Goal: Task Accomplishment & Management: Complete application form

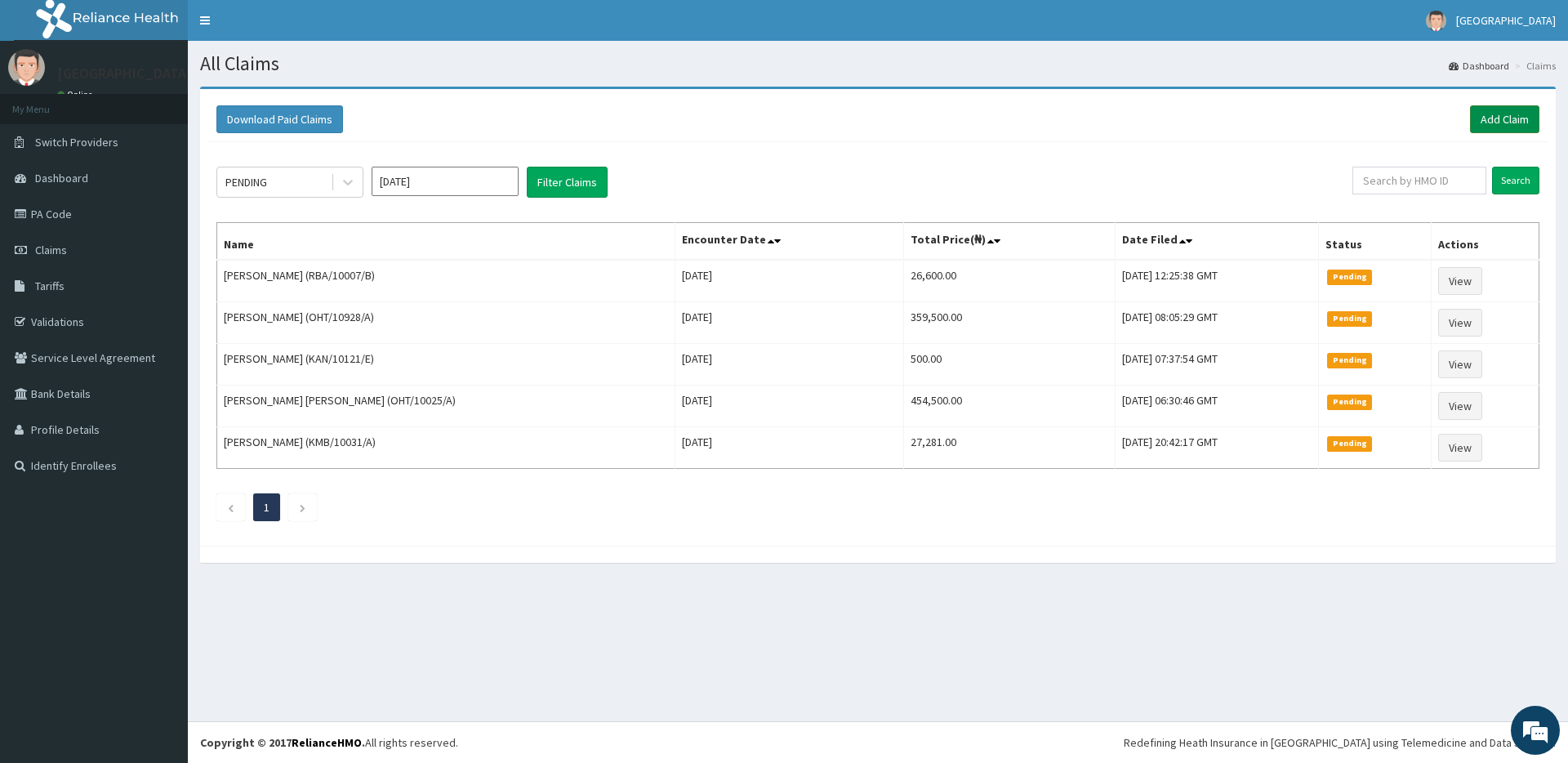
click at [1489, 119] on link "Add Claim" at bounding box center [1504, 119] width 70 height 28
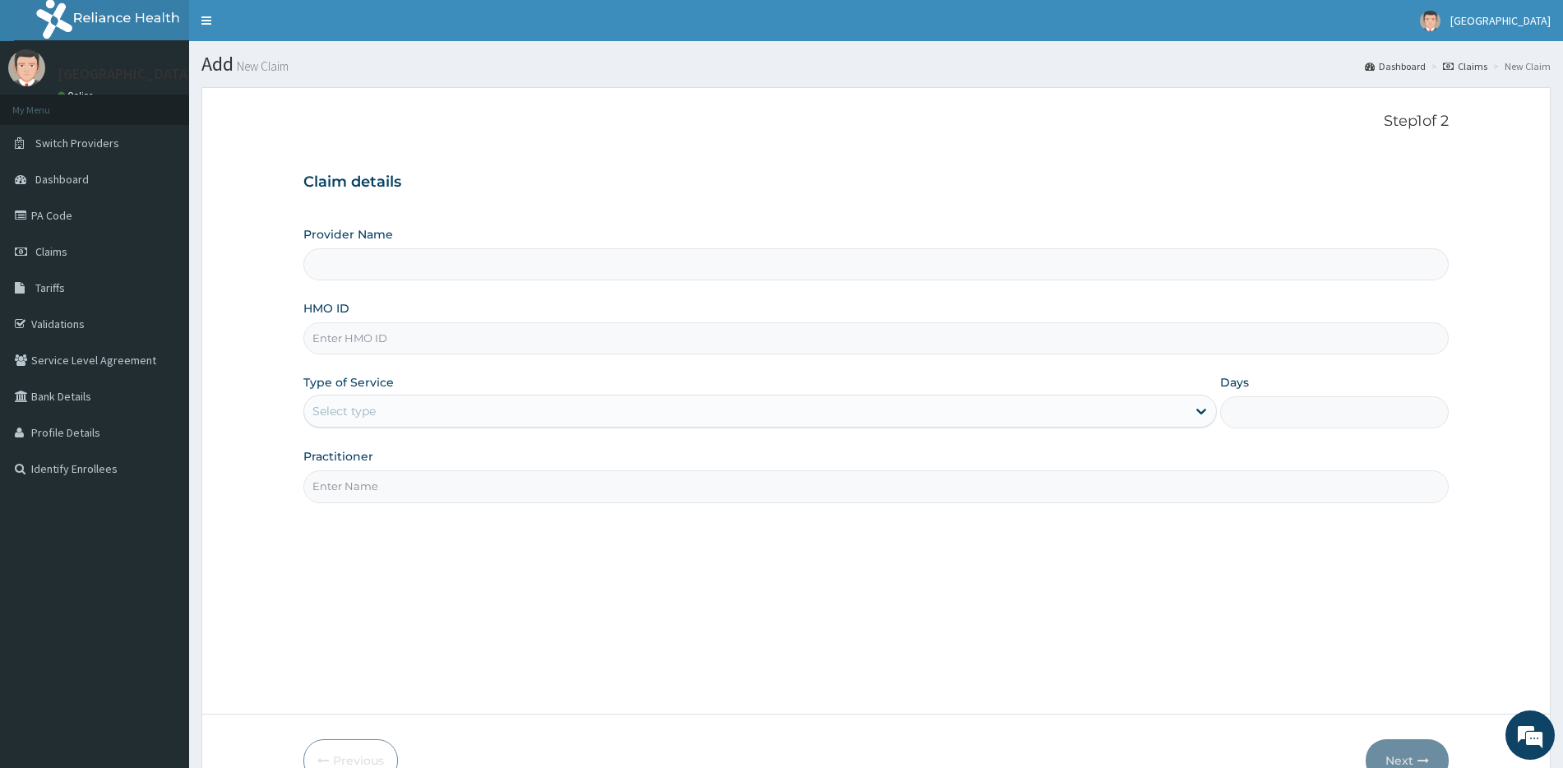
drag, startPoint x: 0, startPoint y: 0, endPoint x: 411, endPoint y: 268, distance: 490.8
click at [405, 253] on input "Provider Name" at bounding box center [875, 264] width 1145 height 32
type input "[GEOGRAPHIC_DATA]"
click at [409, 342] on input "HMO ID" at bounding box center [875, 338] width 1145 height 32
type input "vul/10019/a"
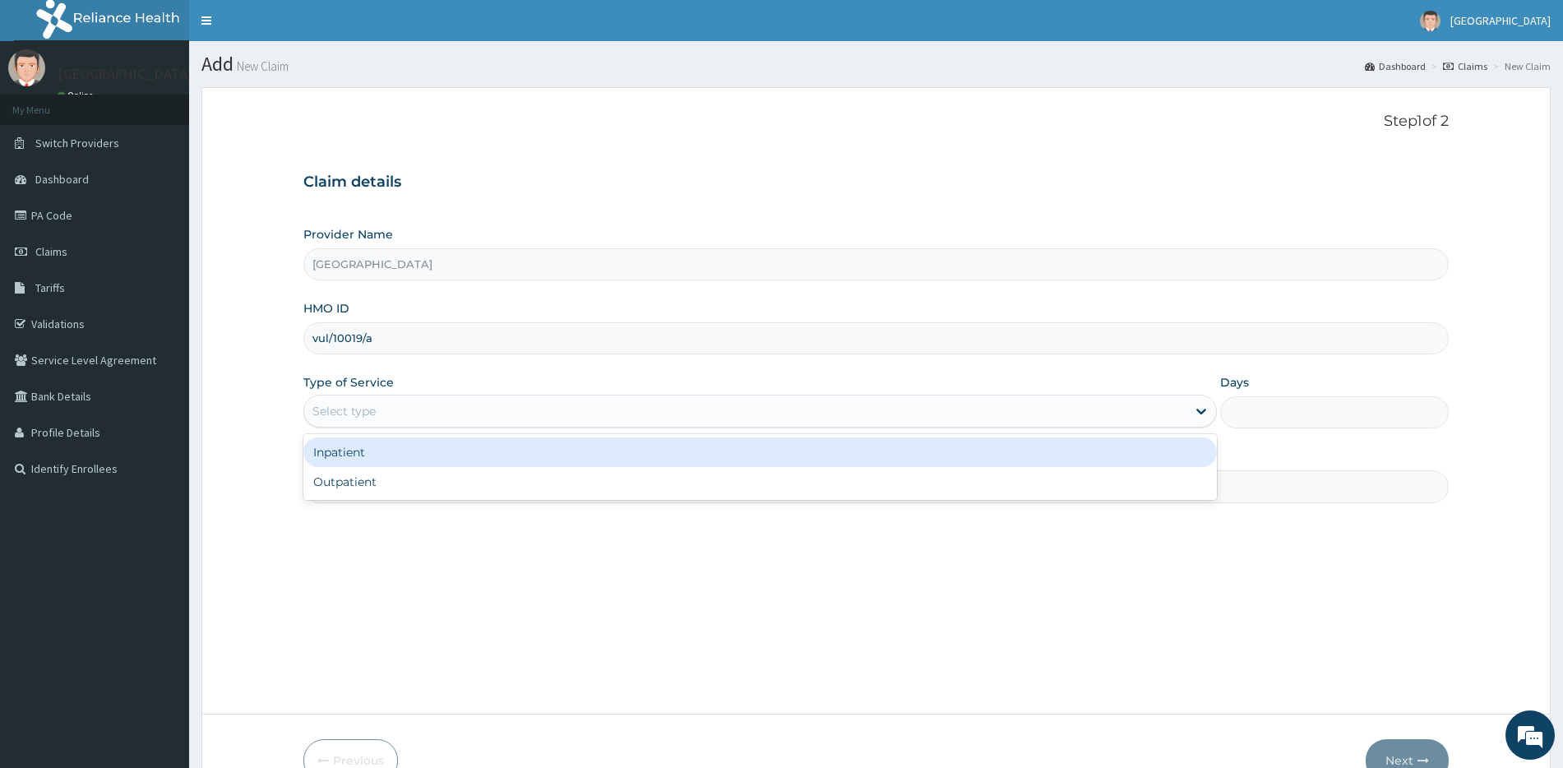
click at [539, 410] on div "Select type" at bounding box center [745, 411] width 882 height 26
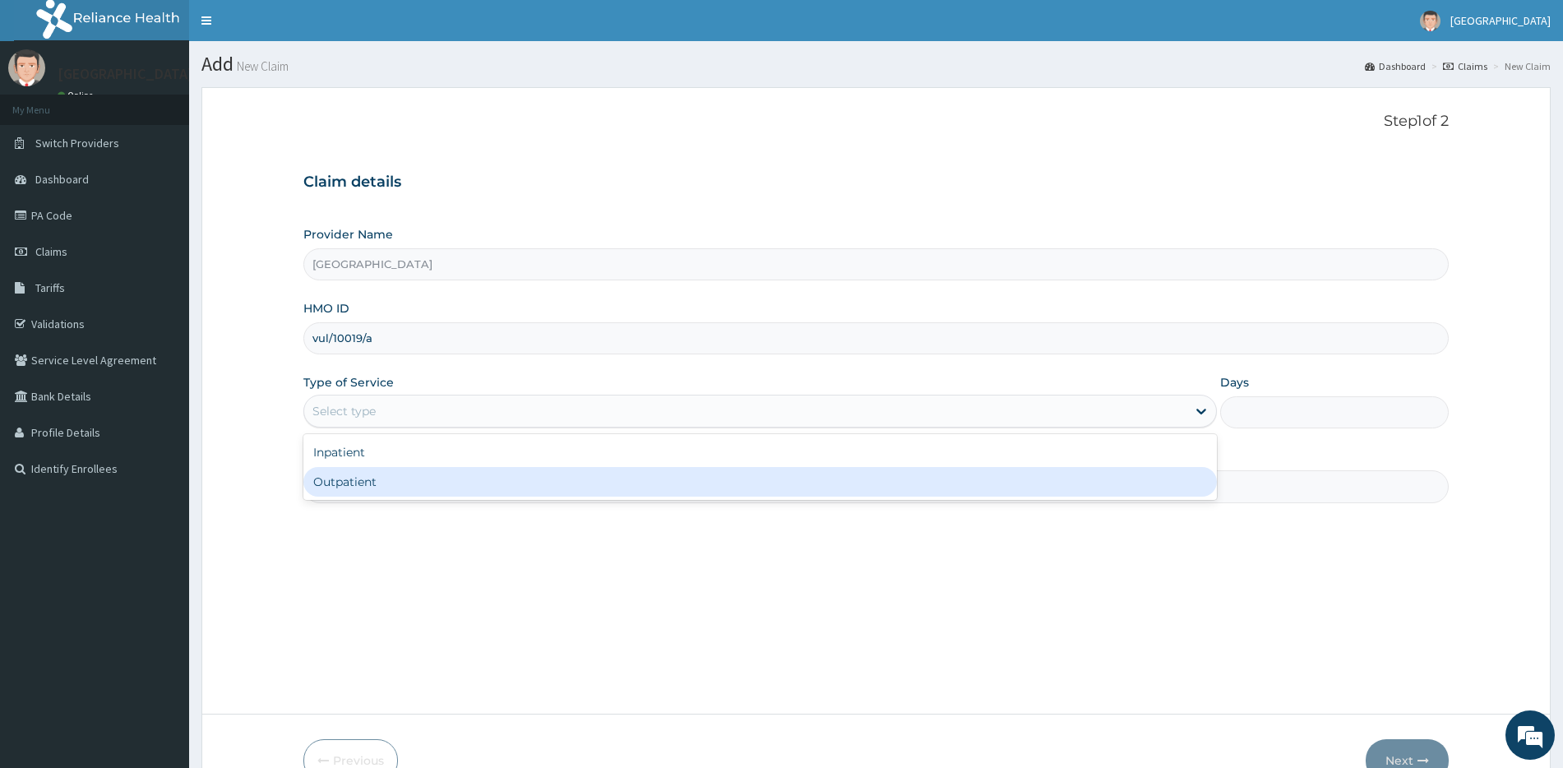
click at [453, 474] on div "Outpatient" at bounding box center [760, 482] width 914 height 30
type input "1"
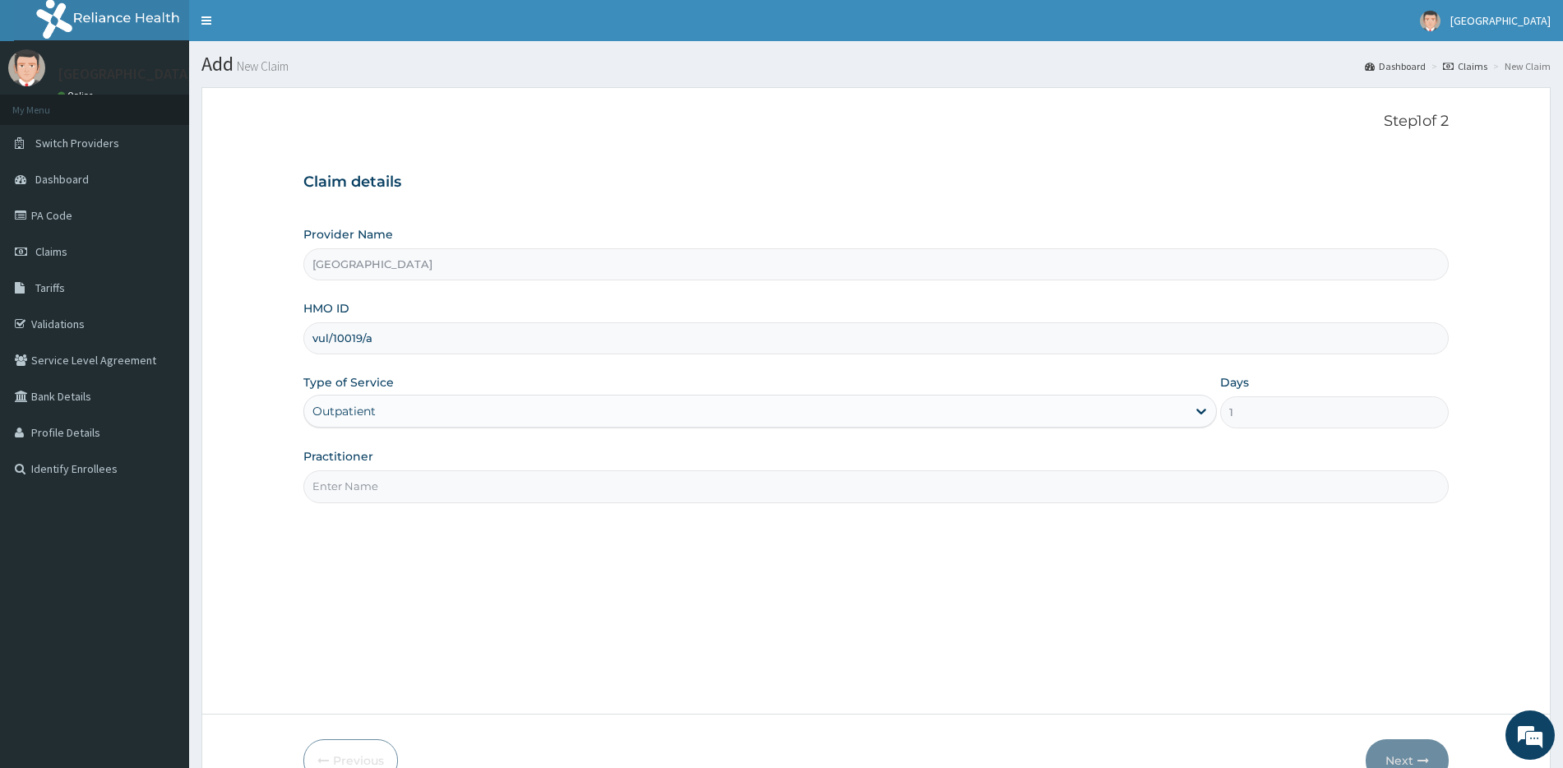
click at [881, 492] on input "Practitioner" at bounding box center [875, 486] width 1145 height 32
type input "Dr Olatunji"
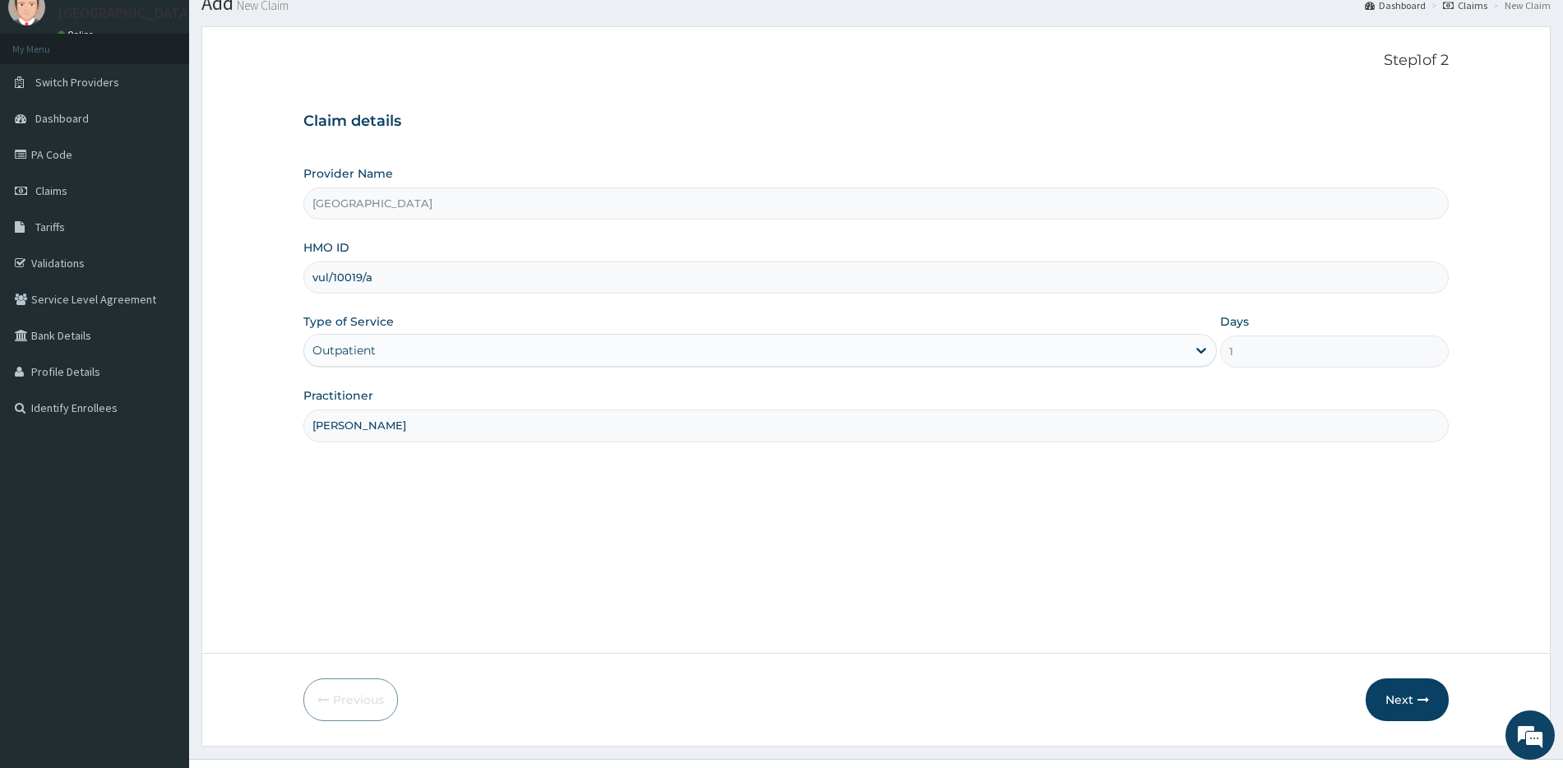
scroll to position [94, 0]
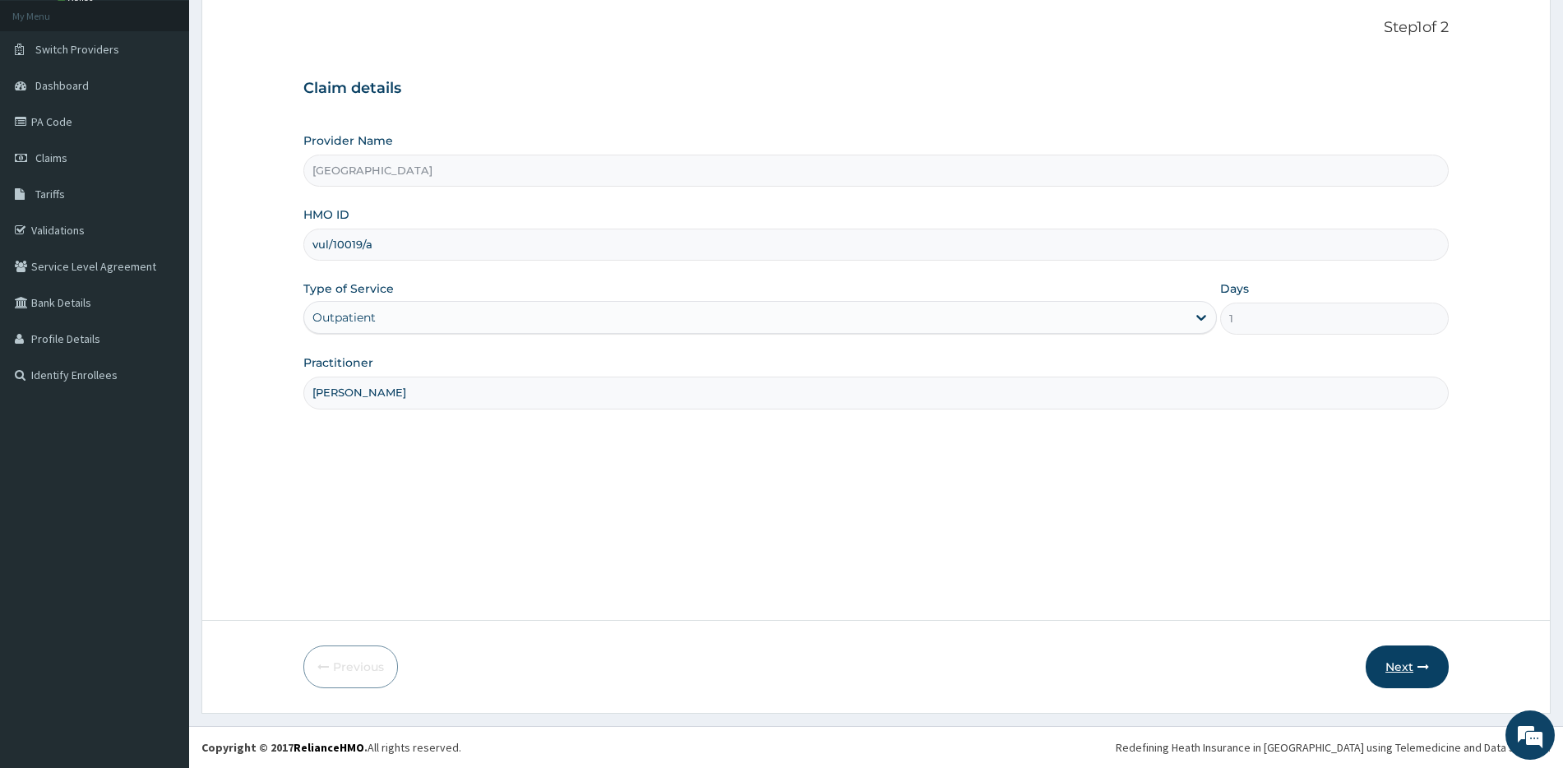
click at [1420, 656] on button "Next" at bounding box center [1407, 667] width 83 height 43
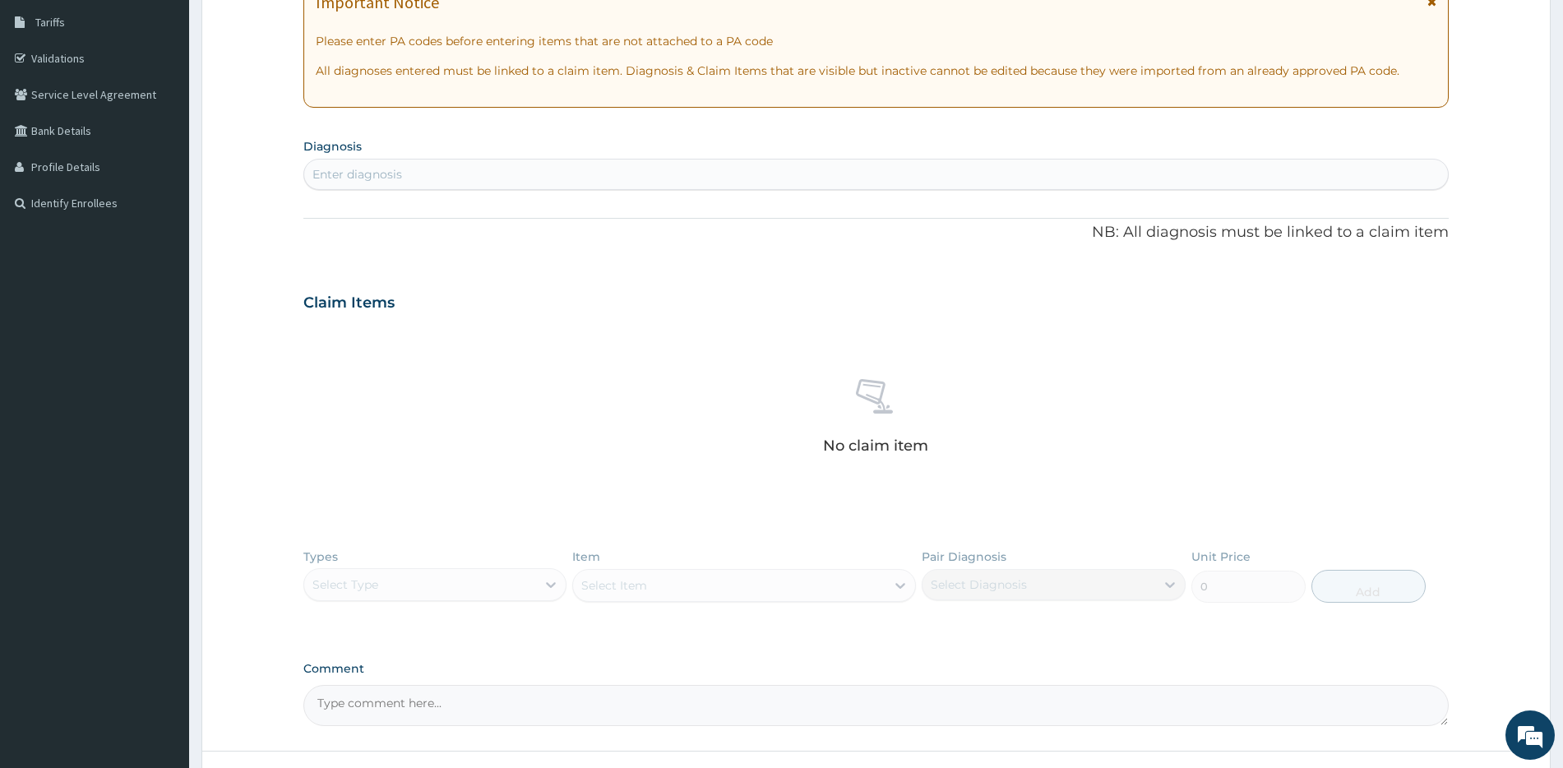
scroll to position [396, 0]
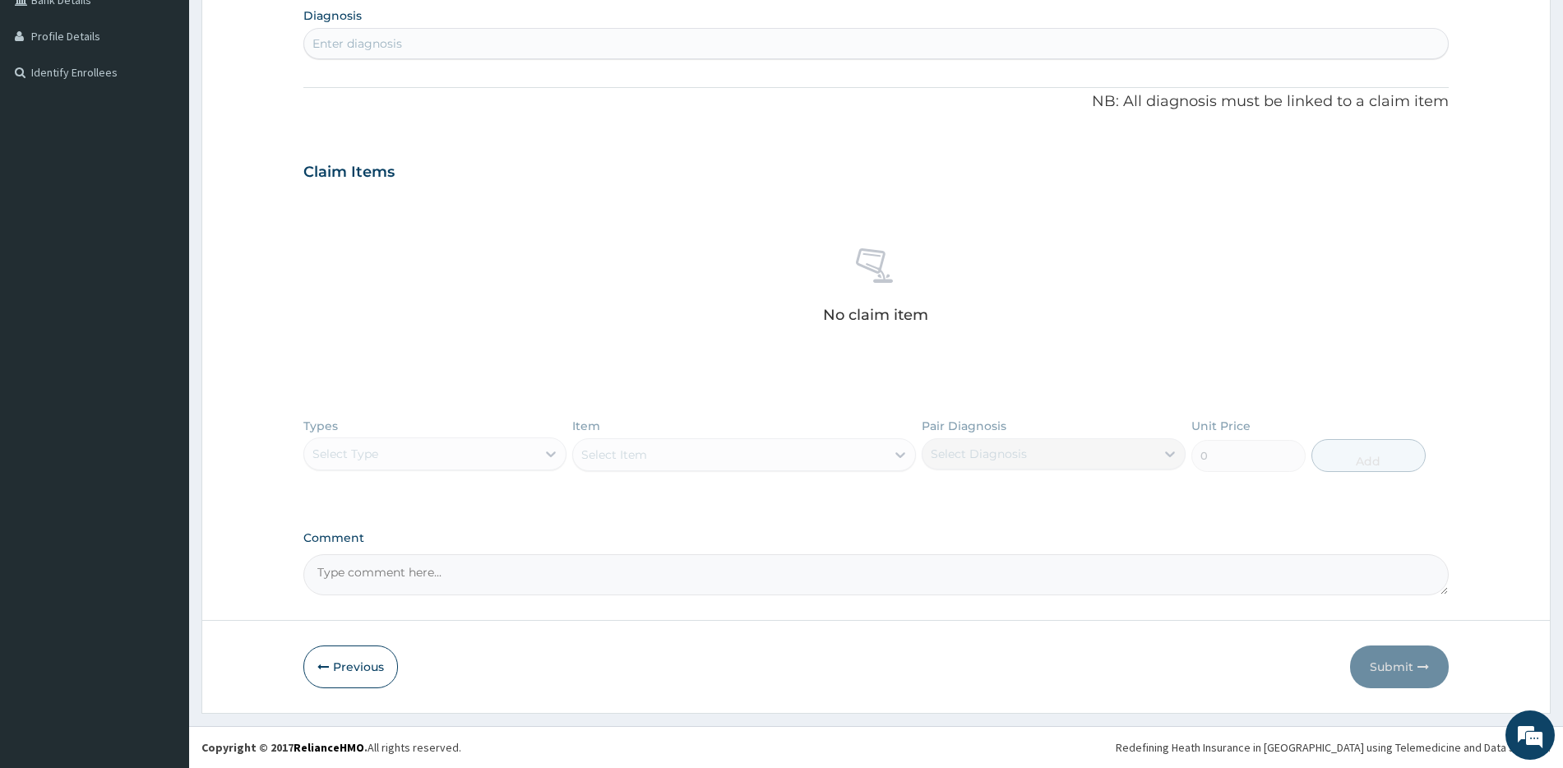
click at [667, 56] on div "Enter diagnosis" at bounding box center [876, 43] width 1144 height 26
click at [698, 47] on div "Enter diagnosis" at bounding box center [876, 43] width 1144 height 26
click at [535, 51] on div "Enter diagnosis" at bounding box center [876, 43] width 1144 height 26
click at [399, 58] on div "Enter diagnosis" at bounding box center [875, 43] width 1145 height 31
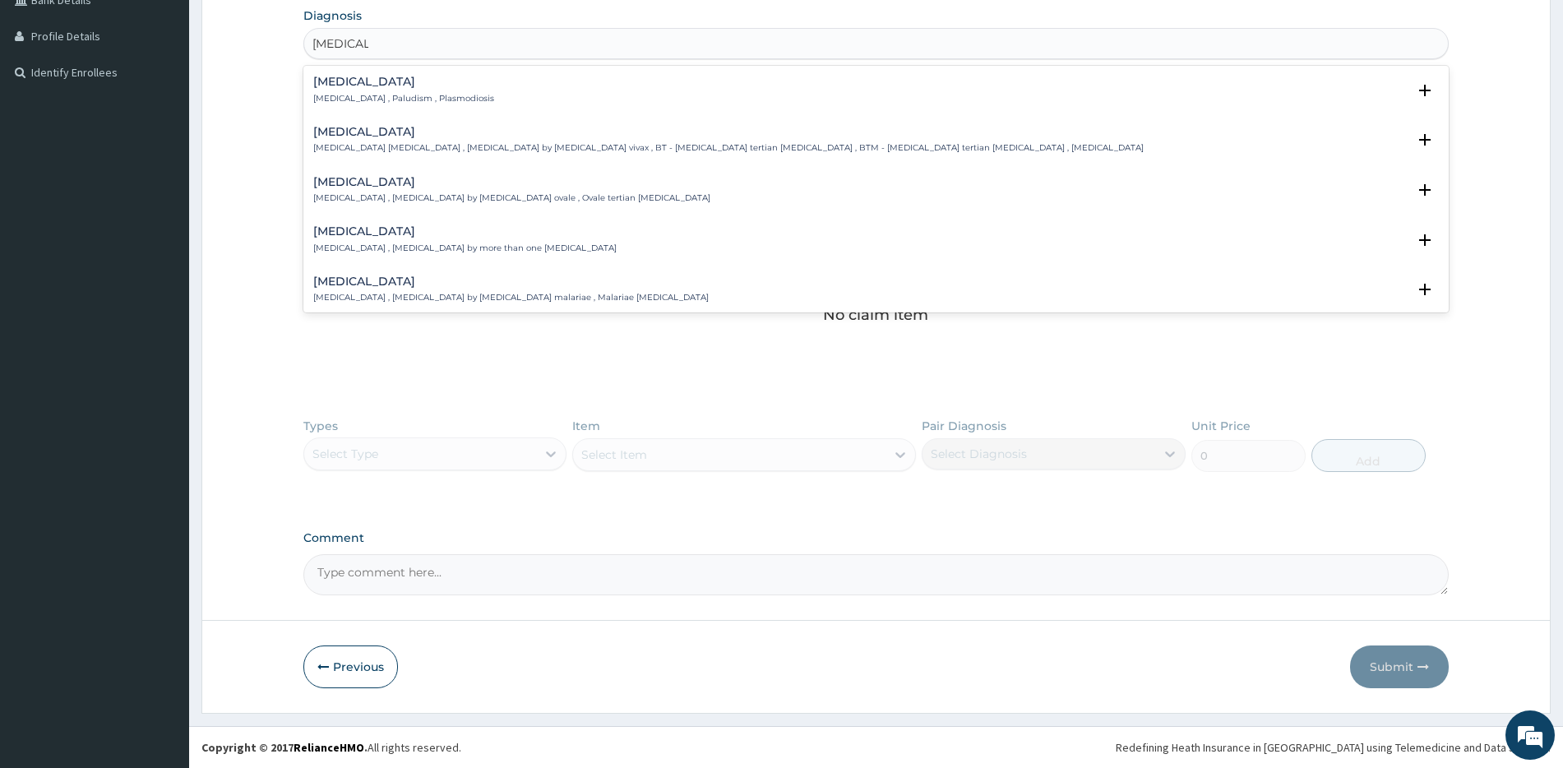
type input "malaria"
click at [452, 101] on div "Malaria Malaria , Paludism , Plasmodiosis" at bounding box center [876, 90] width 1126 height 29
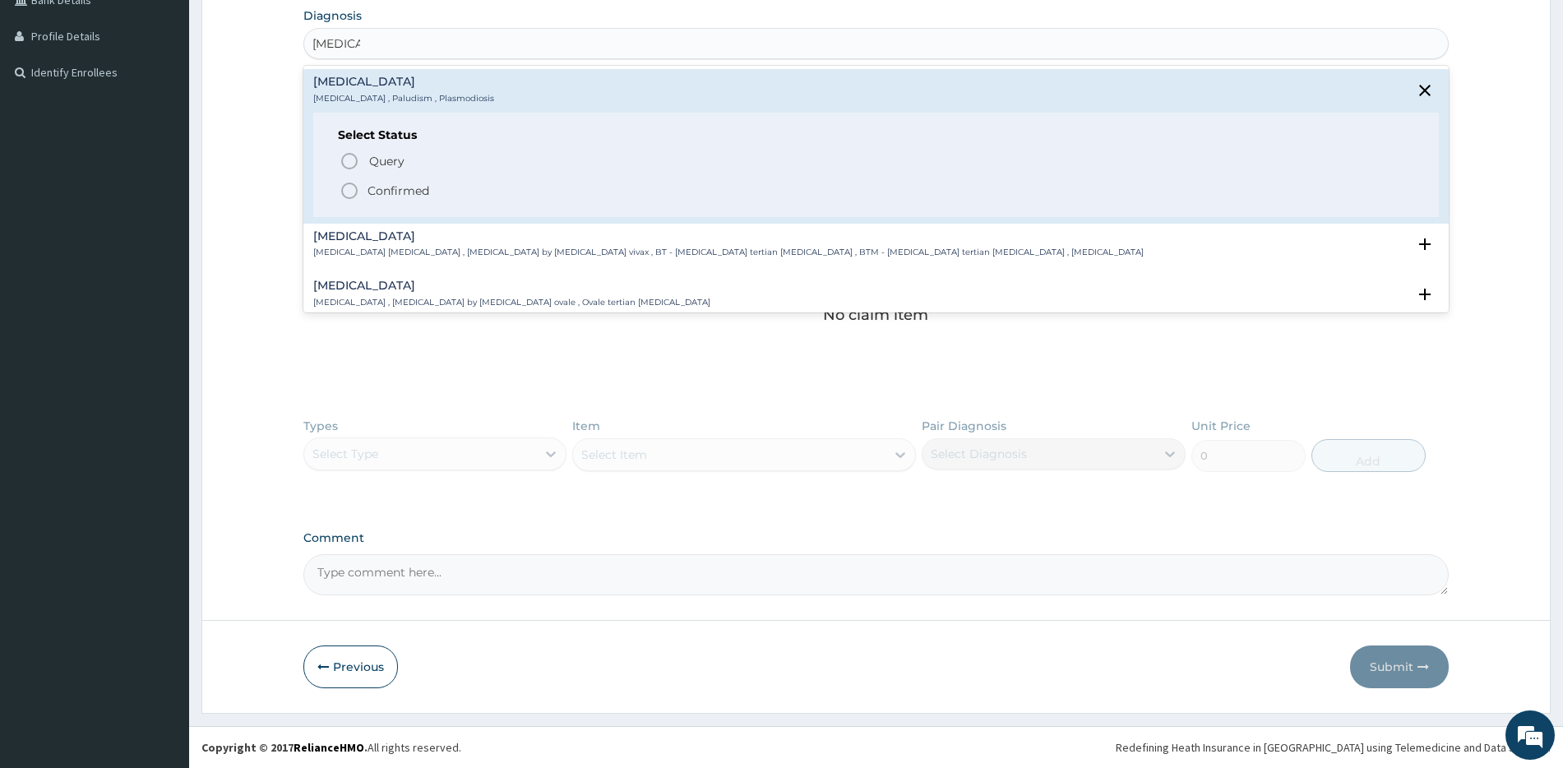
click at [373, 190] on p "Confirmed" at bounding box center [399, 191] width 62 height 16
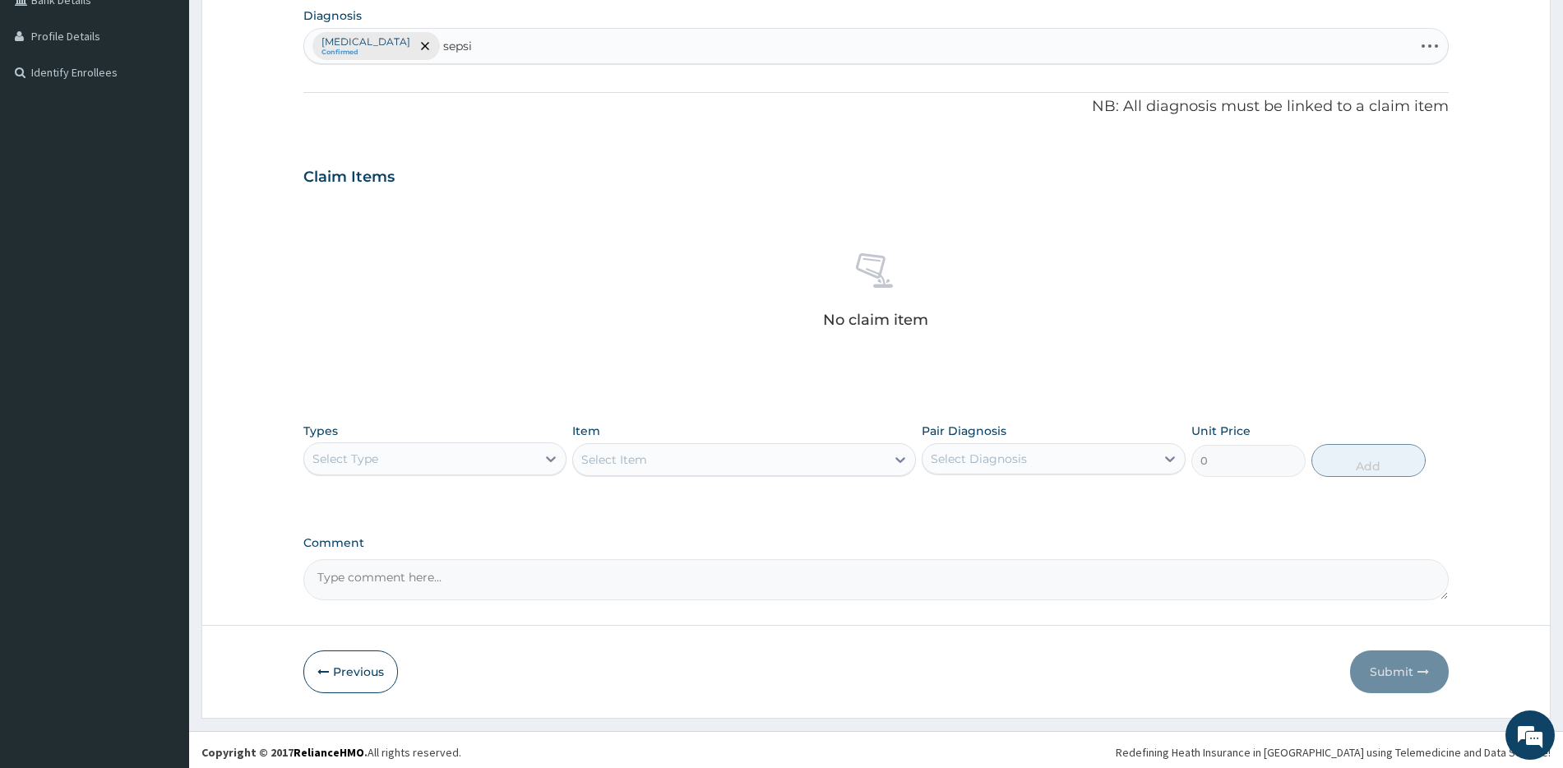
type input "sepsis"
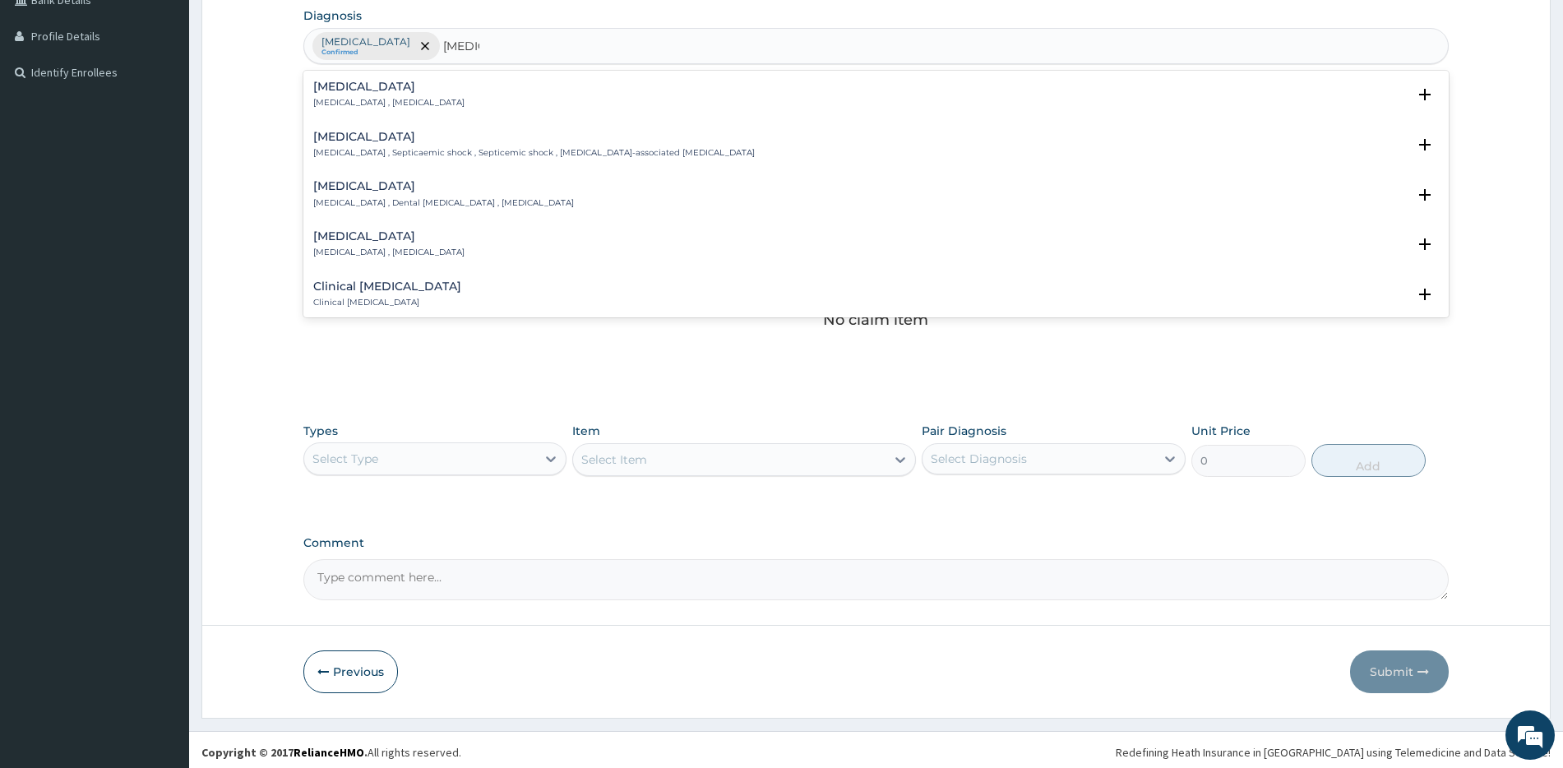
click at [428, 94] on div "Sepsis Systemic infection , Sepsis" at bounding box center [876, 95] width 1126 height 29
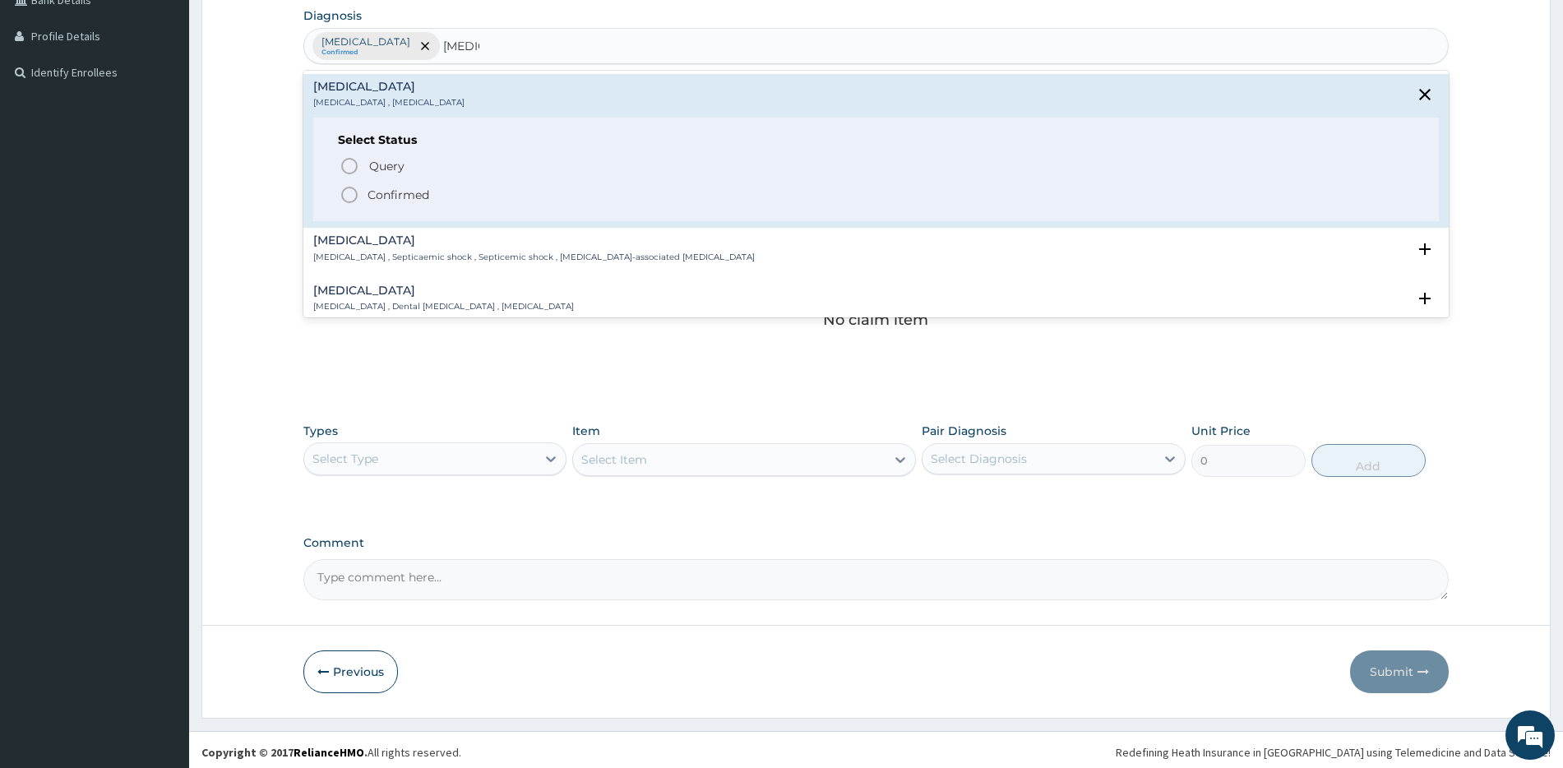
click at [348, 178] on div "Query Query covers suspected (?), Keep in view (kiv), Ruled out (r/o) Confirmed" at bounding box center [876, 180] width 1076 height 50
click at [348, 174] on icon "status option query" at bounding box center [350, 166] width 20 height 20
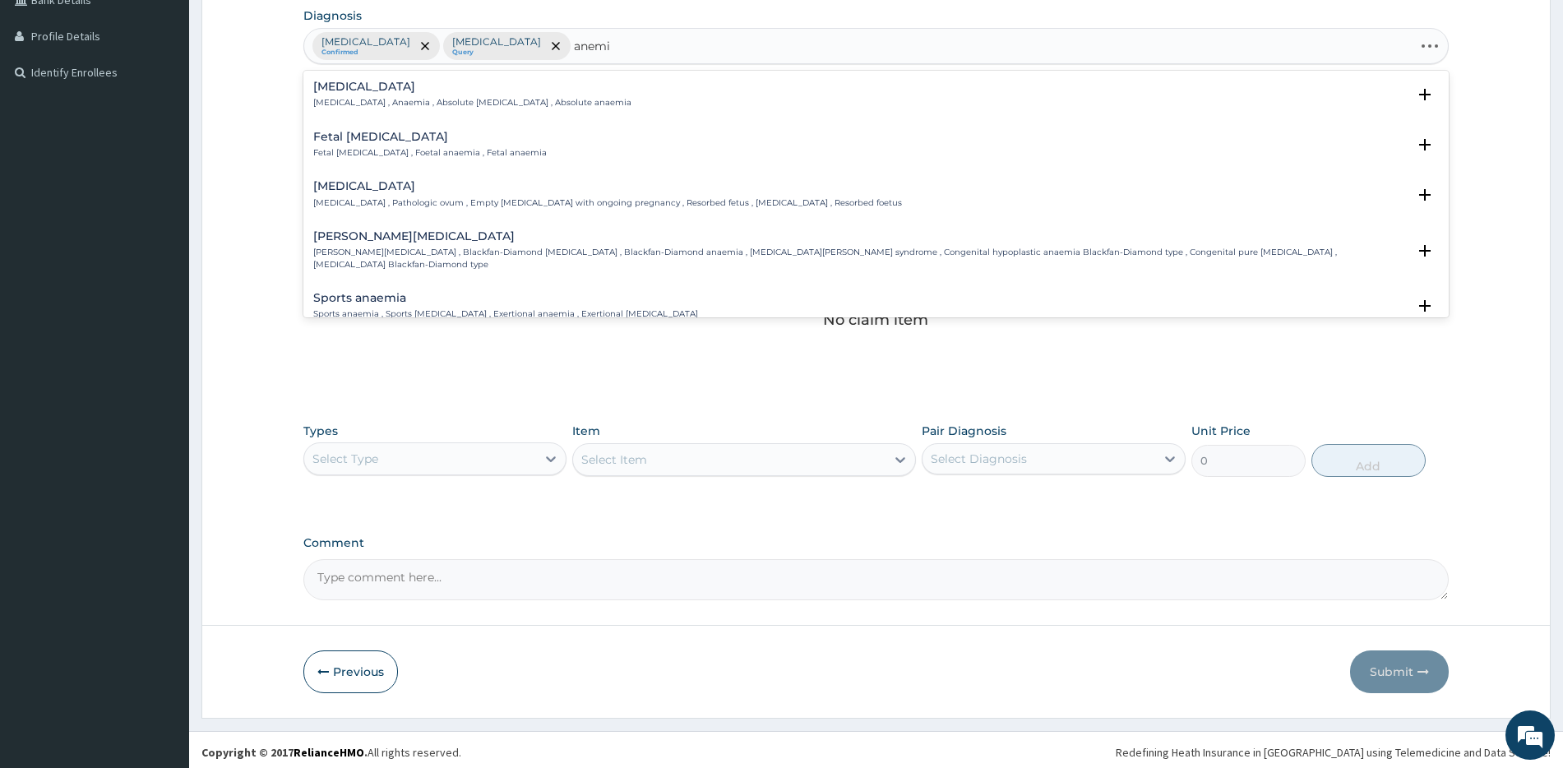
type input "anemia"
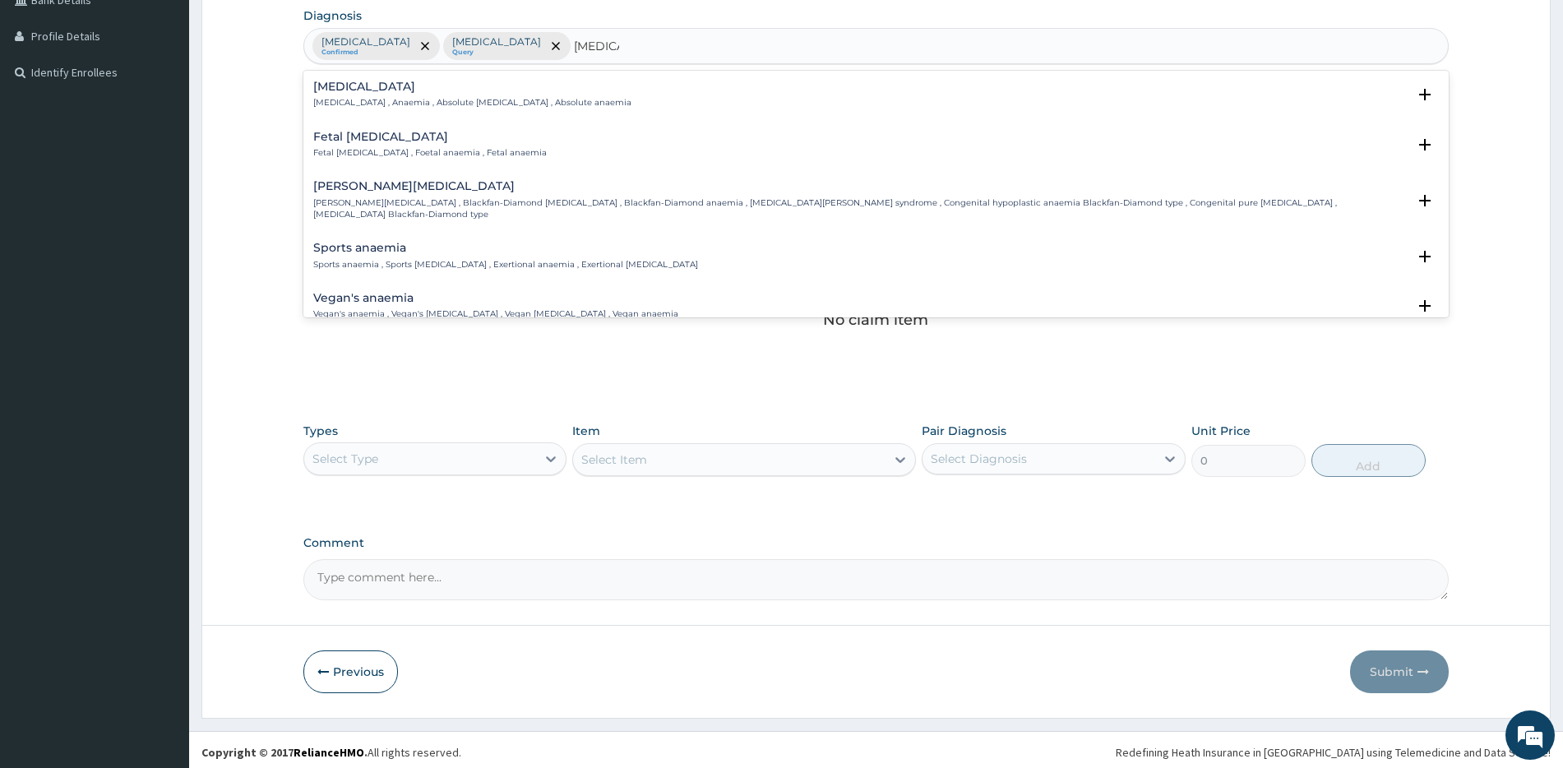
click at [504, 100] on p "Anemia , Anaemia , Absolute anemia , Absolute anaemia" at bounding box center [472, 103] width 318 height 12
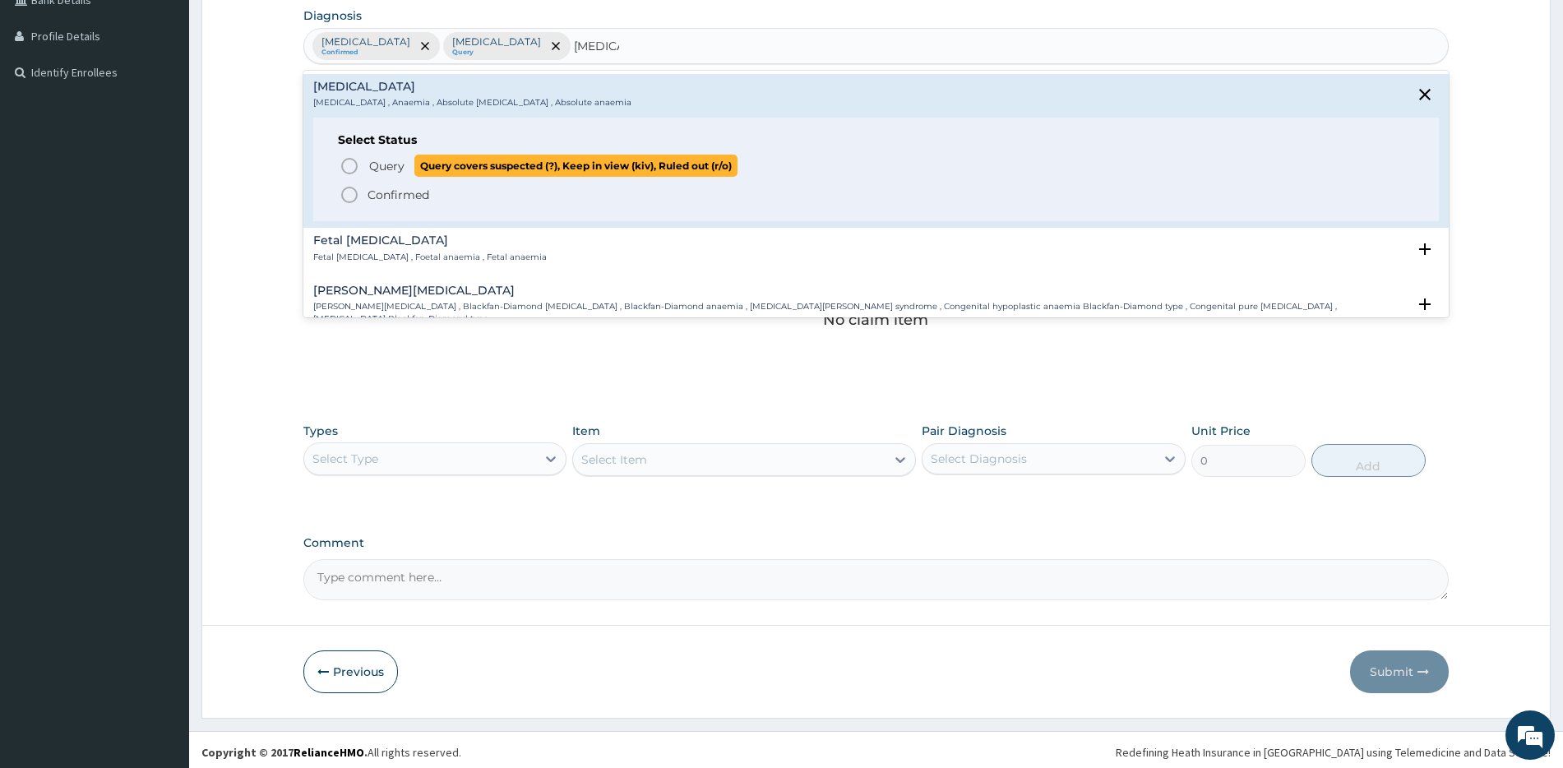
click at [410, 170] on p "Query Query covers suspected (?), Keep in view (kiv), Ruled out (r/o)" at bounding box center [553, 166] width 370 height 22
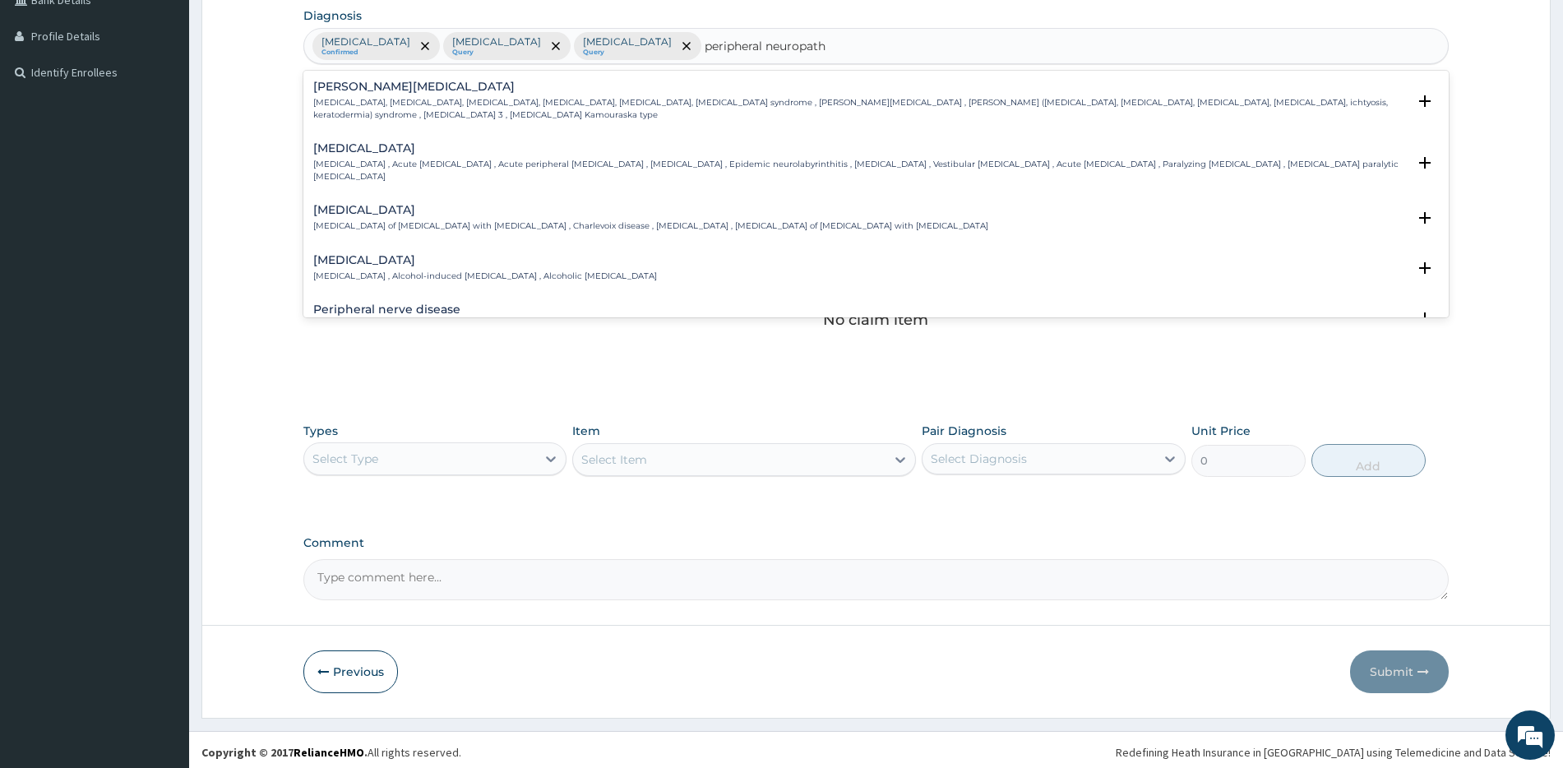
type input "peripheral neuropathy"
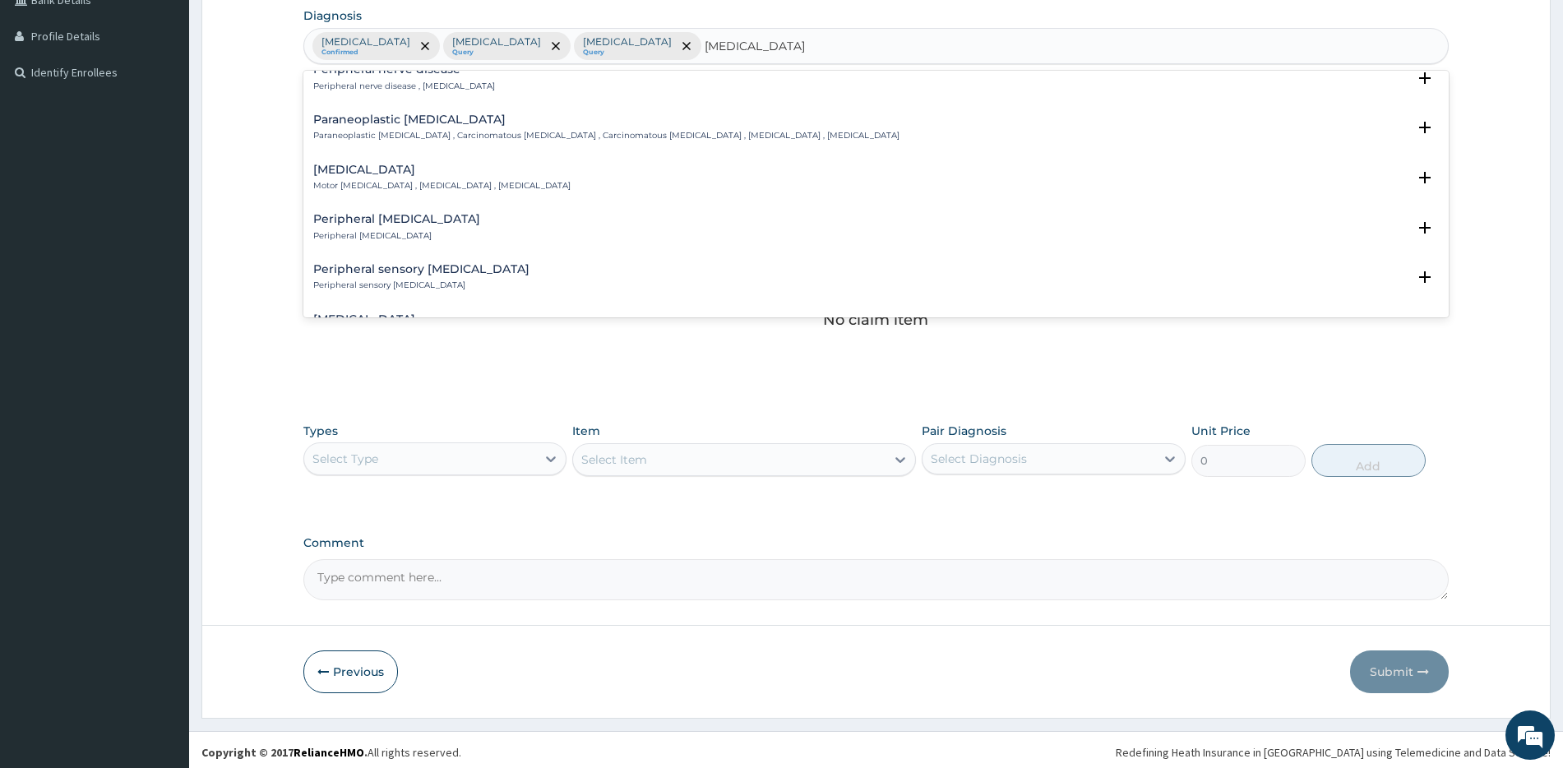
scroll to position [479, 0]
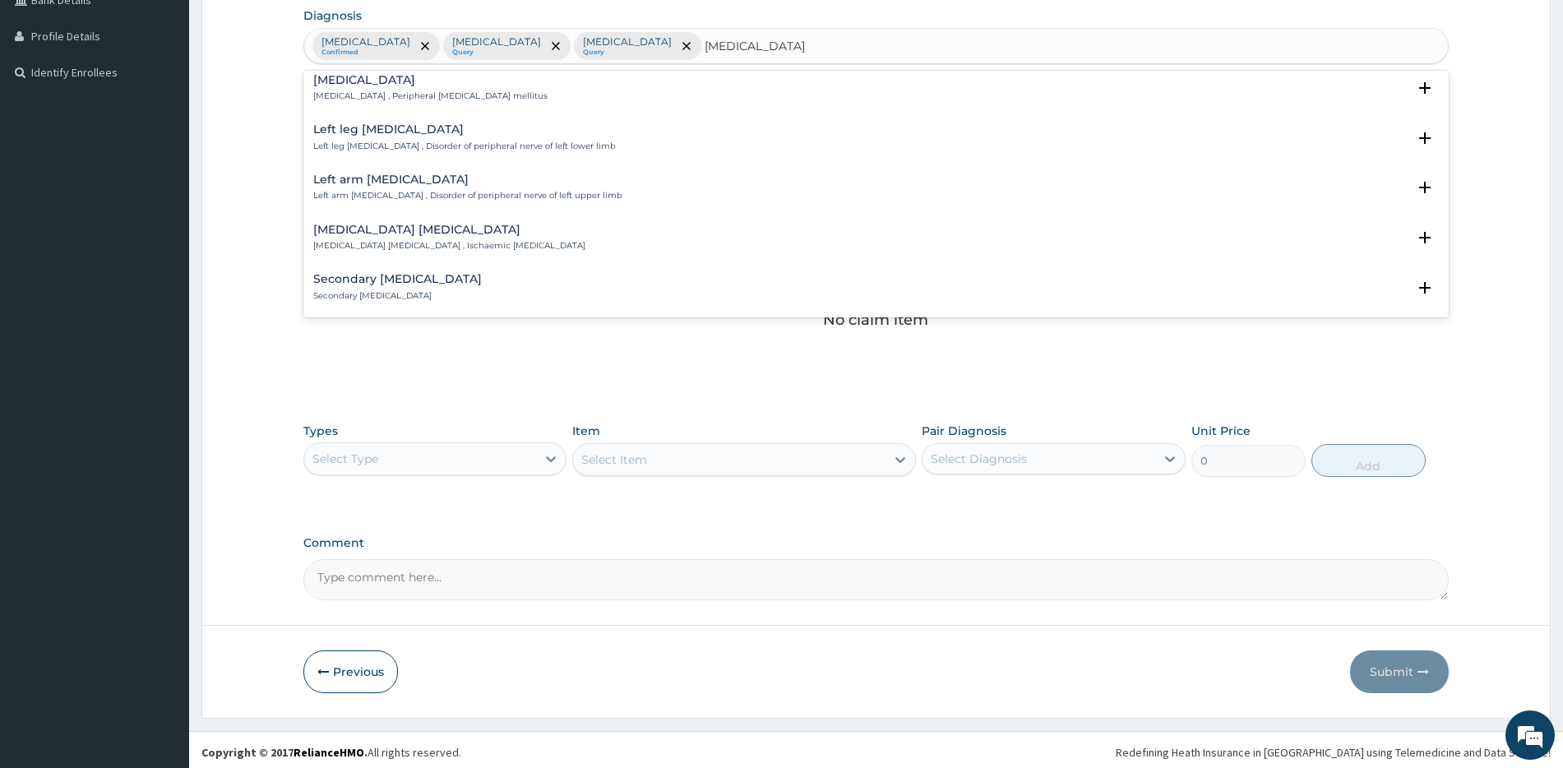
click at [524, 273] on div "Secondary peripheral neuropathy Secondary peripheral neuropathy" at bounding box center [876, 287] width 1126 height 29
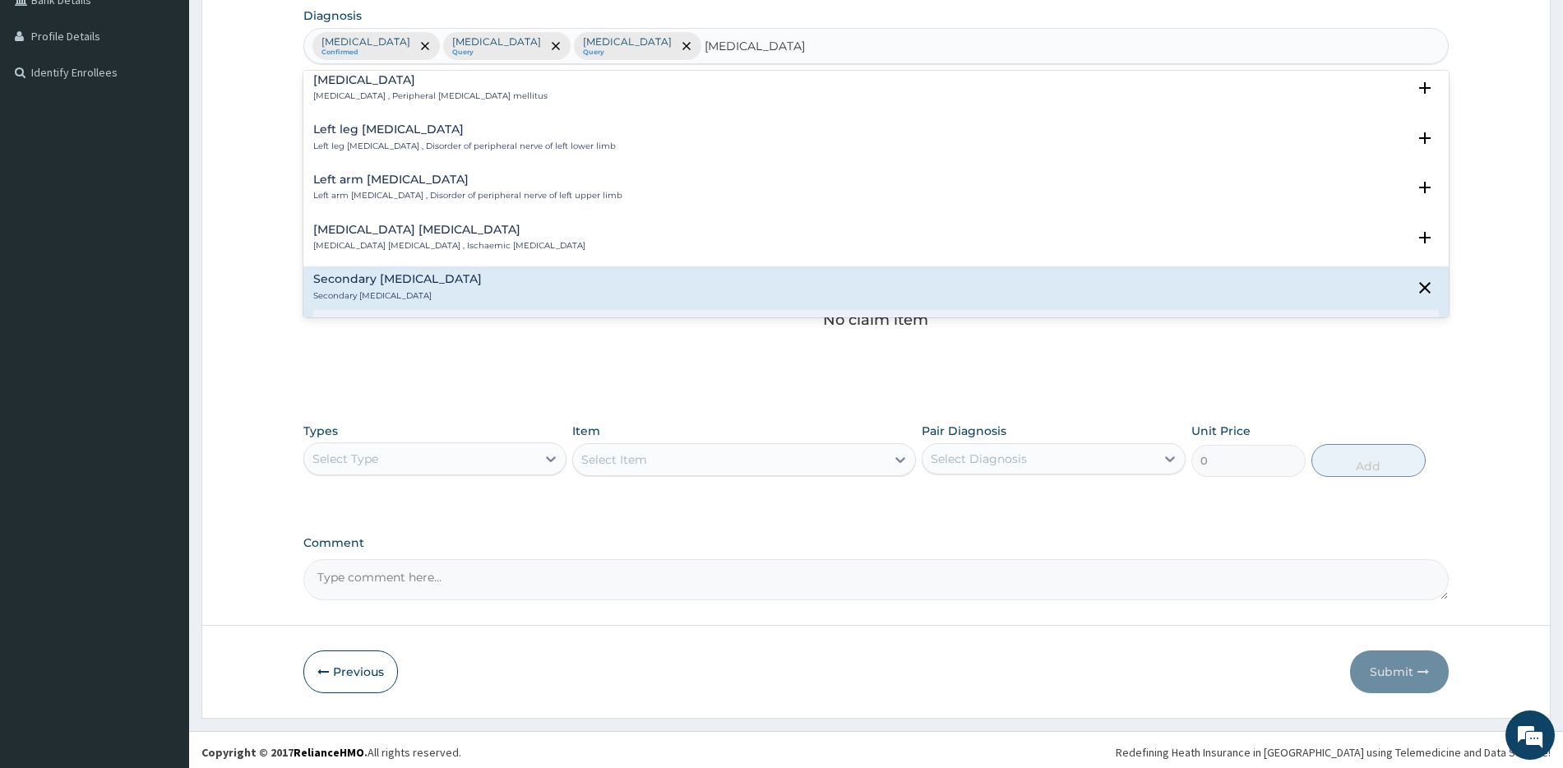
scroll to position [720, 0]
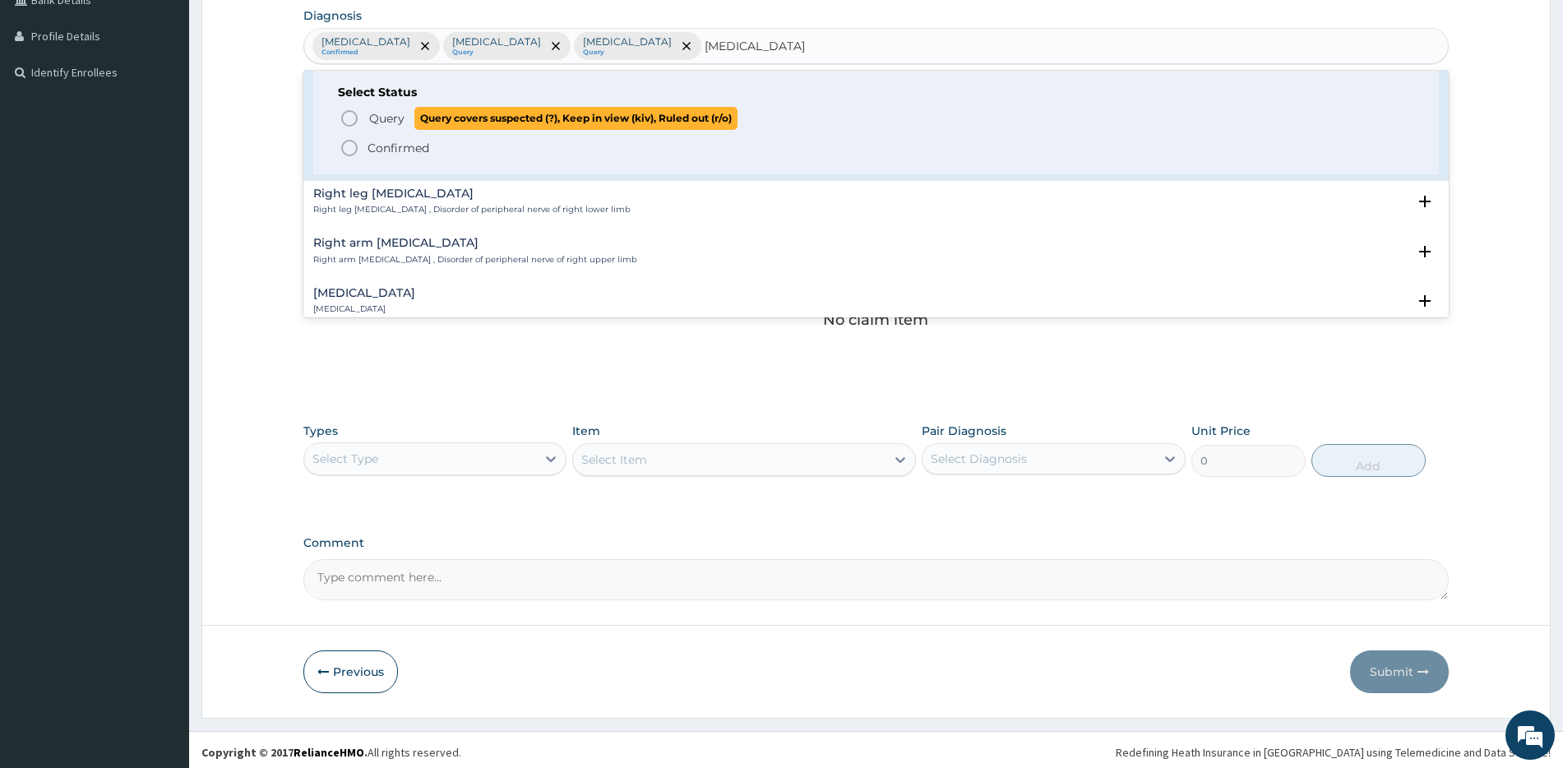
click at [385, 107] on p "Query Query covers suspected (?), Keep in view (kiv), Ruled out (r/o)" at bounding box center [553, 118] width 370 height 22
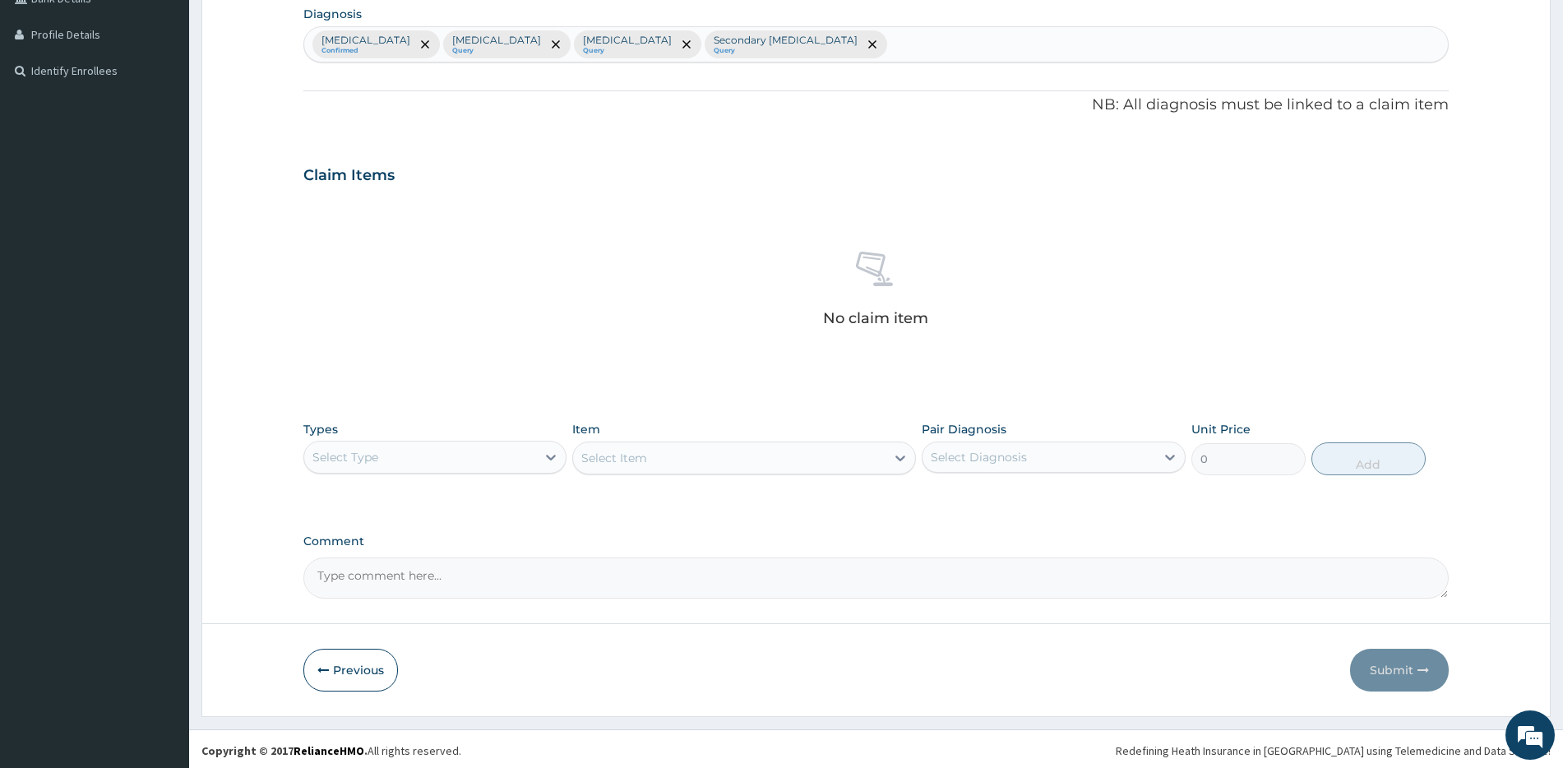
scroll to position [401, 0]
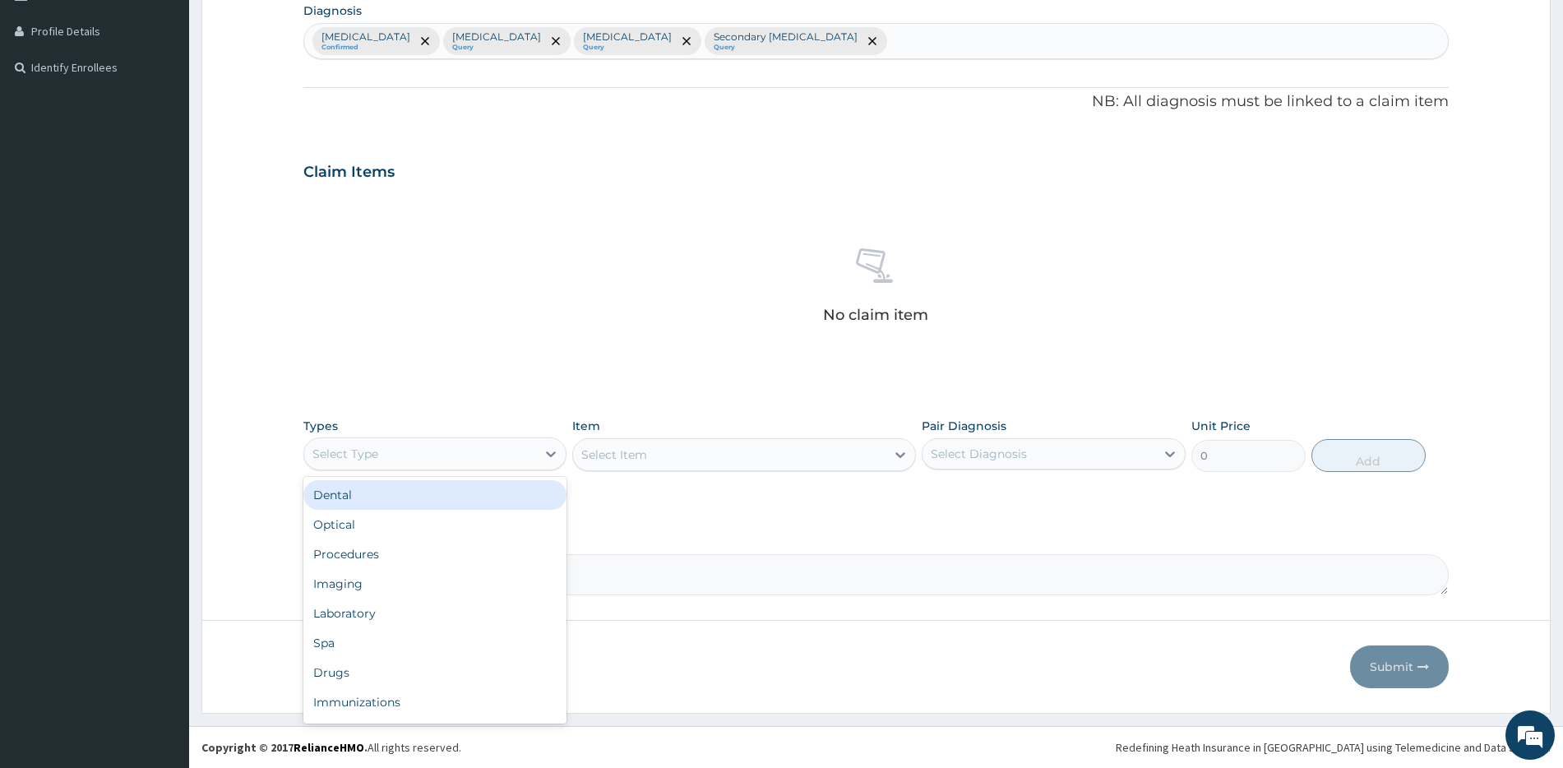
drag, startPoint x: 404, startPoint y: 463, endPoint x: 419, endPoint y: 474, distance: 18.9
click at [404, 465] on div "Select Type" at bounding box center [420, 454] width 232 height 26
click at [409, 560] on div "Procedures" at bounding box center [434, 554] width 263 height 30
click at [1064, 436] on div "Pair Diagnosis Select Diagnosis" at bounding box center [1053, 445] width 263 height 54
click at [1064, 473] on div "Types Procedures Item Select Item Pair Diagnosis Select Diagnosis Unit Price 0 …" at bounding box center [875, 445] width 1145 height 71
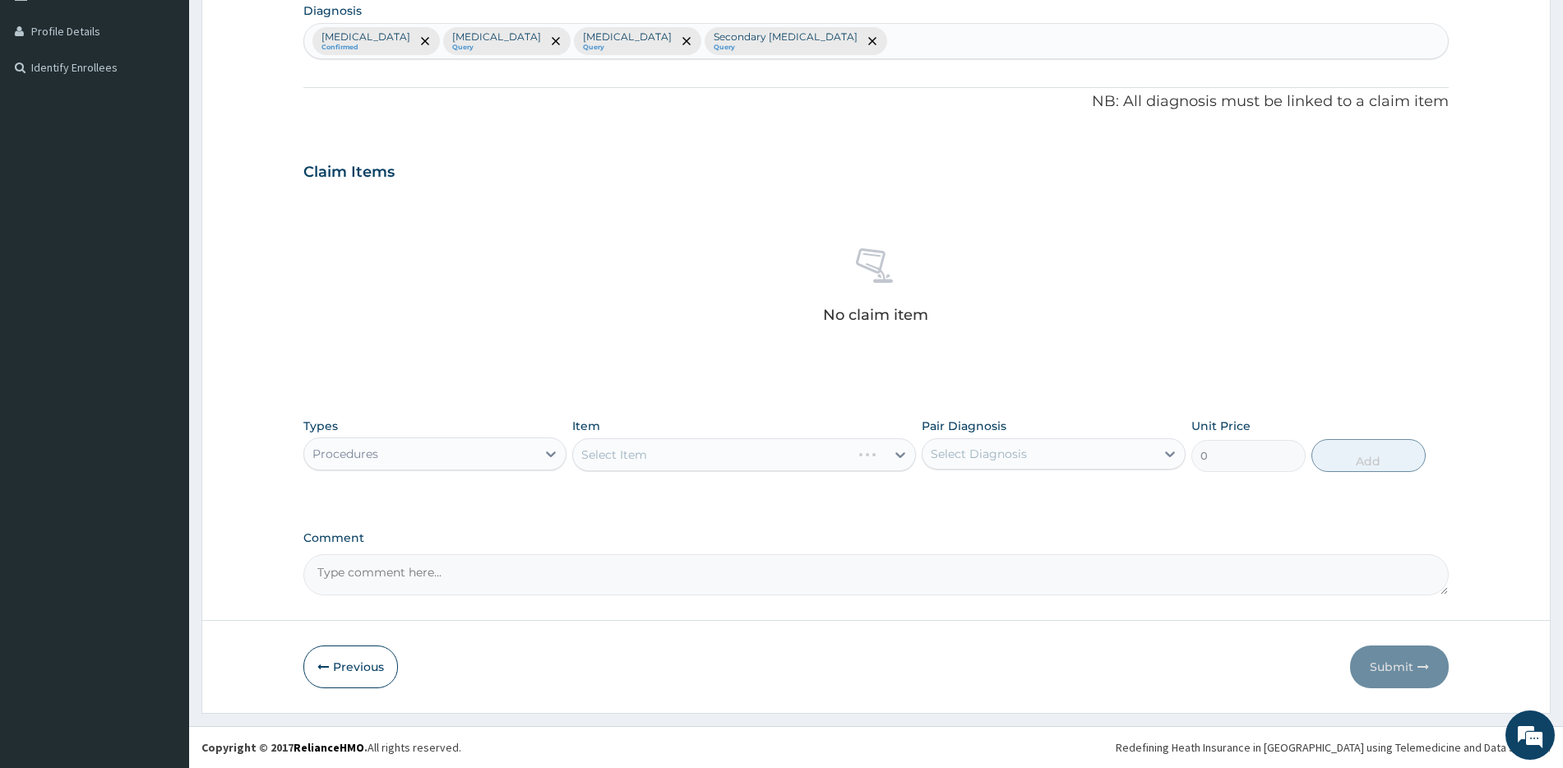
drag, startPoint x: 1066, startPoint y: 458, endPoint x: 1066, endPoint y: 470, distance: 12.3
click at [1066, 459] on div "Select Diagnosis" at bounding box center [1039, 454] width 232 height 26
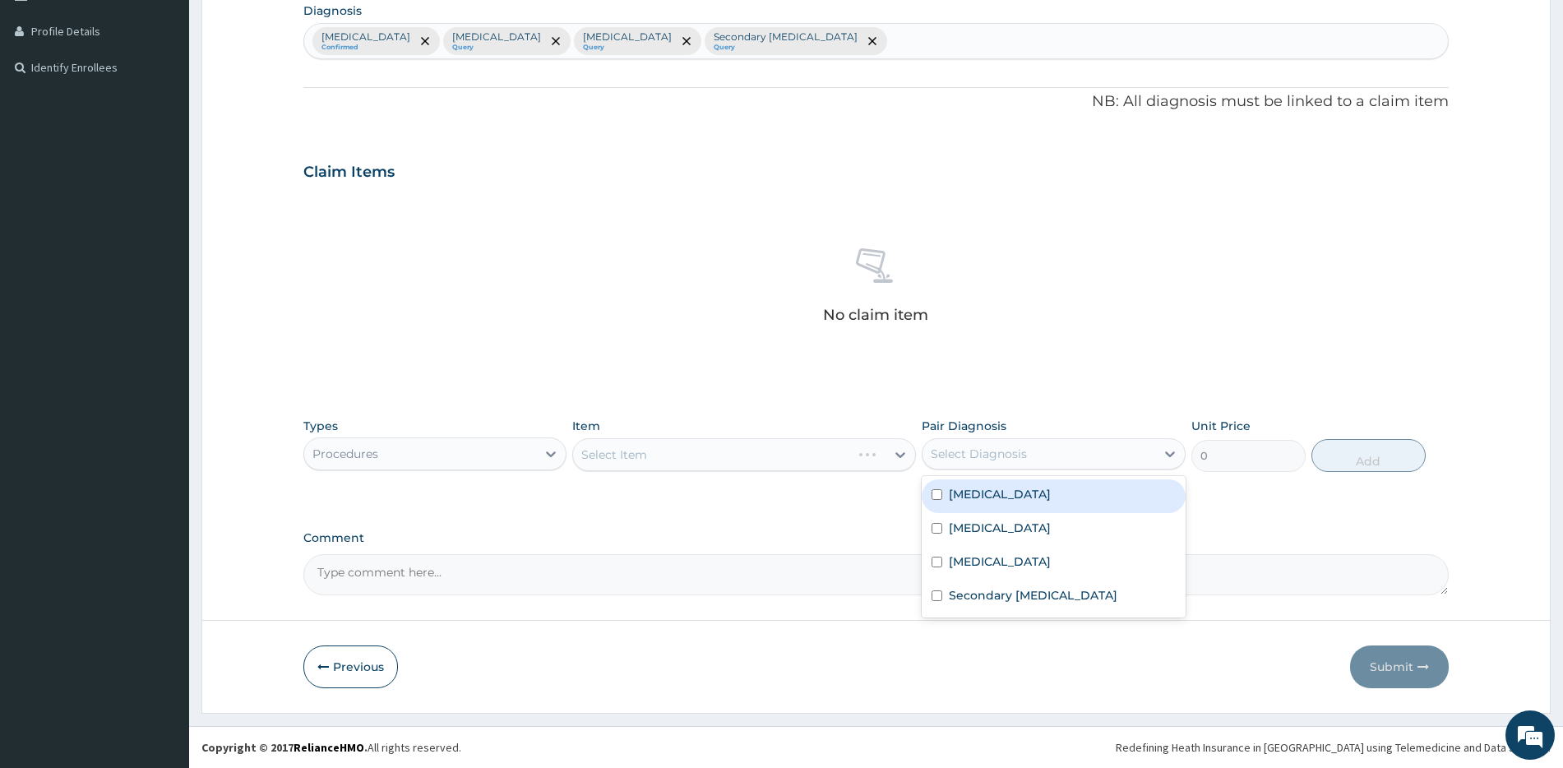
drag, startPoint x: 1065, startPoint y: 508, endPoint x: 1066, endPoint y: 539, distance: 31.3
click at [1065, 513] on div "Malaria Sepsis Anemia Secondary peripheral neuropathy" at bounding box center [1053, 546] width 263 height 141
drag, startPoint x: 1066, startPoint y: 539, endPoint x: 1066, endPoint y: 557, distance: 17.3
click at [1066, 541] on div "Sepsis" at bounding box center [1053, 530] width 263 height 34
checkbox input "true"
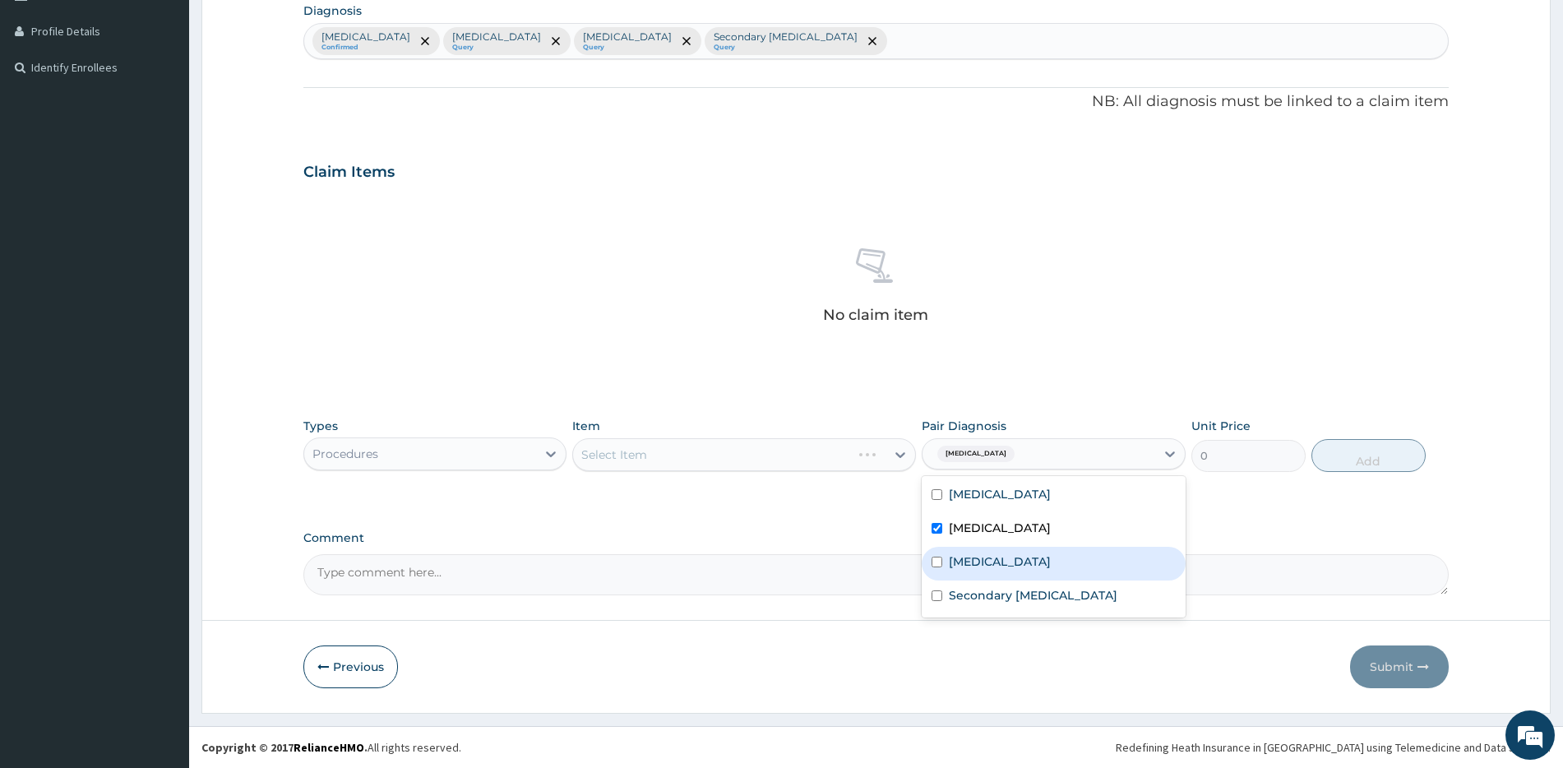
click at [1066, 578] on div "Anemia" at bounding box center [1053, 564] width 263 height 34
checkbox input "true"
click at [1064, 609] on div "Secondary peripheral neuropathy" at bounding box center [1053, 598] width 263 height 34
checkbox input "true"
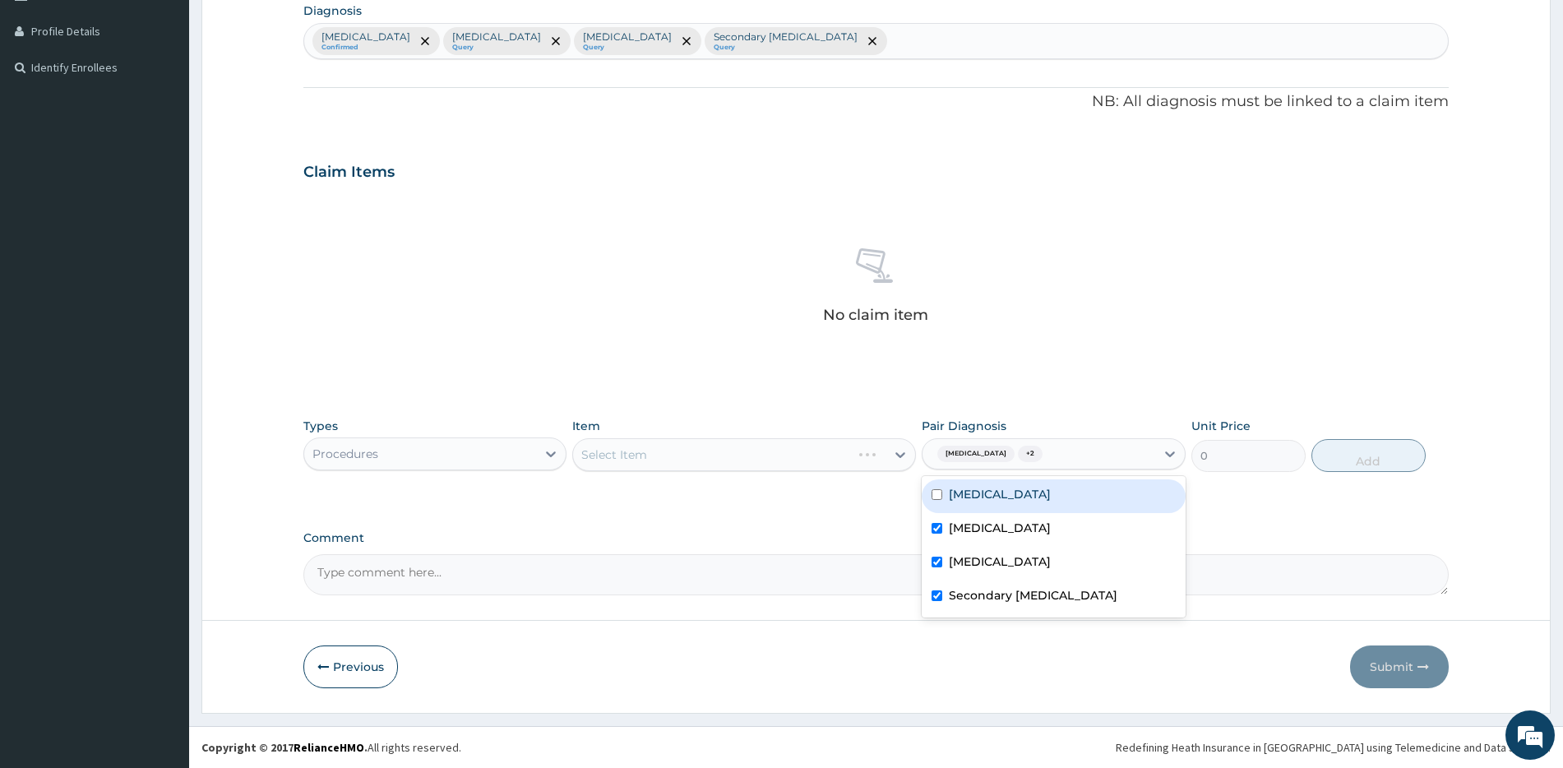
click at [1025, 484] on div "Malaria" at bounding box center [1053, 496] width 263 height 34
checkbox input "true"
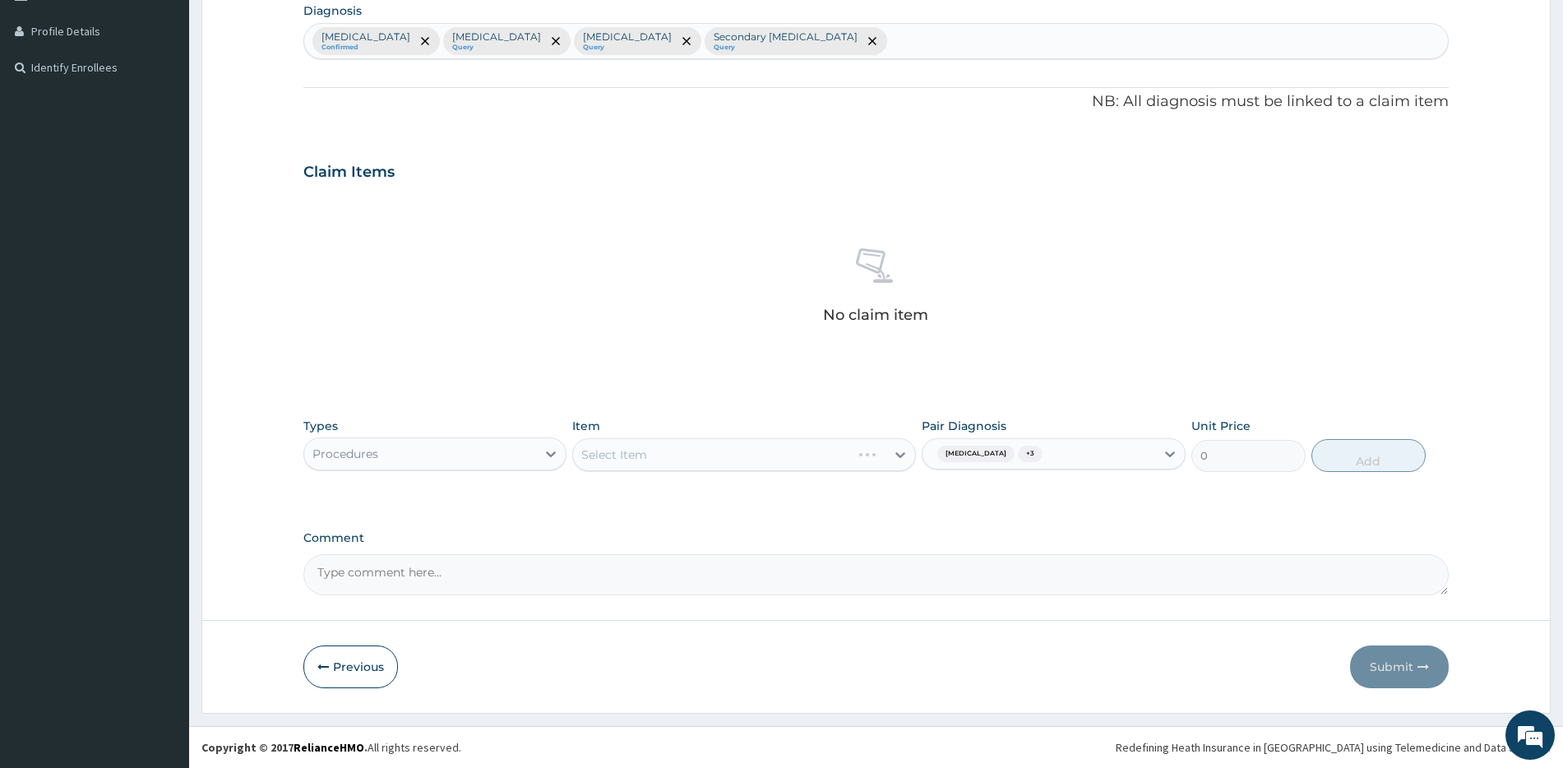
click at [680, 467] on div "Select Item" at bounding box center [744, 454] width 344 height 33
click at [747, 447] on div "Select Item" at bounding box center [744, 454] width 344 height 33
click at [749, 456] on div "Select Item" at bounding box center [729, 455] width 312 height 26
type input "g"
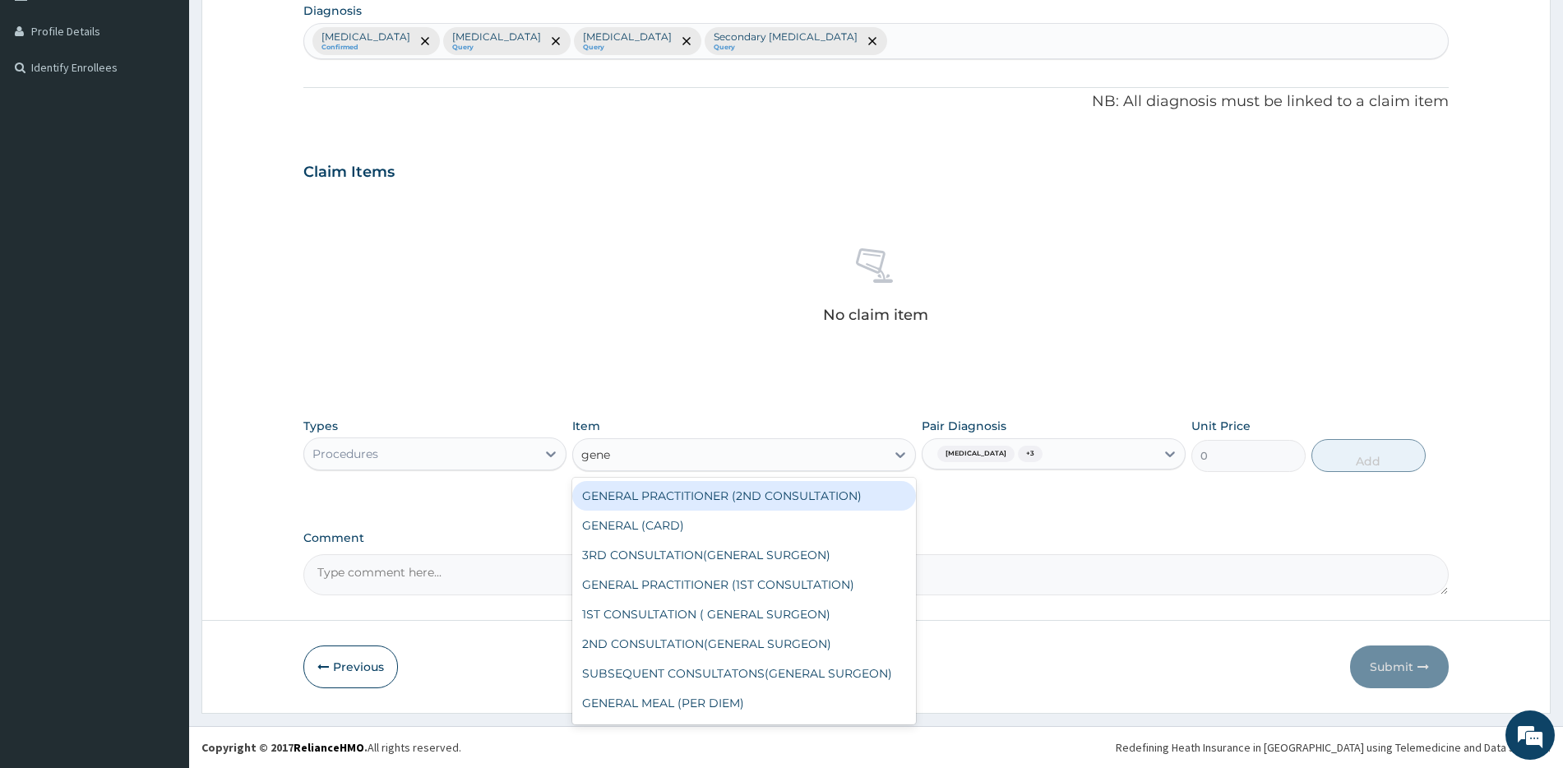
type input "gener"
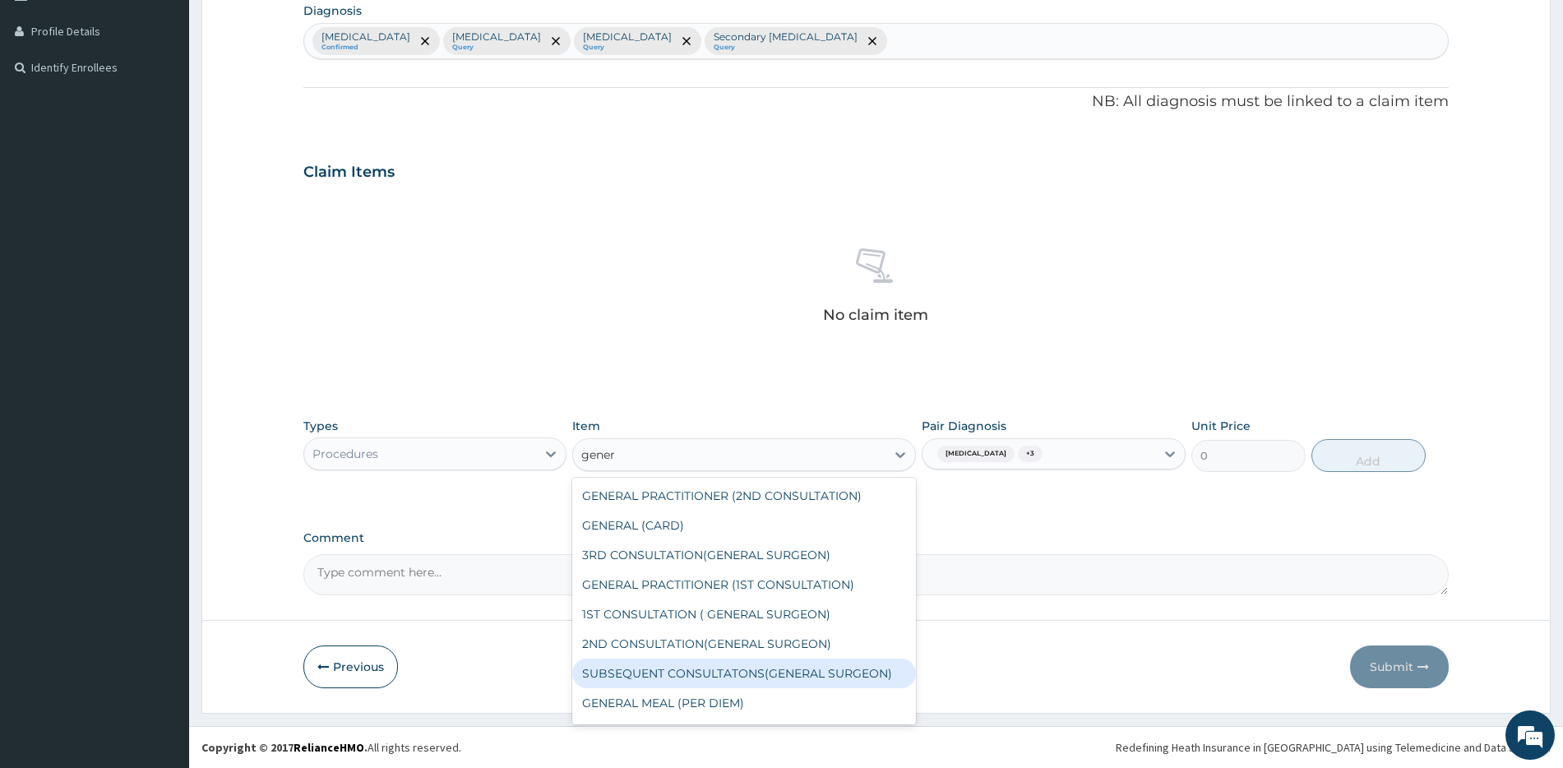
drag, startPoint x: 792, startPoint y: 618, endPoint x: 1029, endPoint y: 667, distance: 241.7
click at [1029, 667] on form "Step 2 of 2 PA Code / Prescription Code Enter Code(Secondary Care Only) Encount…" at bounding box center [875, 199] width 1349 height 1027
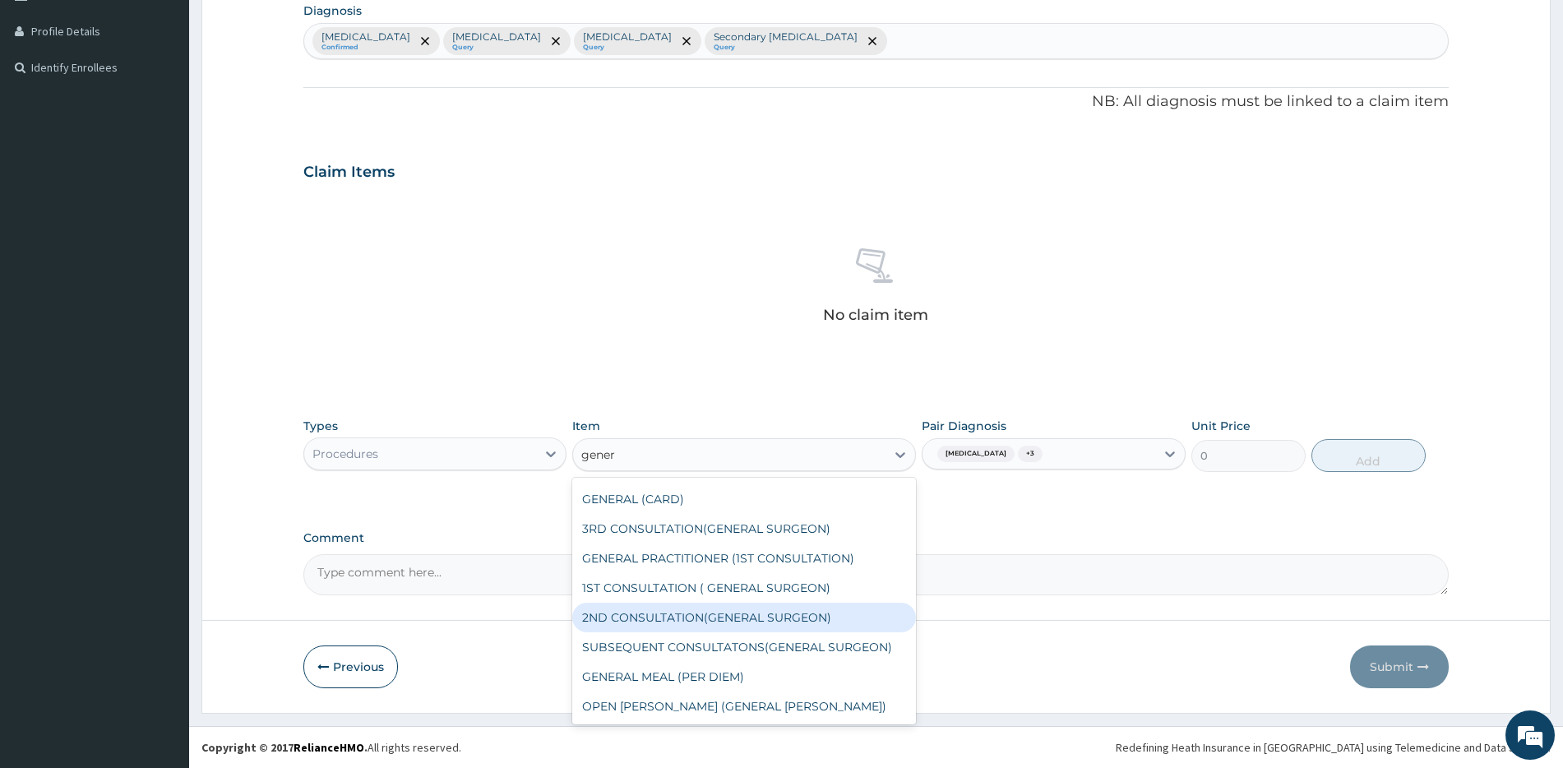
scroll to position [0, 0]
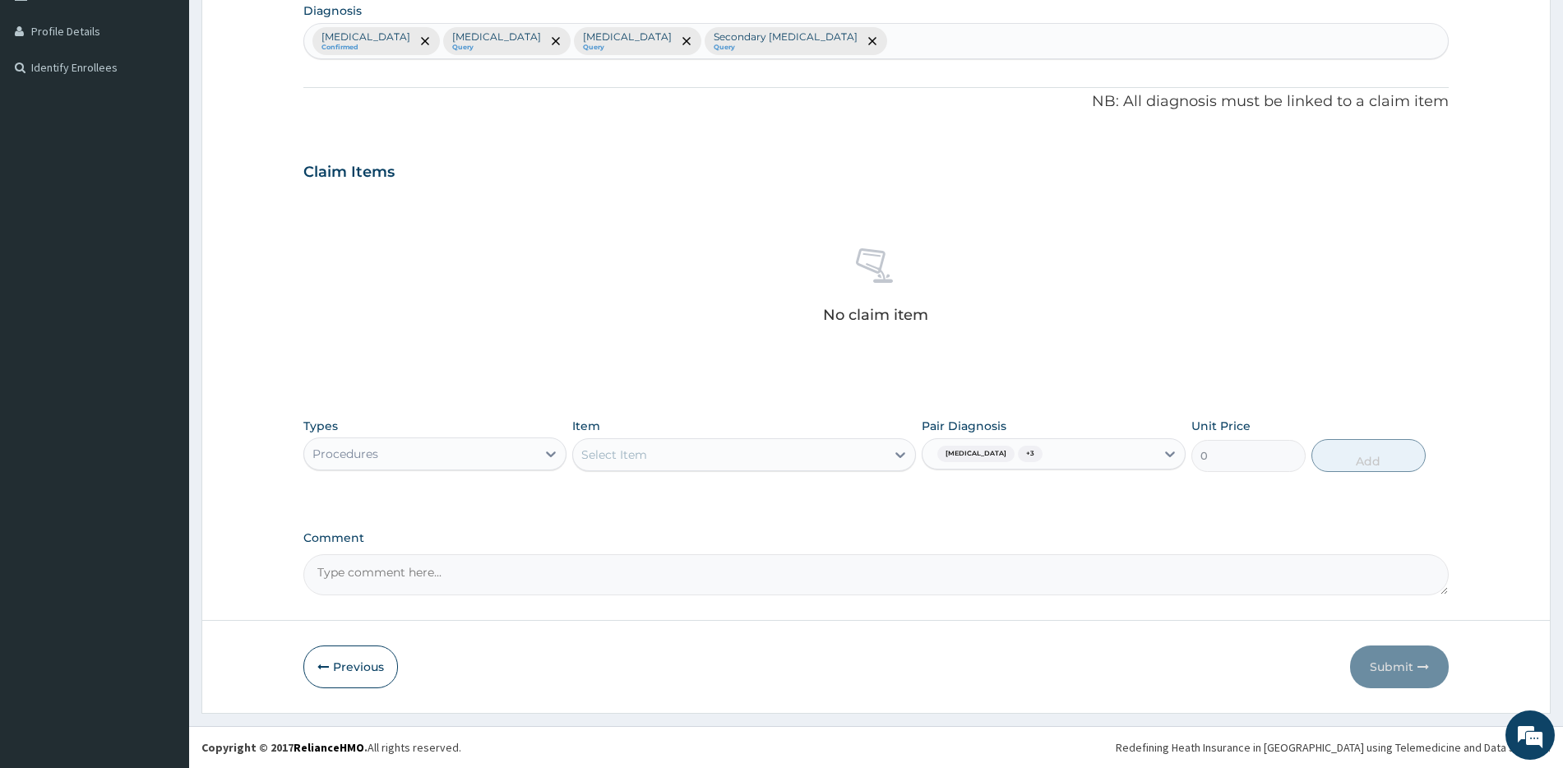
click at [669, 459] on div "Select Item" at bounding box center [729, 455] width 312 height 26
click at [668, 457] on div "Select Item" at bounding box center [729, 455] width 312 height 26
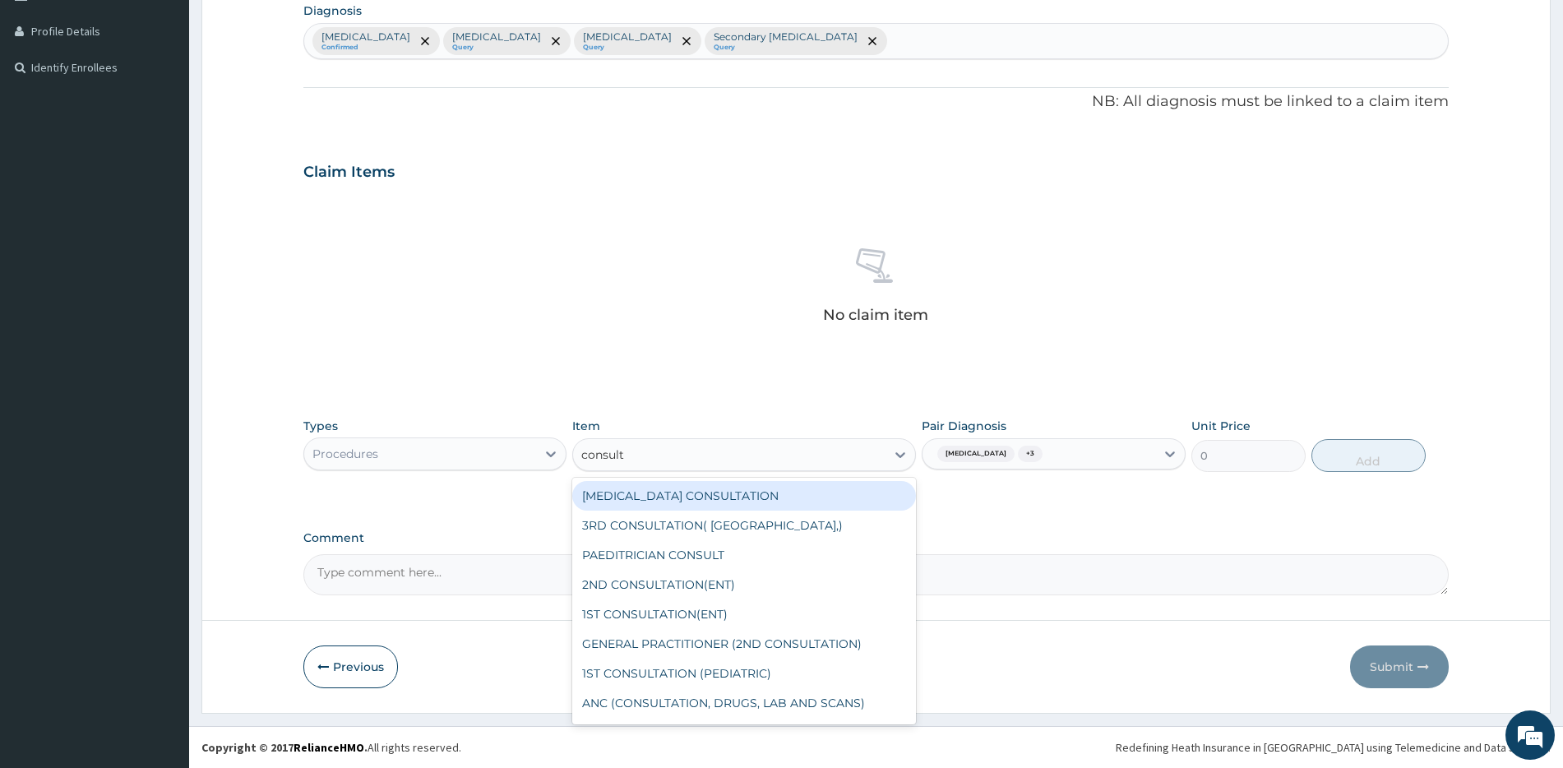
type input "consulta"
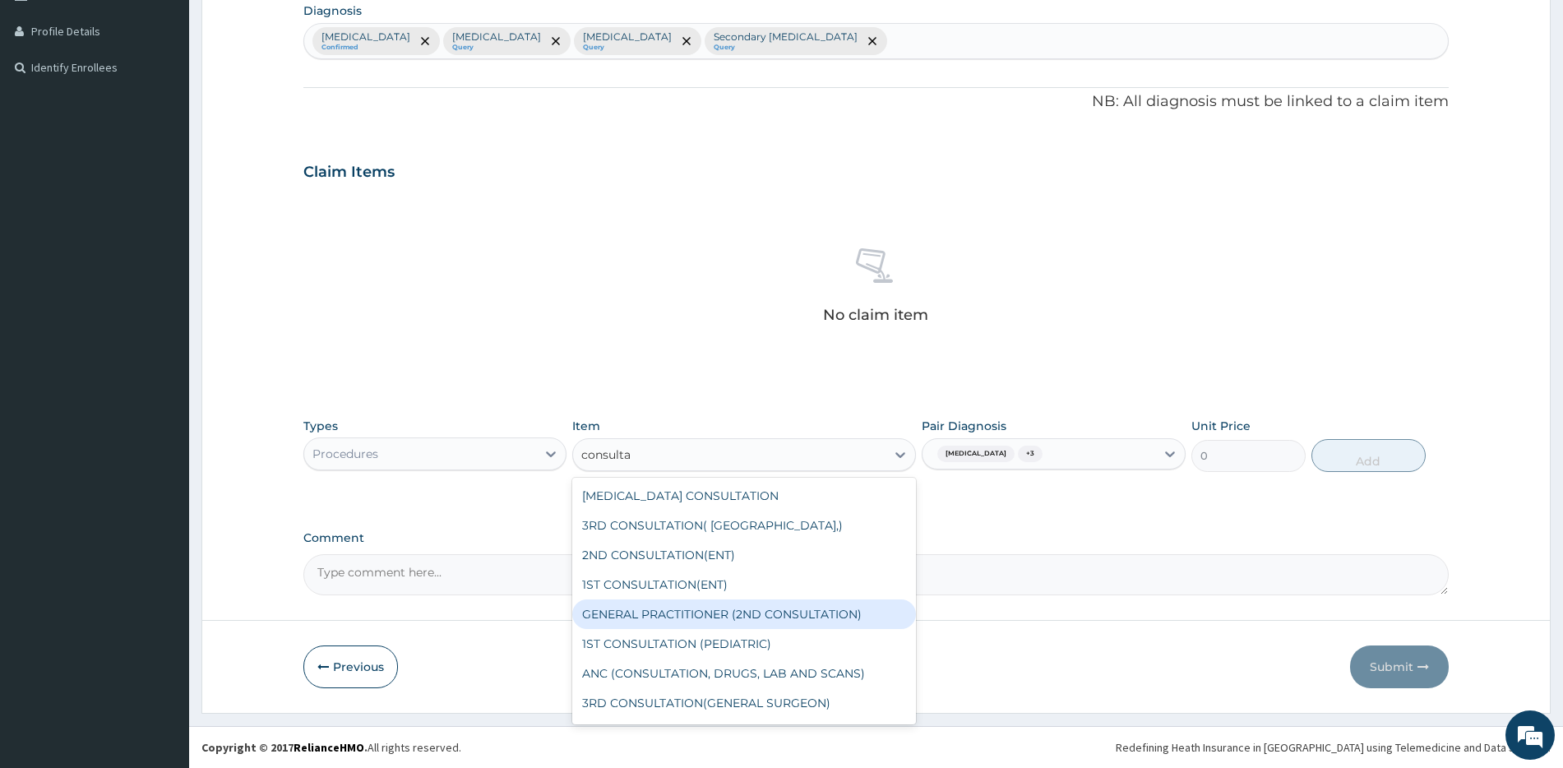
click at [783, 619] on div "GENERAL PRACTITIONER (2ND CONSULTATION)" at bounding box center [744, 614] width 344 height 30
type input "1500"
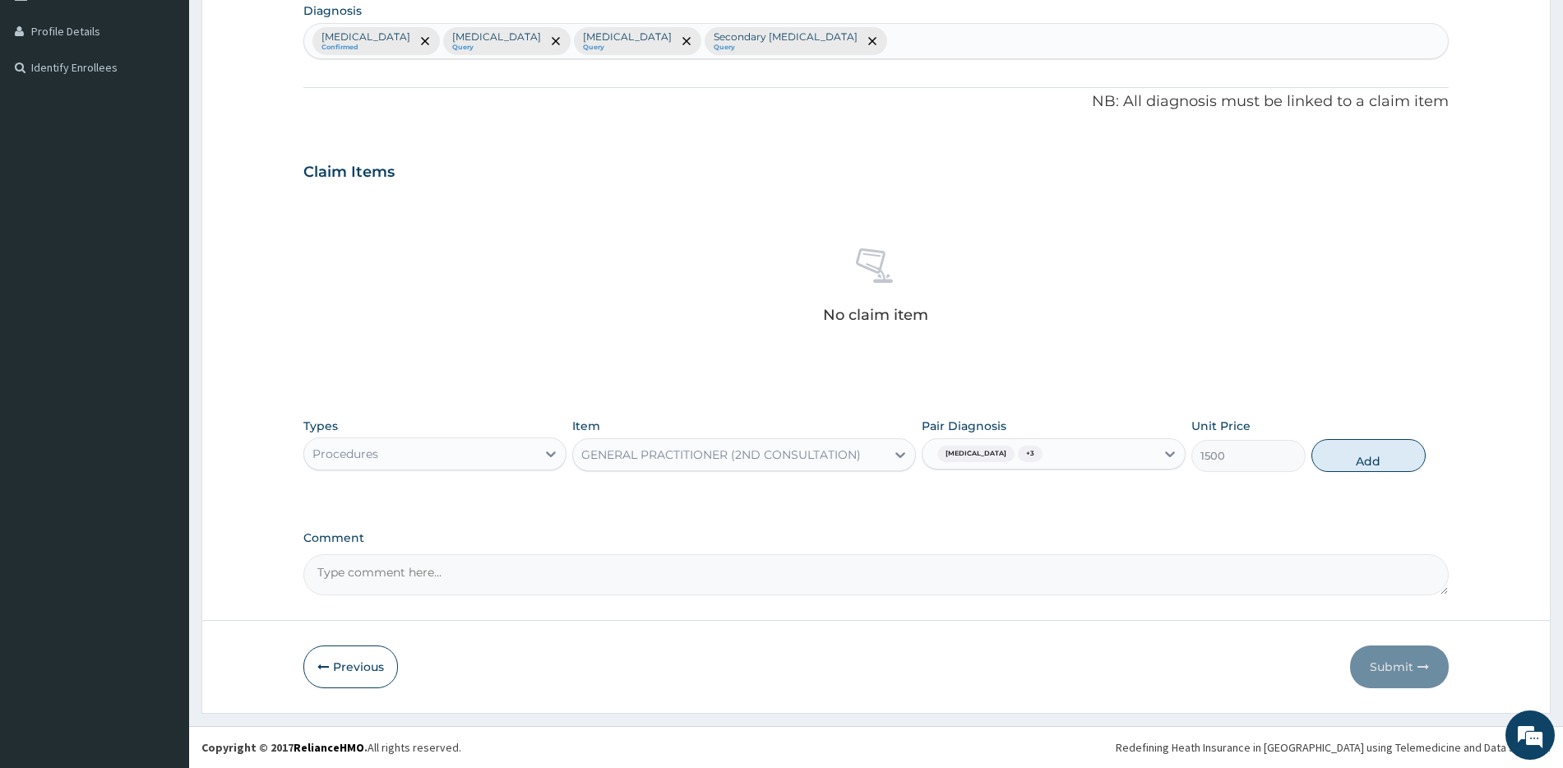
click at [733, 452] on div "GENERAL PRACTITIONER (2ND CONSULTATION)" at bounding box center [721, 455] width 280 height 16
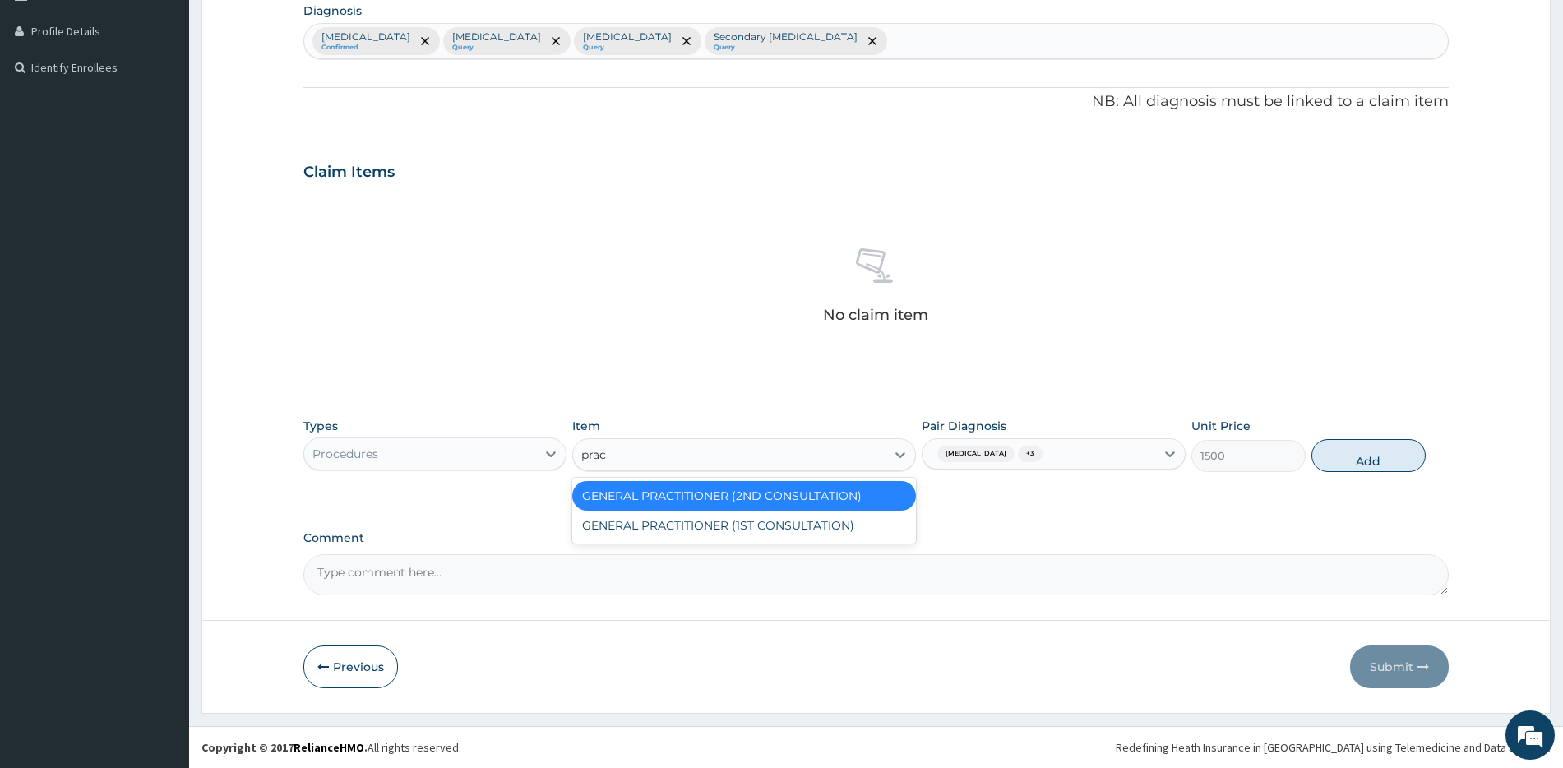
type input "pract"
click at [714, 539] on div "GENERAL PRACTITIONER (1ST CONSULTATION)" at bounding box center [744, 526] width 344 height 30
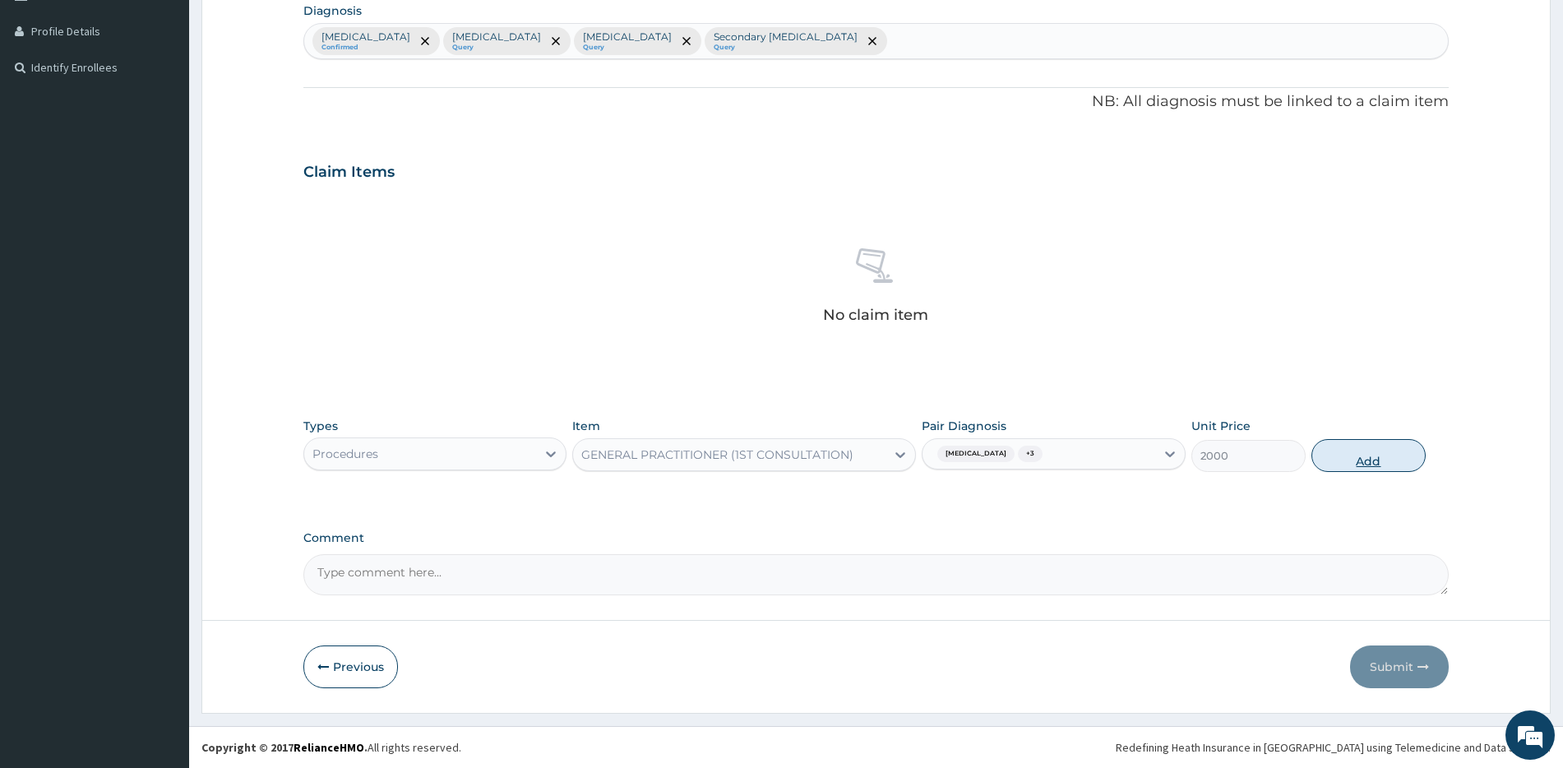
click at [1377, 456] on button "Add" at bounding box center [1369, 455] width 114 height 33
type input "0"
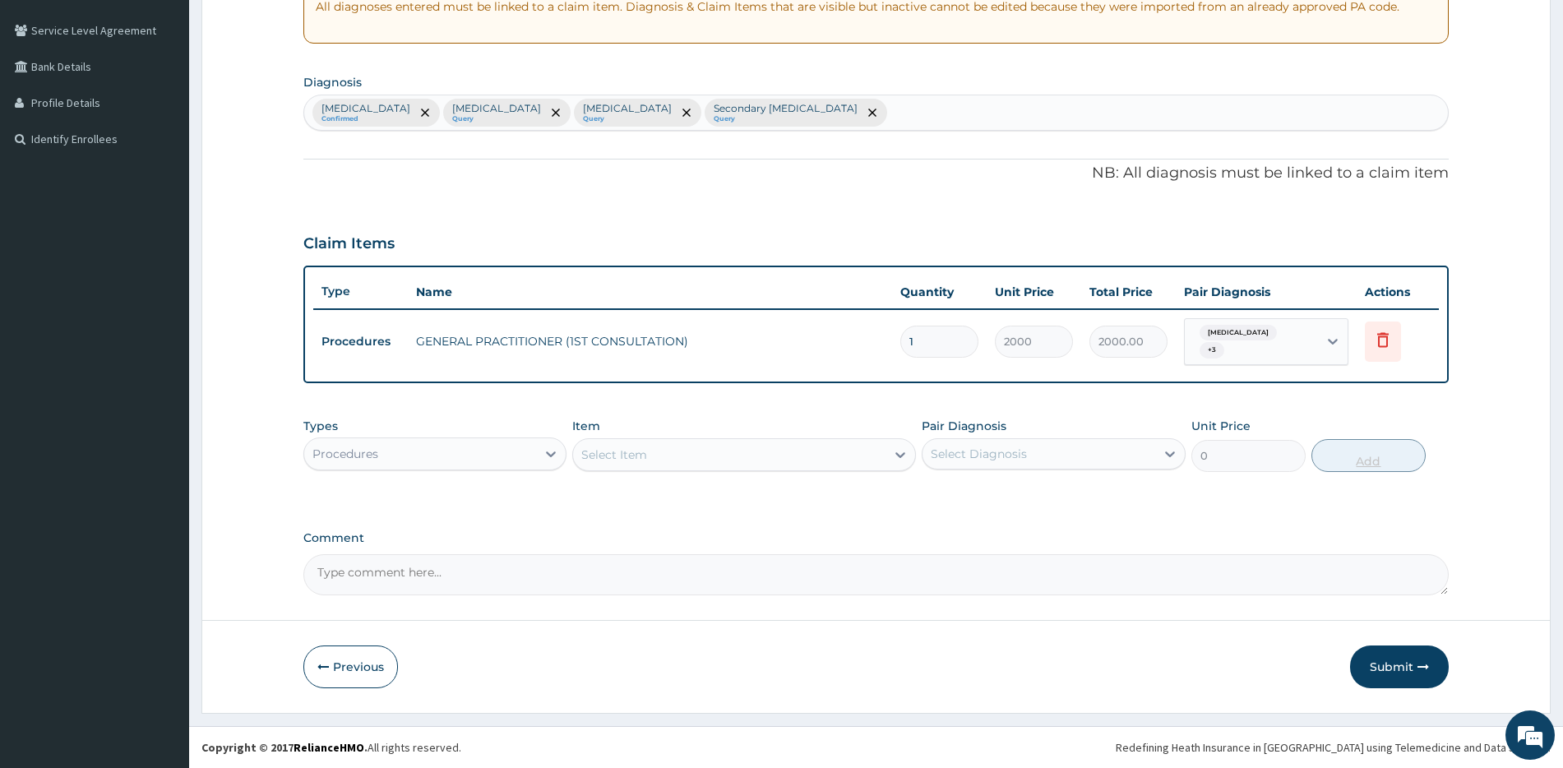
scroll to position [323, 0]
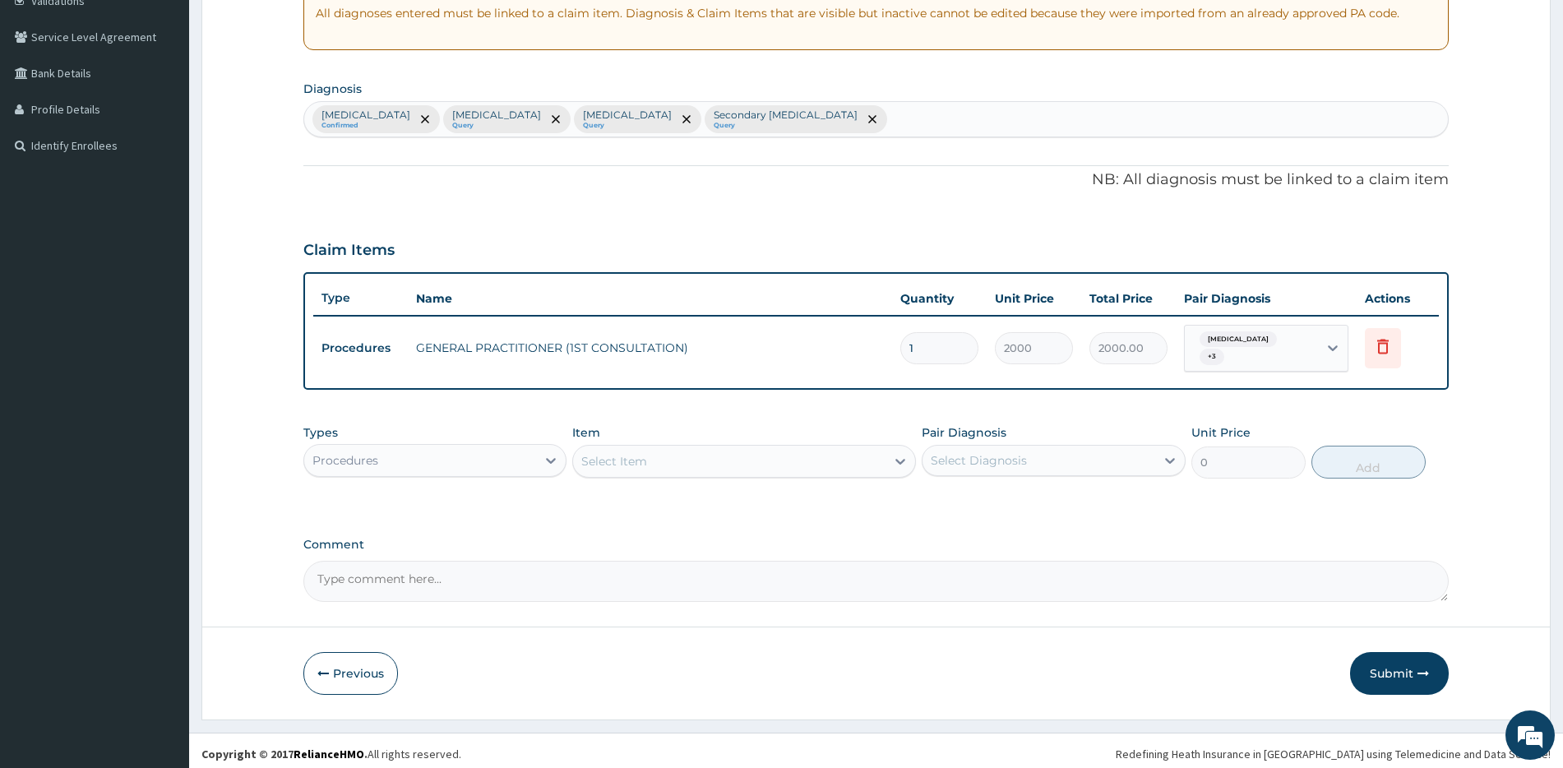
click at [506, 469] on div "Procedures" at bounding box center [434, 460] width 263 height 33
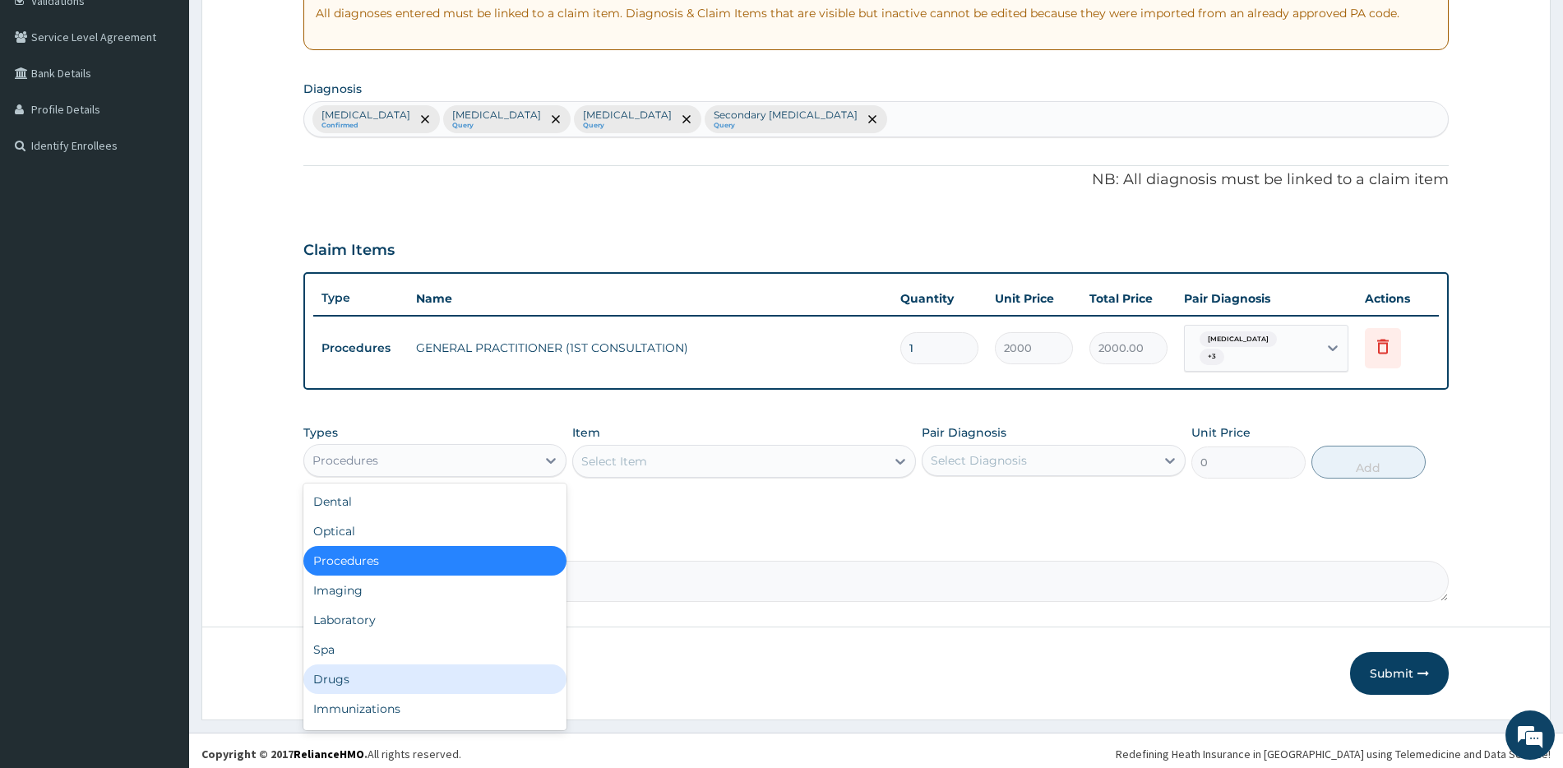
click at [400, 664] on div "Drugs" at bounding box center [434, 679] width 263 height 30
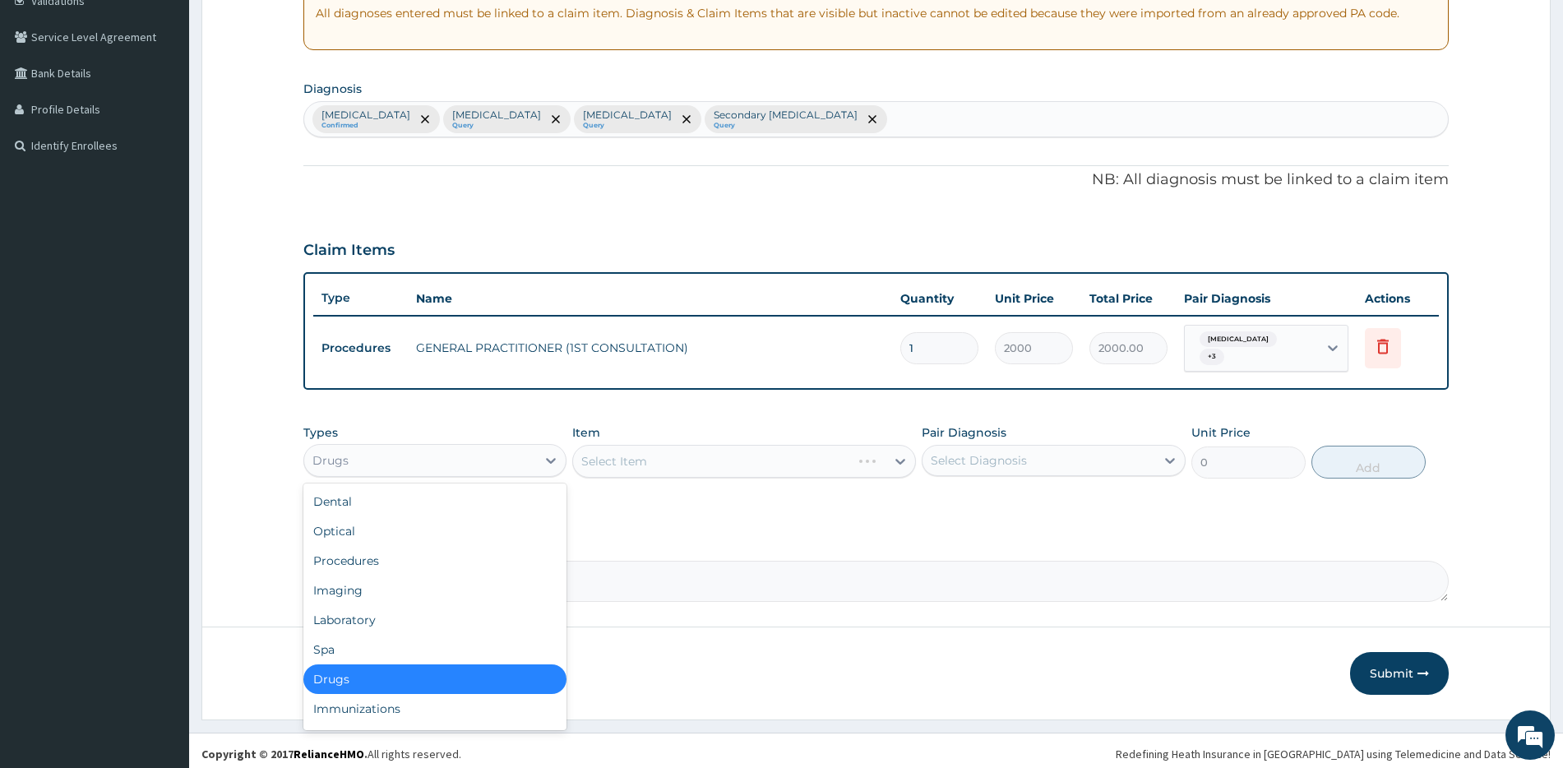
drag, startPoint x: 478, startPoint y: 460, endPoint x: 482, endPoint y: 483, distance: 22.6
click at [478, 461] on div "Drugs" at bounding box center [420, 460] width 232 height 26
click at [452, 613] on div "Laboratory" at bounding box center [434, 620] width 263 height 30
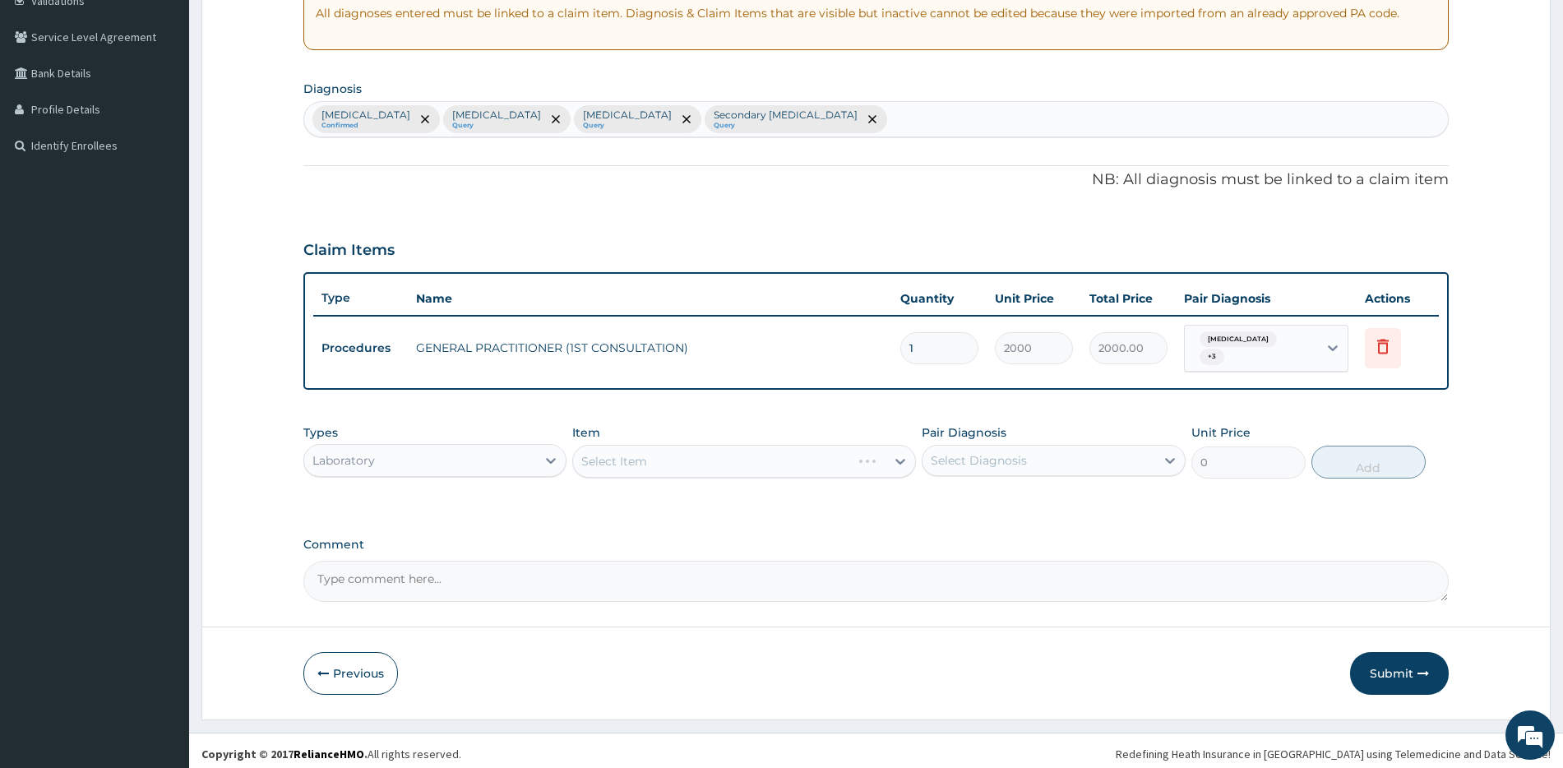
click at [739, 447] on div "Select Item" at bounding box center [744, 461] width 344 height 33
click at [740, 456] on div "Select Item" at bounding box center [744, 461] width 344 height 33
click at [1003, 437] on div "Pair Diagnosis Select Diagnosis" at bounding box center [1053, 451] width 263 height 54
click at [1012, 452] on div "Select Diagnosis" at bounding box center [979, 460] width 96 height 16
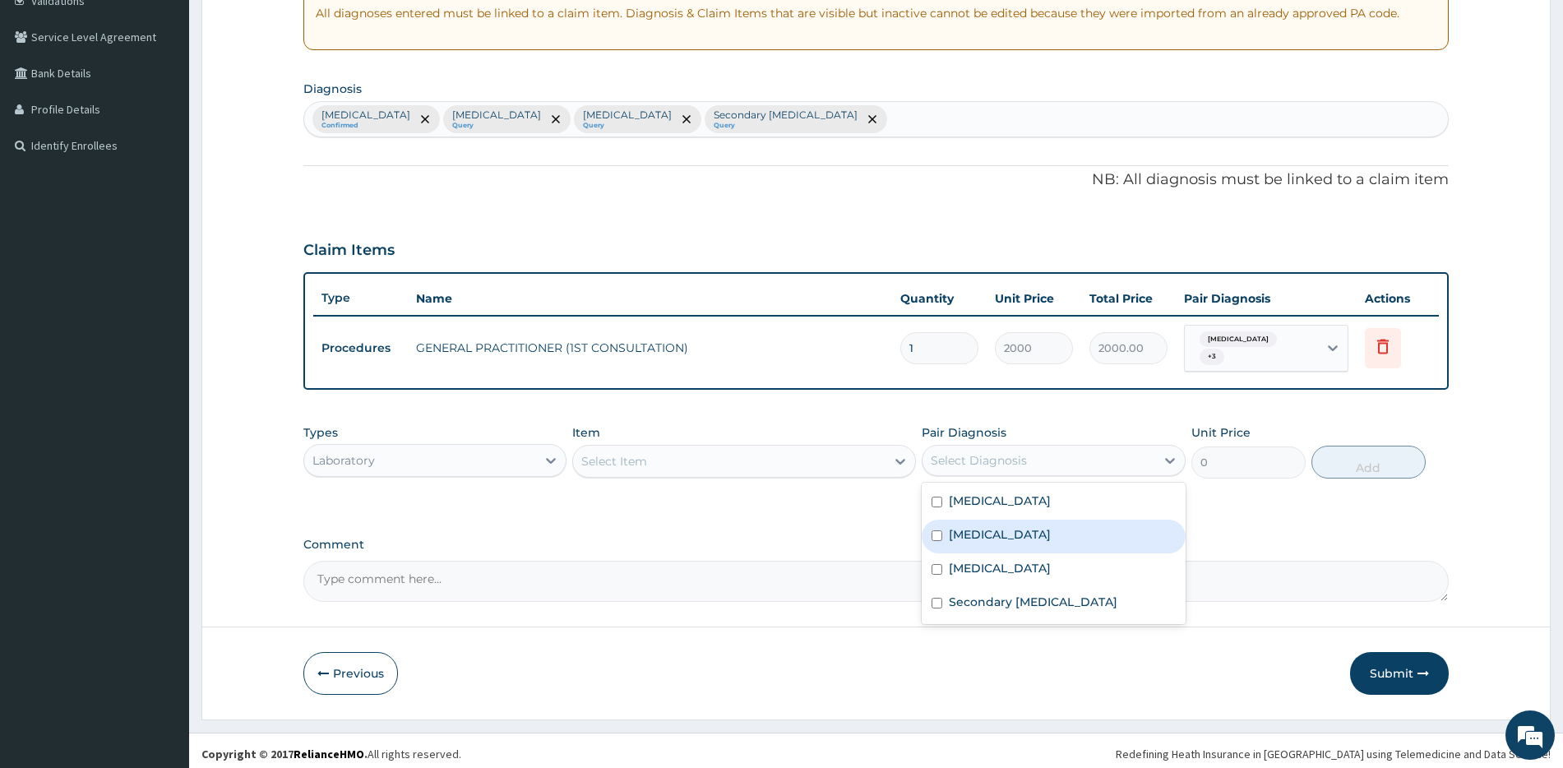
click at [1027, 530] on div "Sepsis" at bounding box center [1053, 537] width 263 height 34
checkbox input "true"
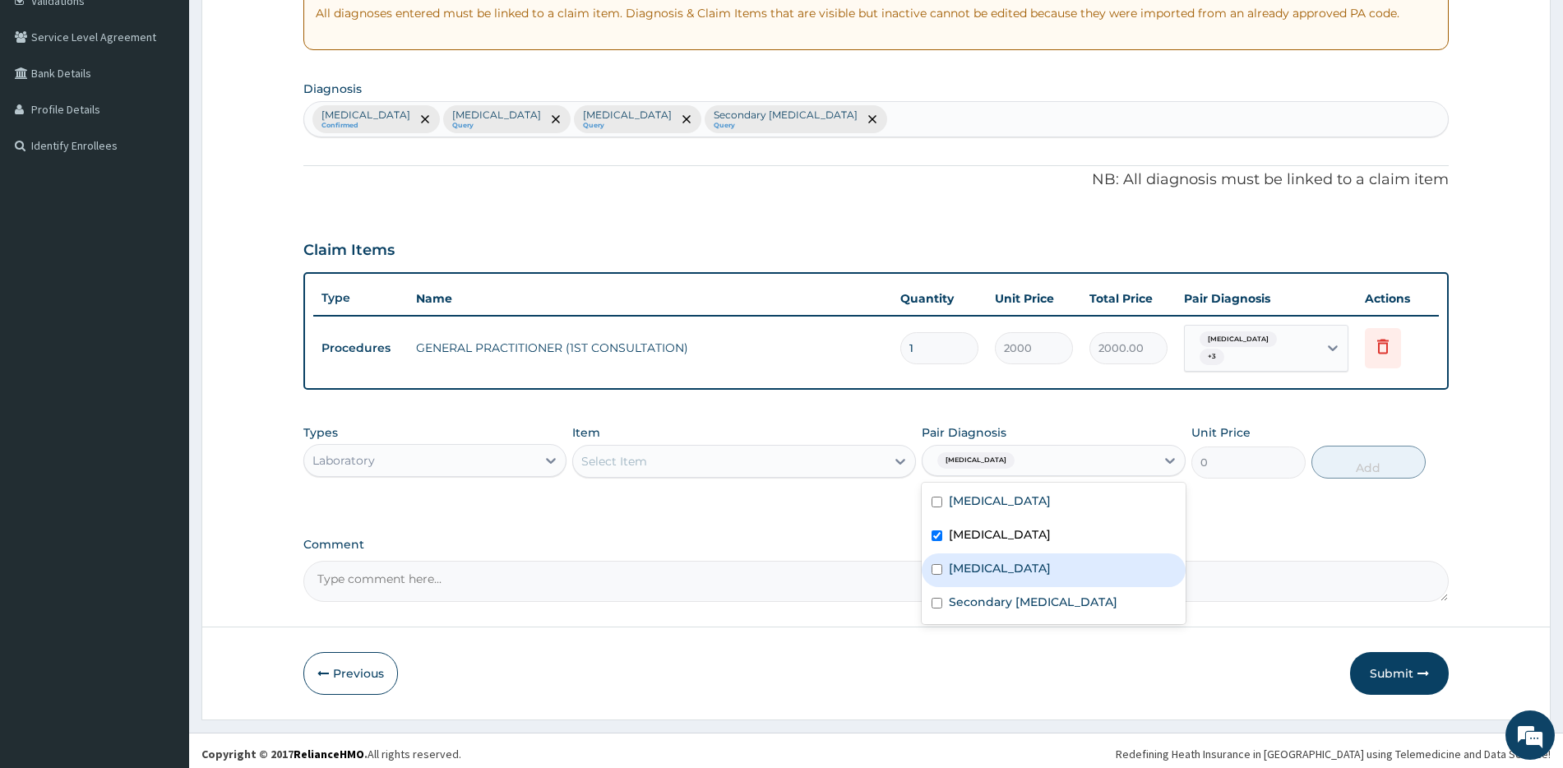
click at [685, 464] on div "Select Item" at bounding box center [729, 461] width 312 height 26
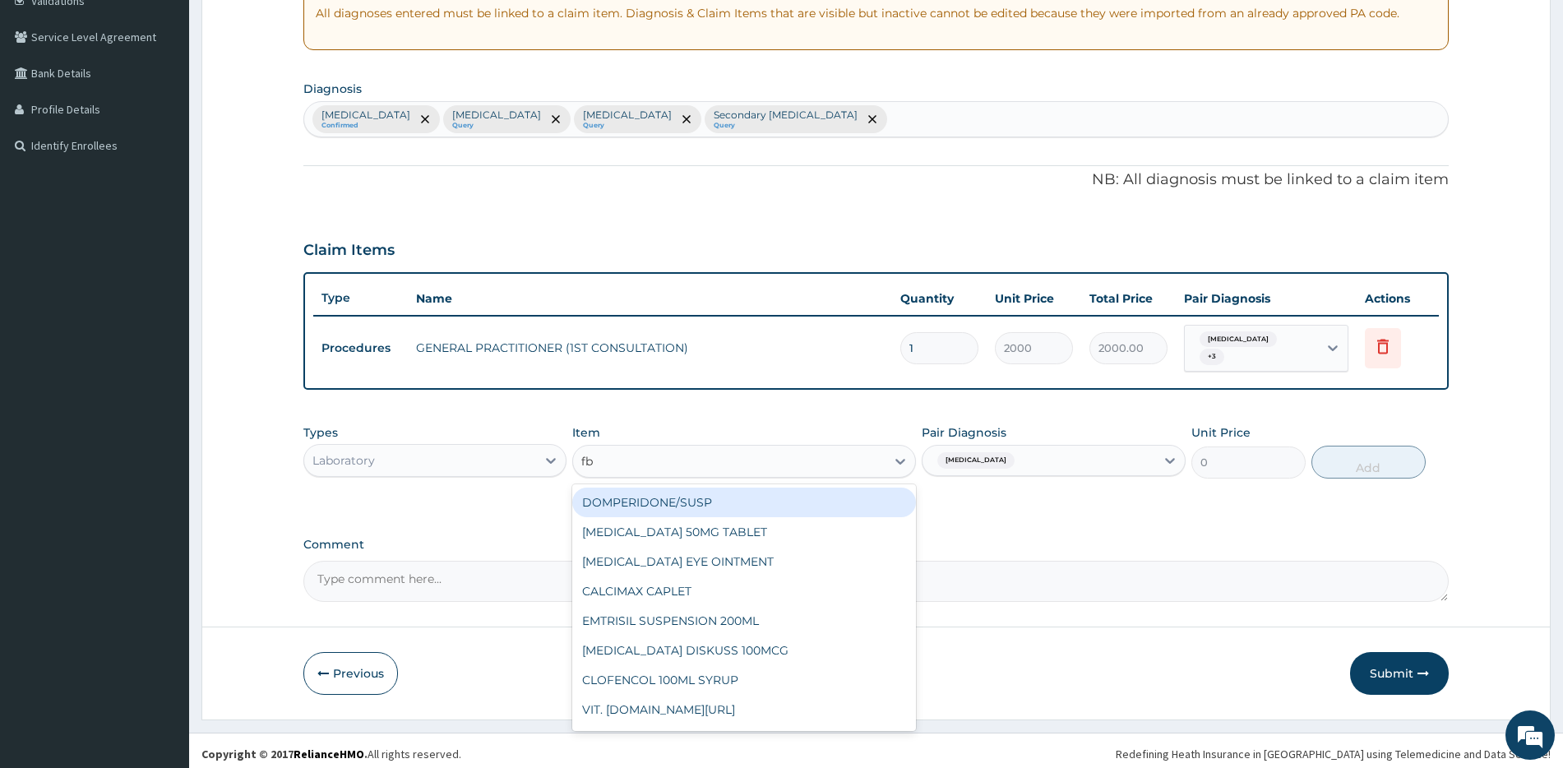
type input "fbc"
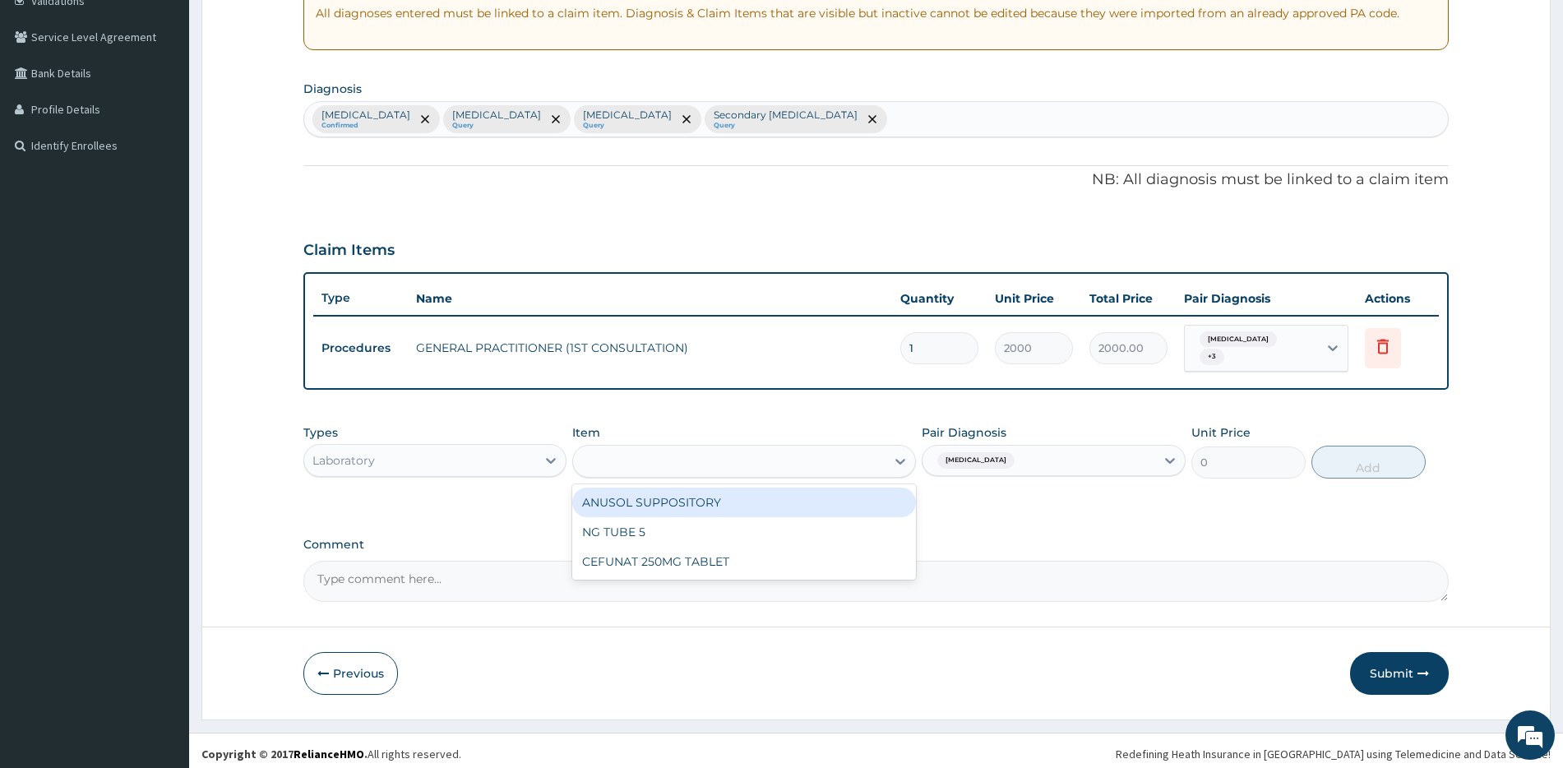
click at [646, 456] on div "fbc" at bounding box center [729, 461] width 312 height 26
type input "full"
click at [612, 437] on div "Item Select Item" at bounding box center [744, 451] width 344 height 54
click at [622, 456] on div "Select Item" at bounding box center [614, 461] width 66 height 16
type input "b"
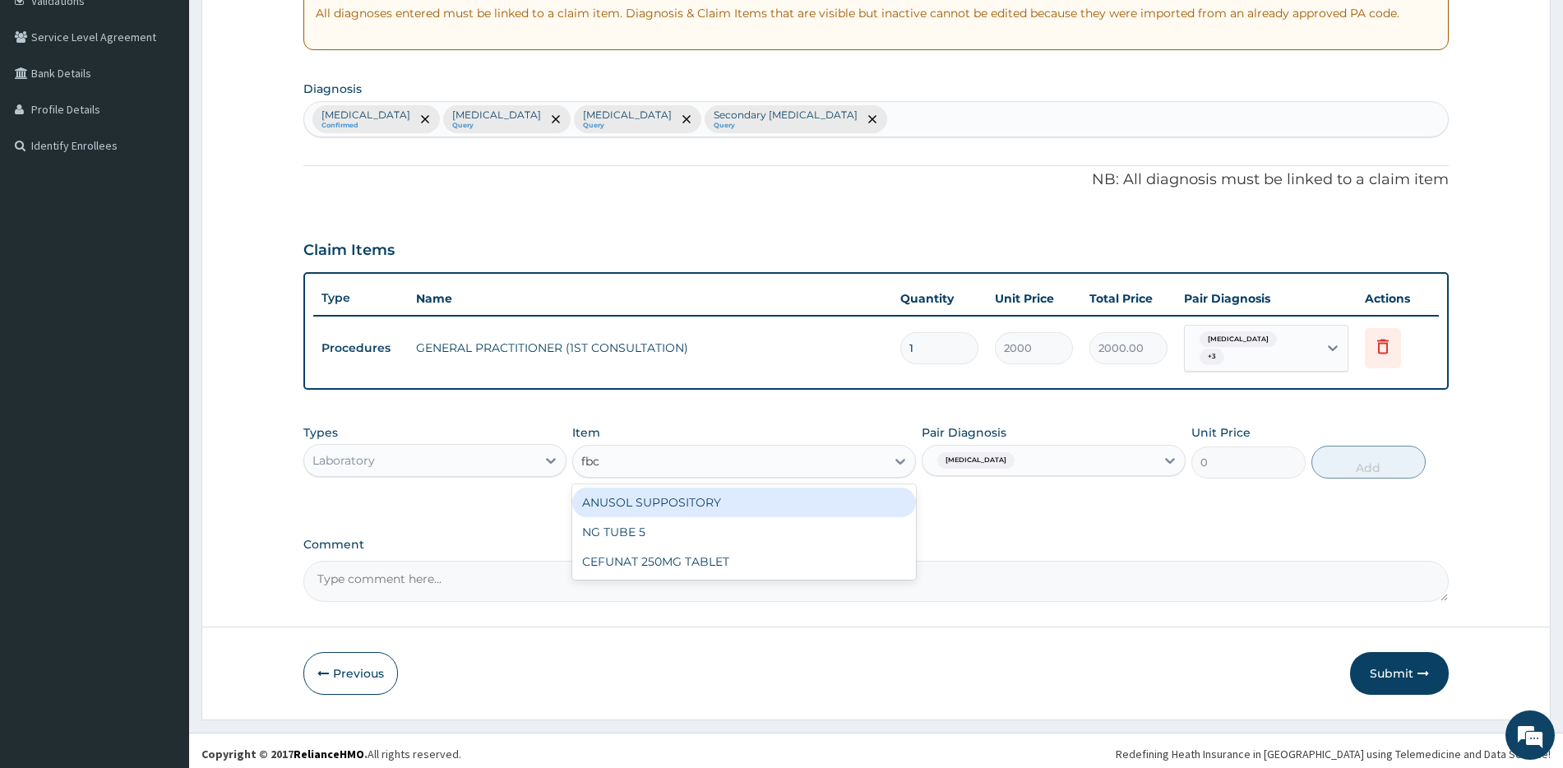
type input "fbc"
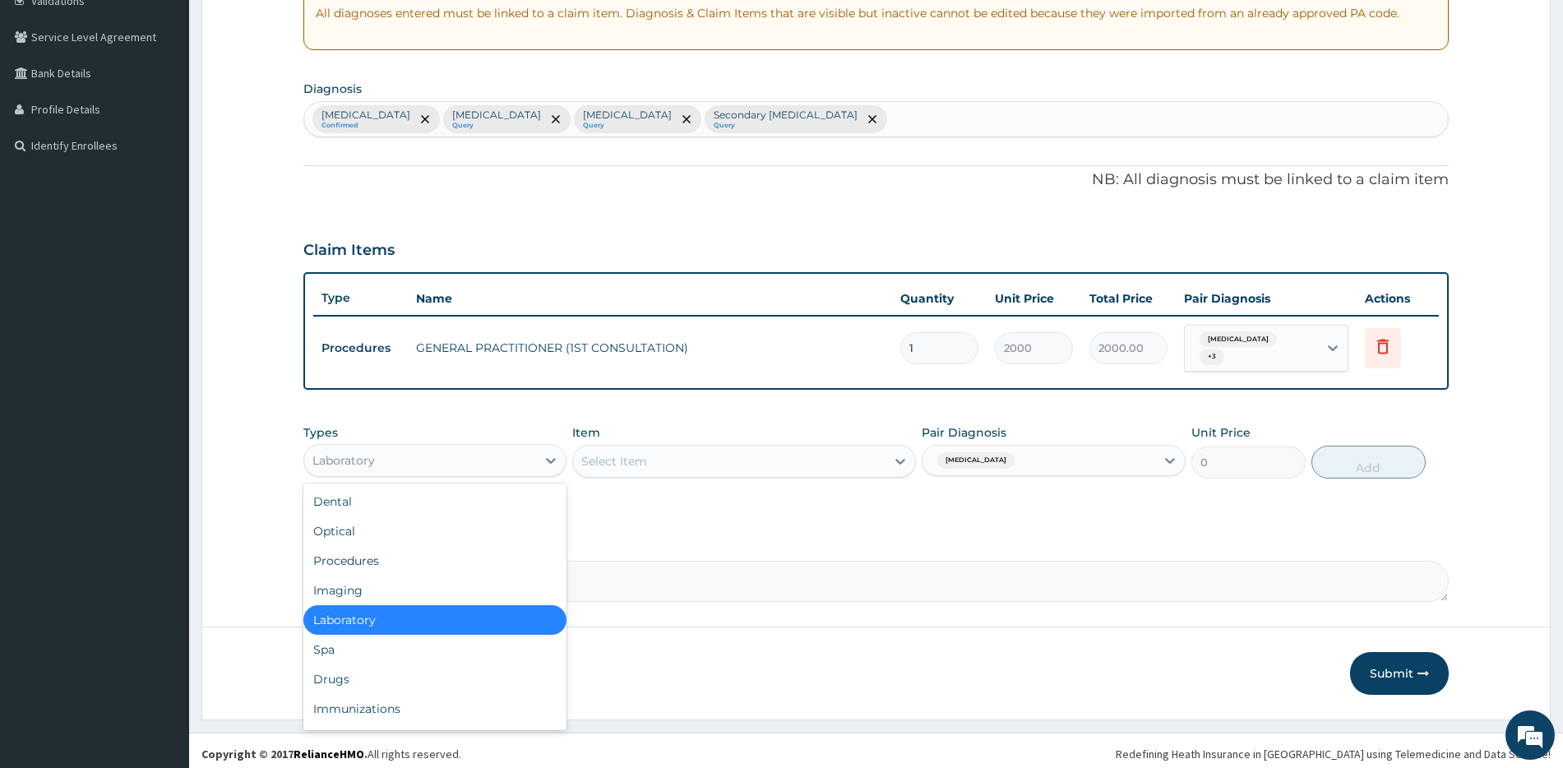
drag, startPoint x: 410, startPoint y: 439, endPoint x: 417, endPoint y: 465, distance: 27.1
click at [410, 444] on div "Laboratory" at bounding box center [434, 460] width 263 height 33
click at [414, 530] on div "Optical" at bounding box center [434, 531] width 263 height 30
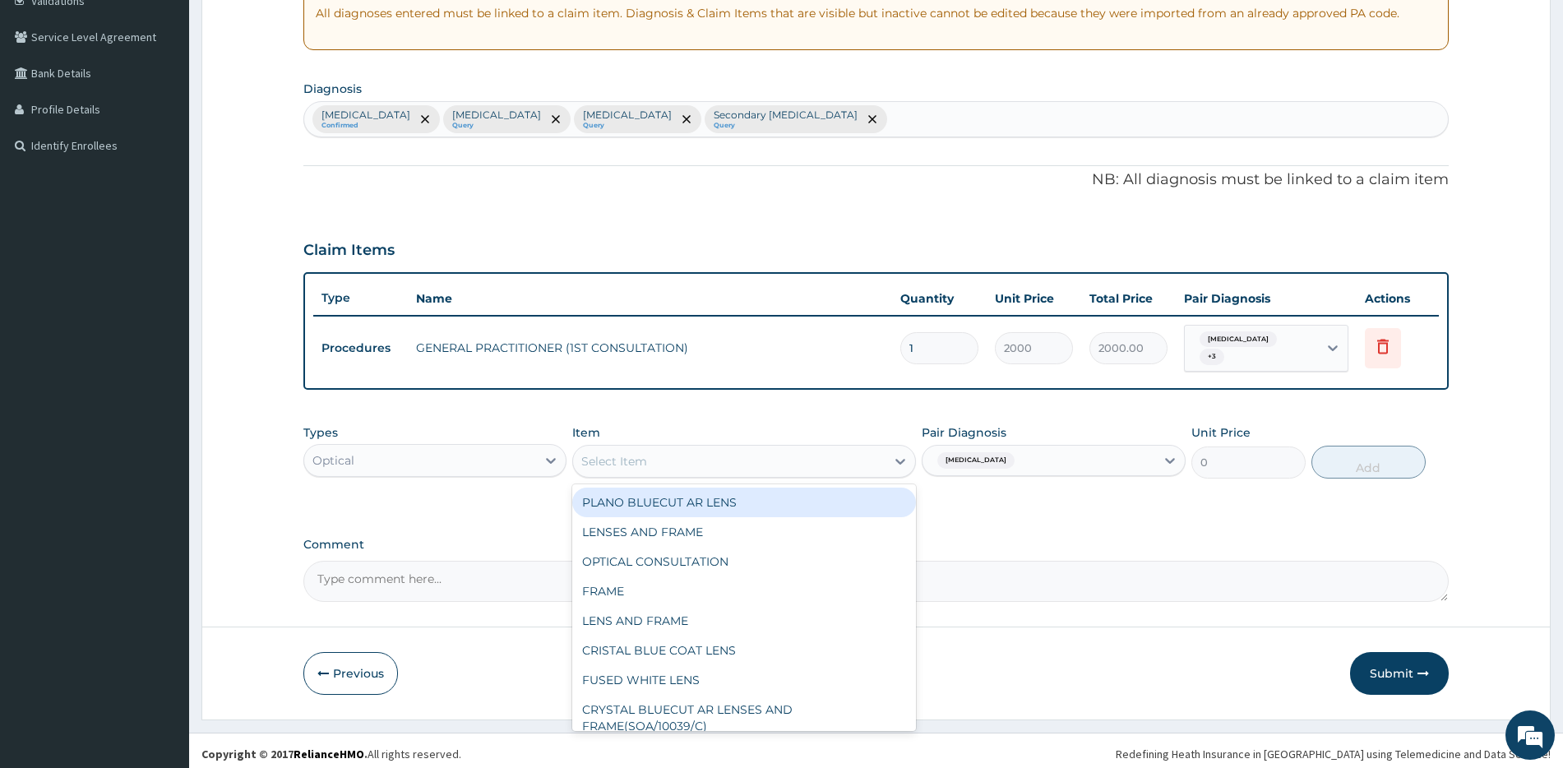
drag, startPoint x: 659, startPoint y: 442, endPoint x: 681, endPoint y: 457, distance: 26.5
click at [662, 448] on div "Select Item" at bounding box center [729, 461] width 312 height 26
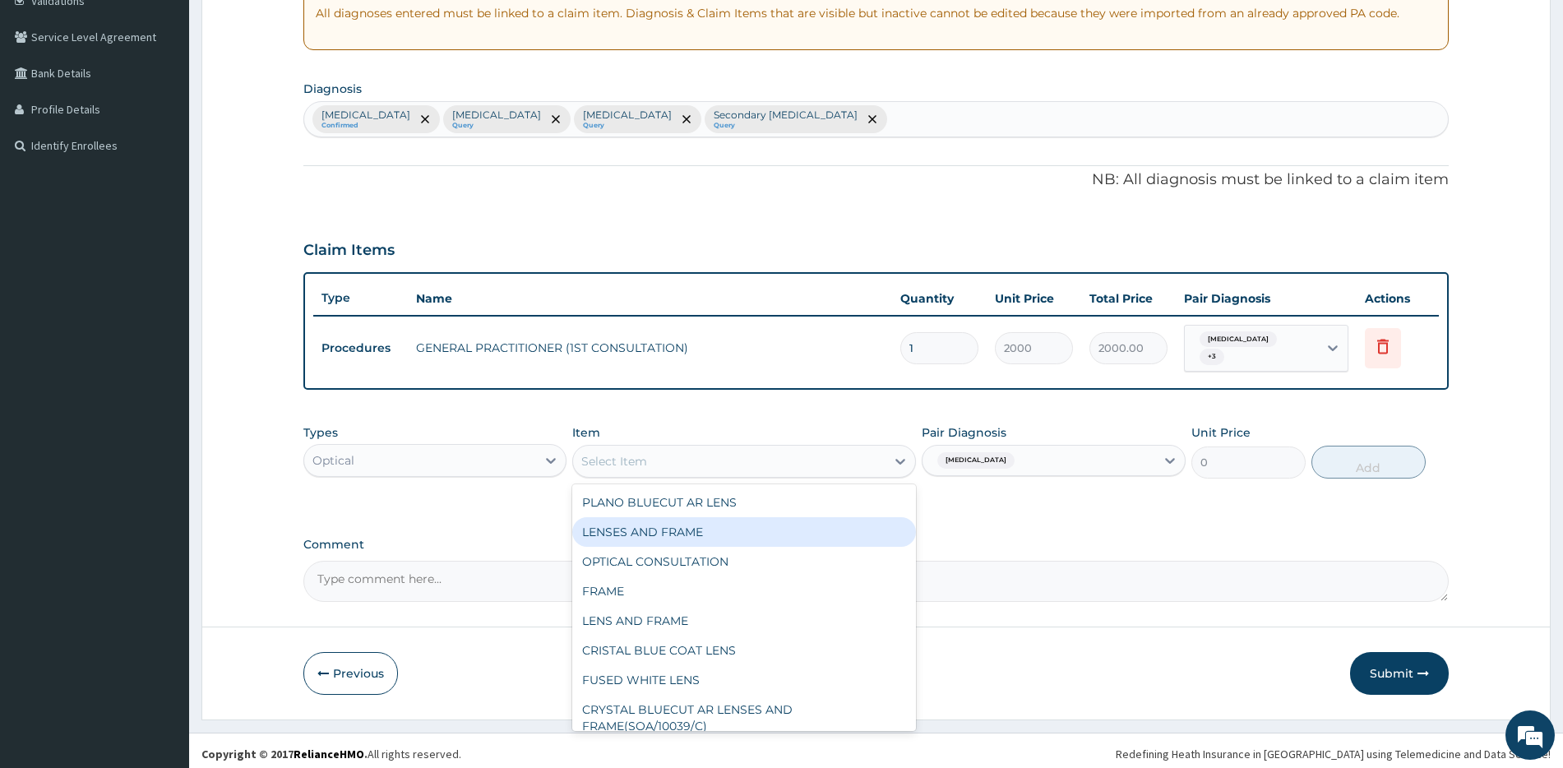
click at [659, 526] on div "LENSES AND FRAME" at bounding box center [744, 532] width 344 height 30
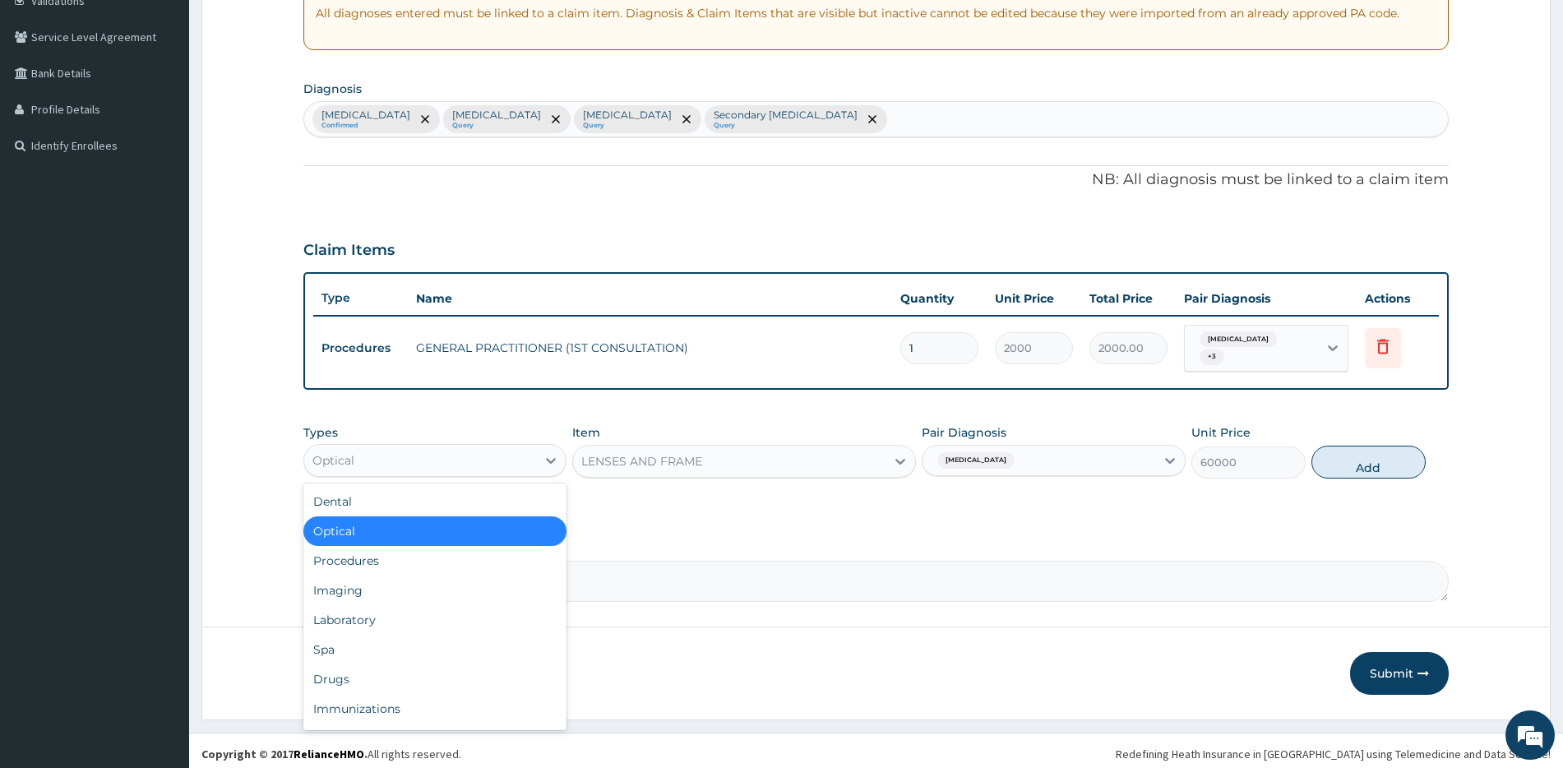
click at [440, 469] on div "Optical" at bounding box center [434, 460] width 263 height 33
click at [406, 615] on div "Laboratory" at bounding box center [434, 620] width 263 height 30
type input "0"
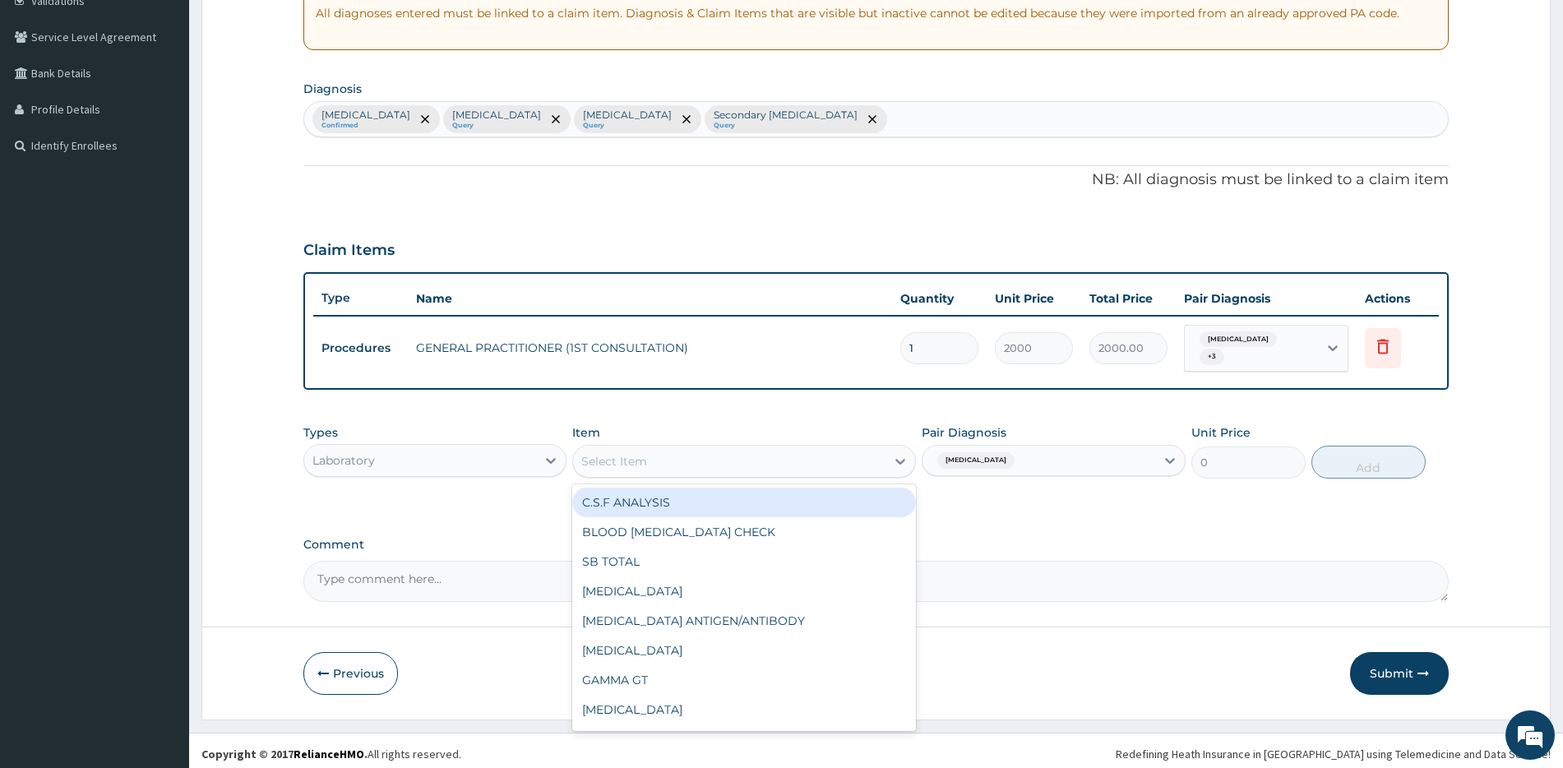
click at [817, 466] on div "Select Item" at bounding box center [729, 461] width 312 height 26
type input "fbc"
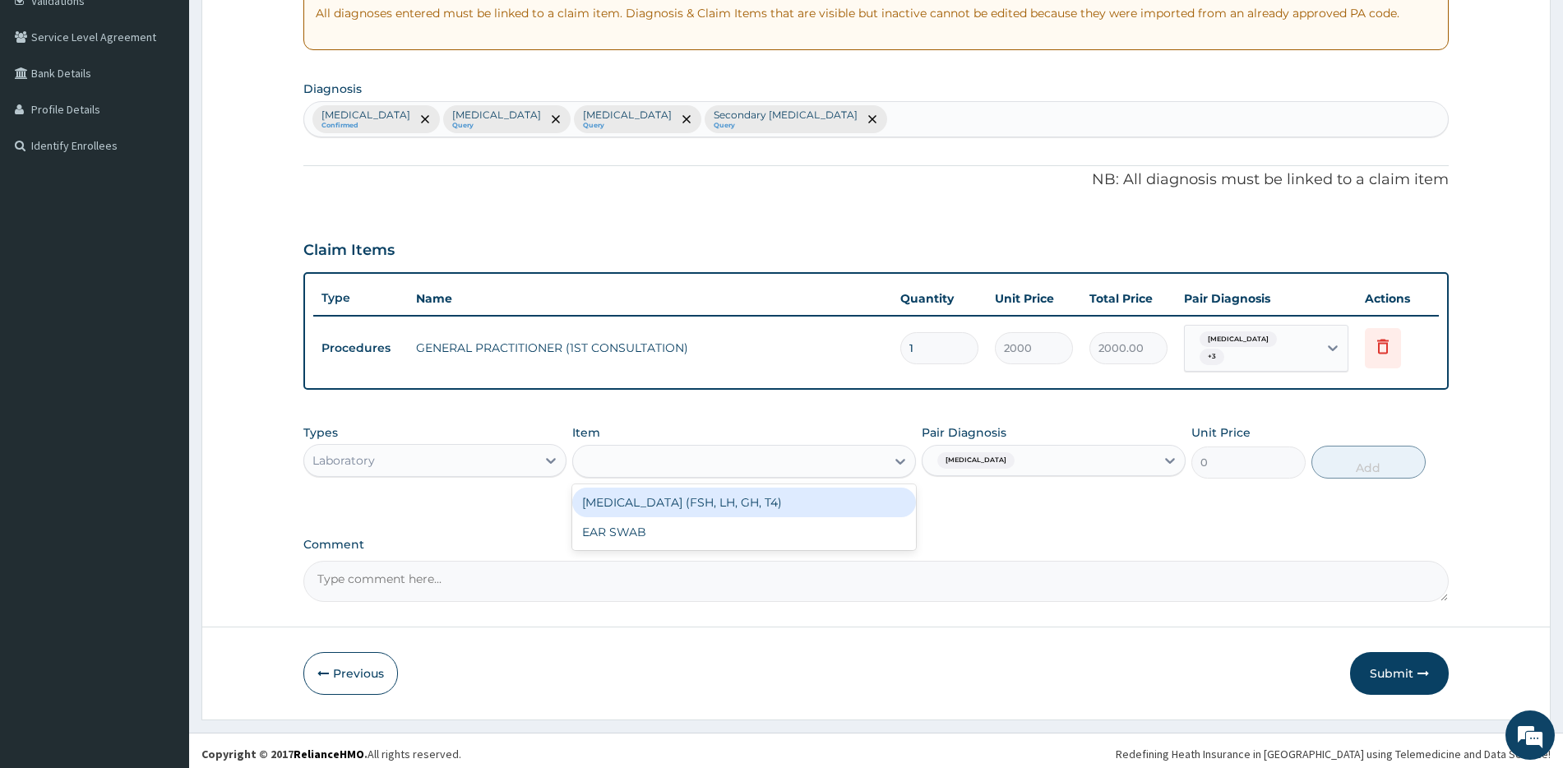
click at [699, 456] on div "fbc" at bounding box center [729, 461] width 312 height 26
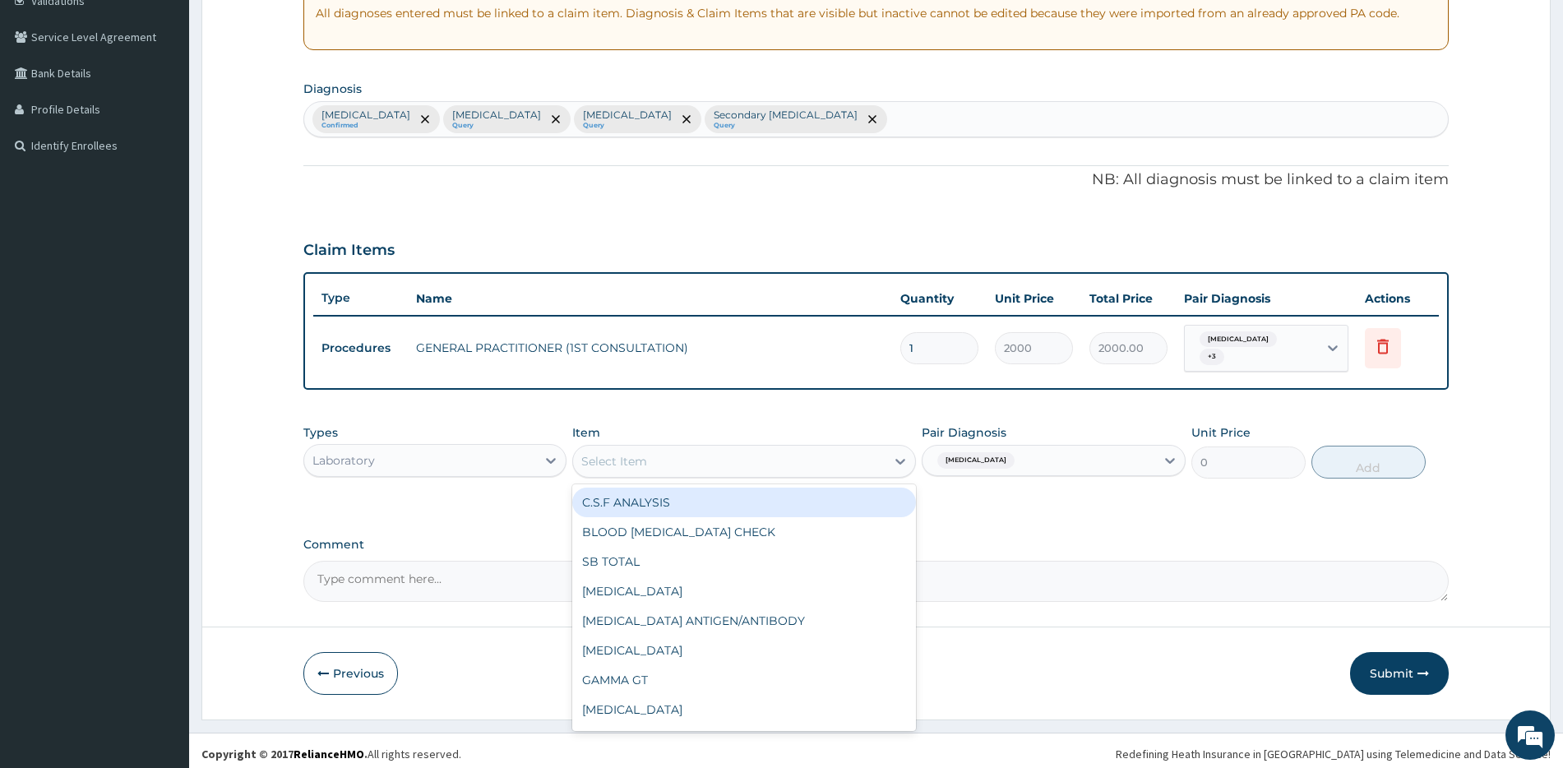
click at [699, 456] on div "Select Item" at bounding box center [729, 461] width 312 height 26
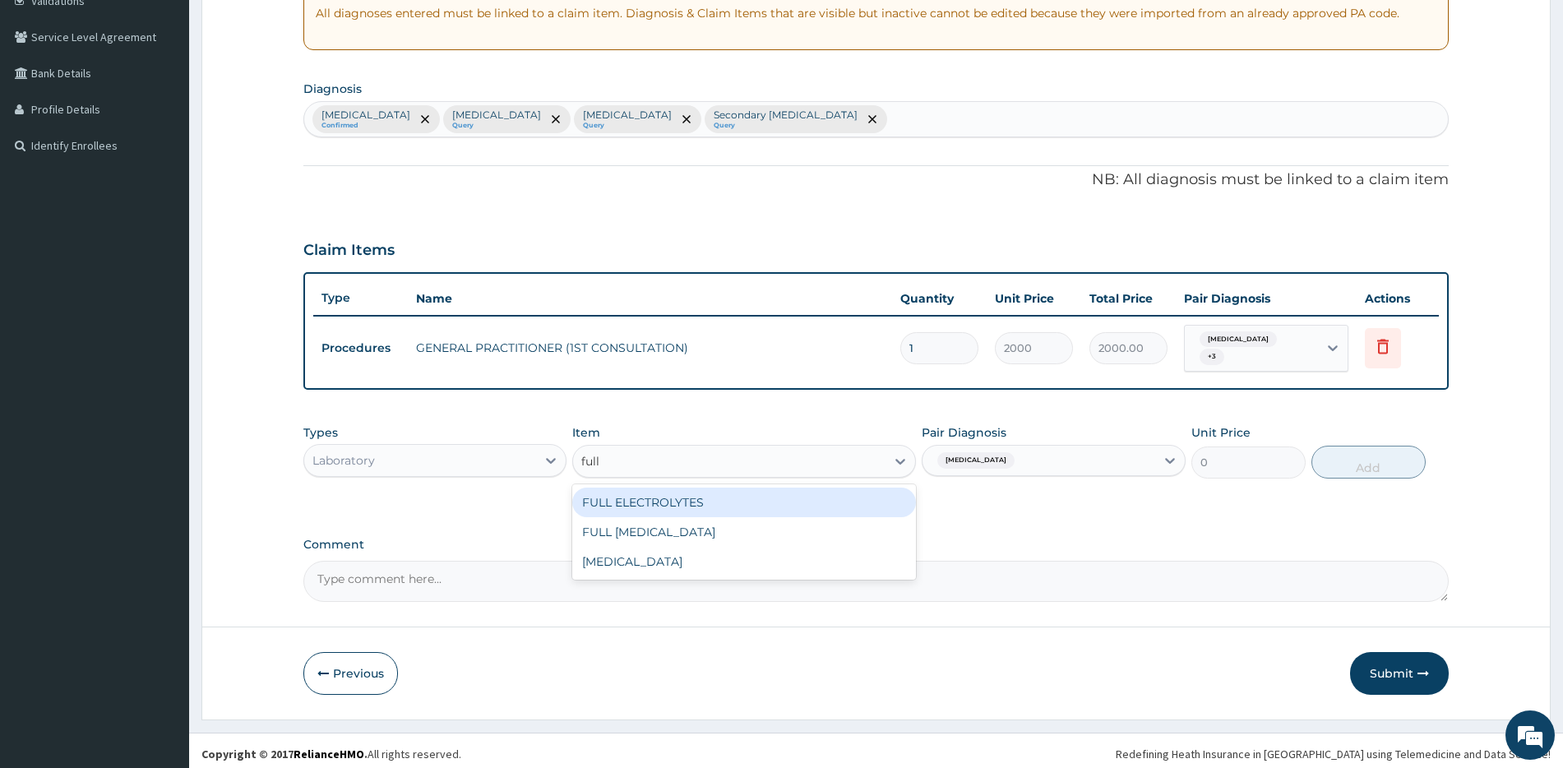
type input "full"
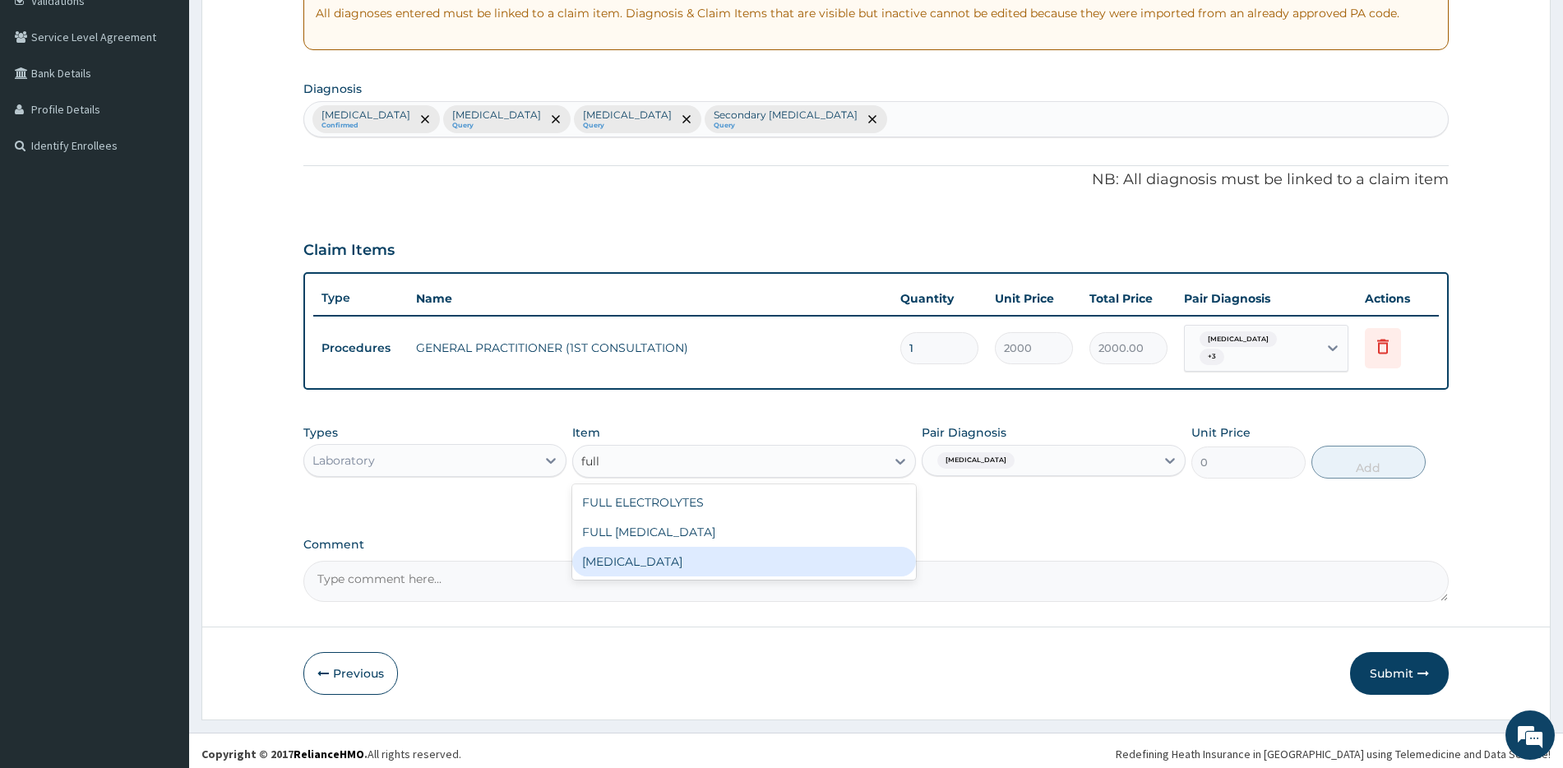
click at [720, 547] on div "FULL BLOOD COUNT" at bounding box center [744, 562] width 344 height 30
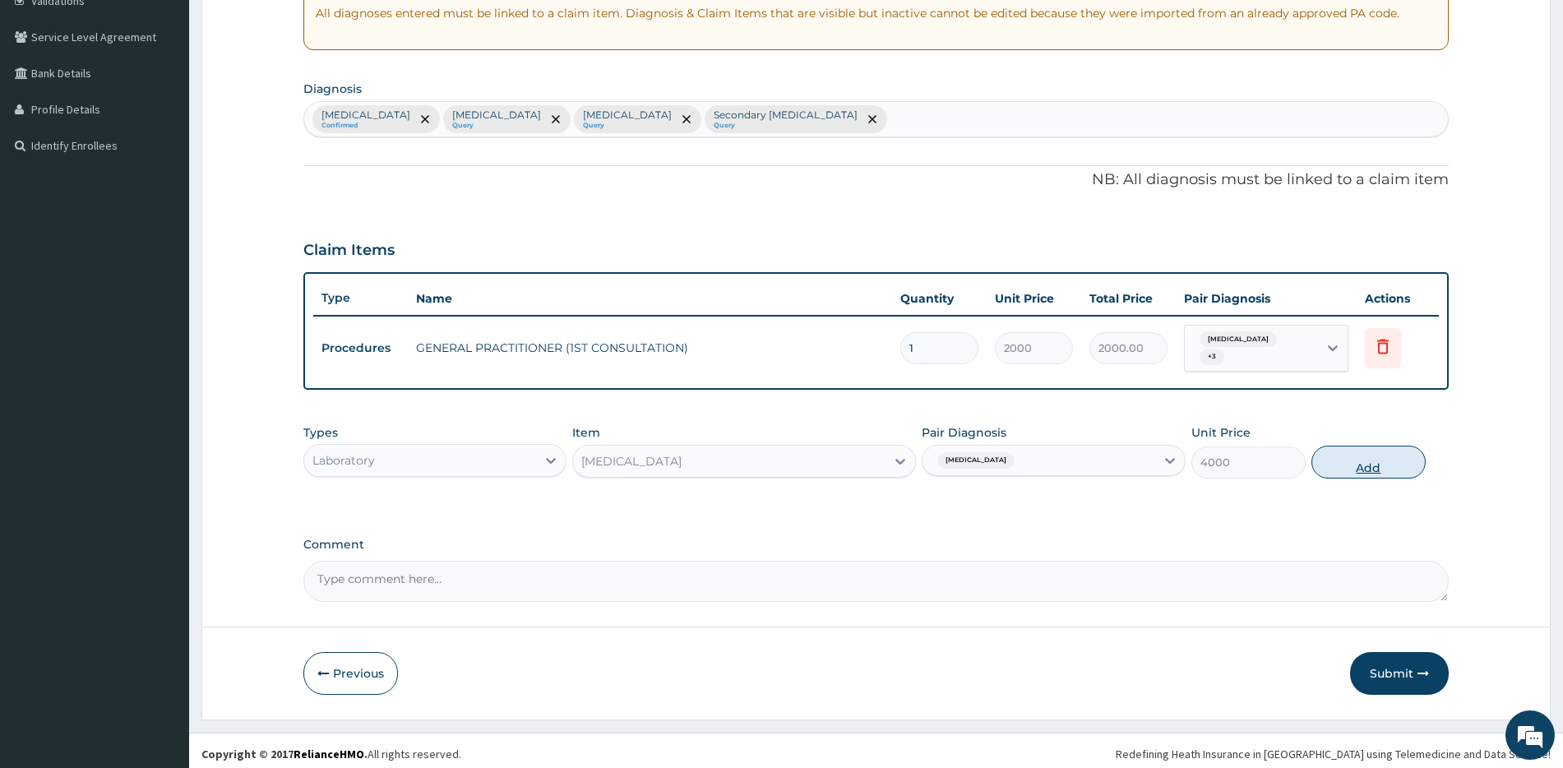
click at [1337, 460] on button "Add" at bounding box center [1369, 462] width 114 height 33
type input "0"
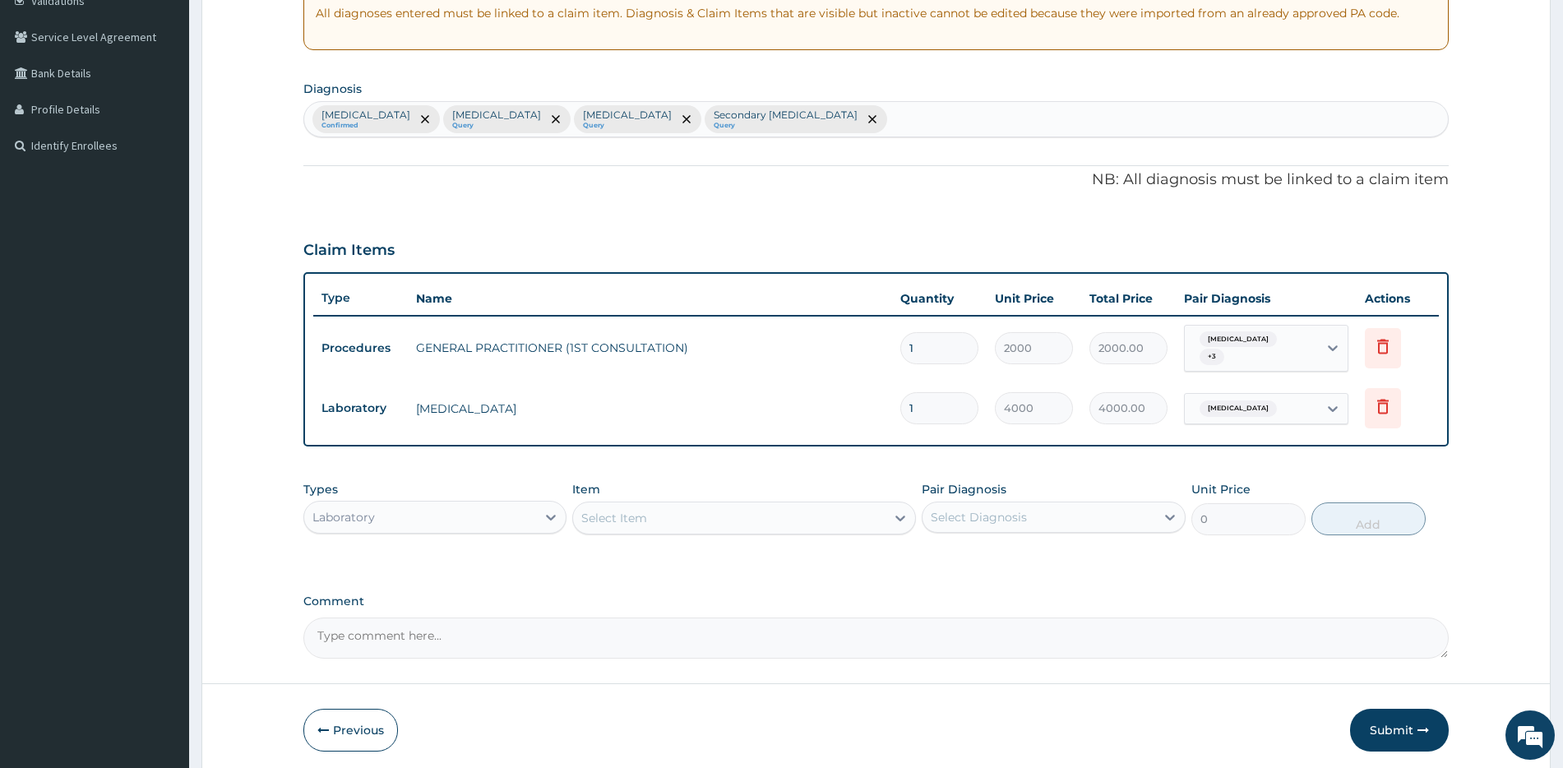
click at [633, 510] on div "Select Item" at bounding box center [614, 518] width 66 height 16
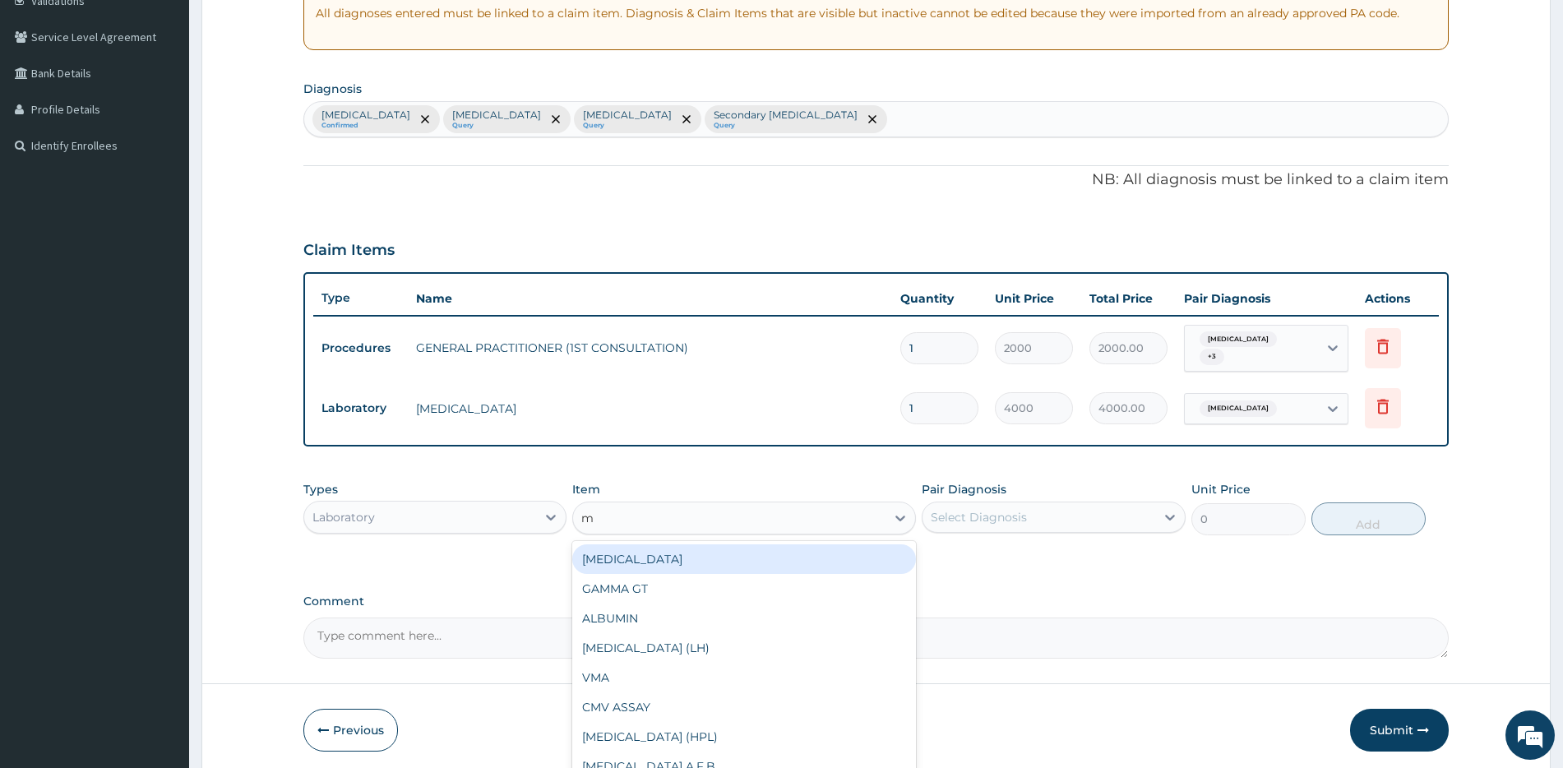
type input "mp"
click at [750, 544] on div "MALARIA PARASITE (MP)" at bounding box center [744, 559] width 344 height 30
type input "1625"
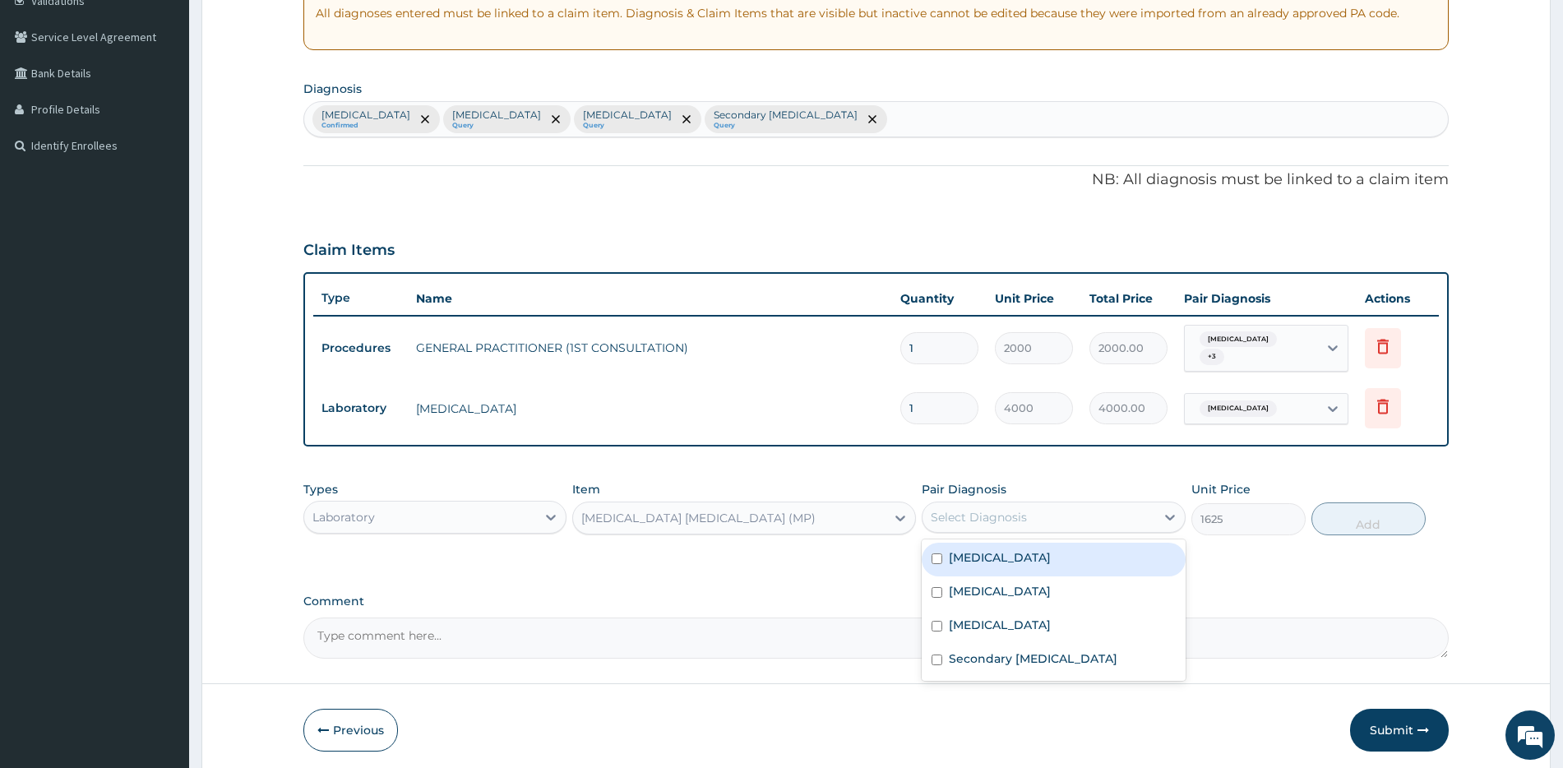
click at [1083, 506] on div "Select Diagnosis" at bounding box center [1039, 517] width 232 height 26
click at [1045, 559] on div "Malaria" at bounding box center [1053, 560] width 263 height 34
checkbox input "true"
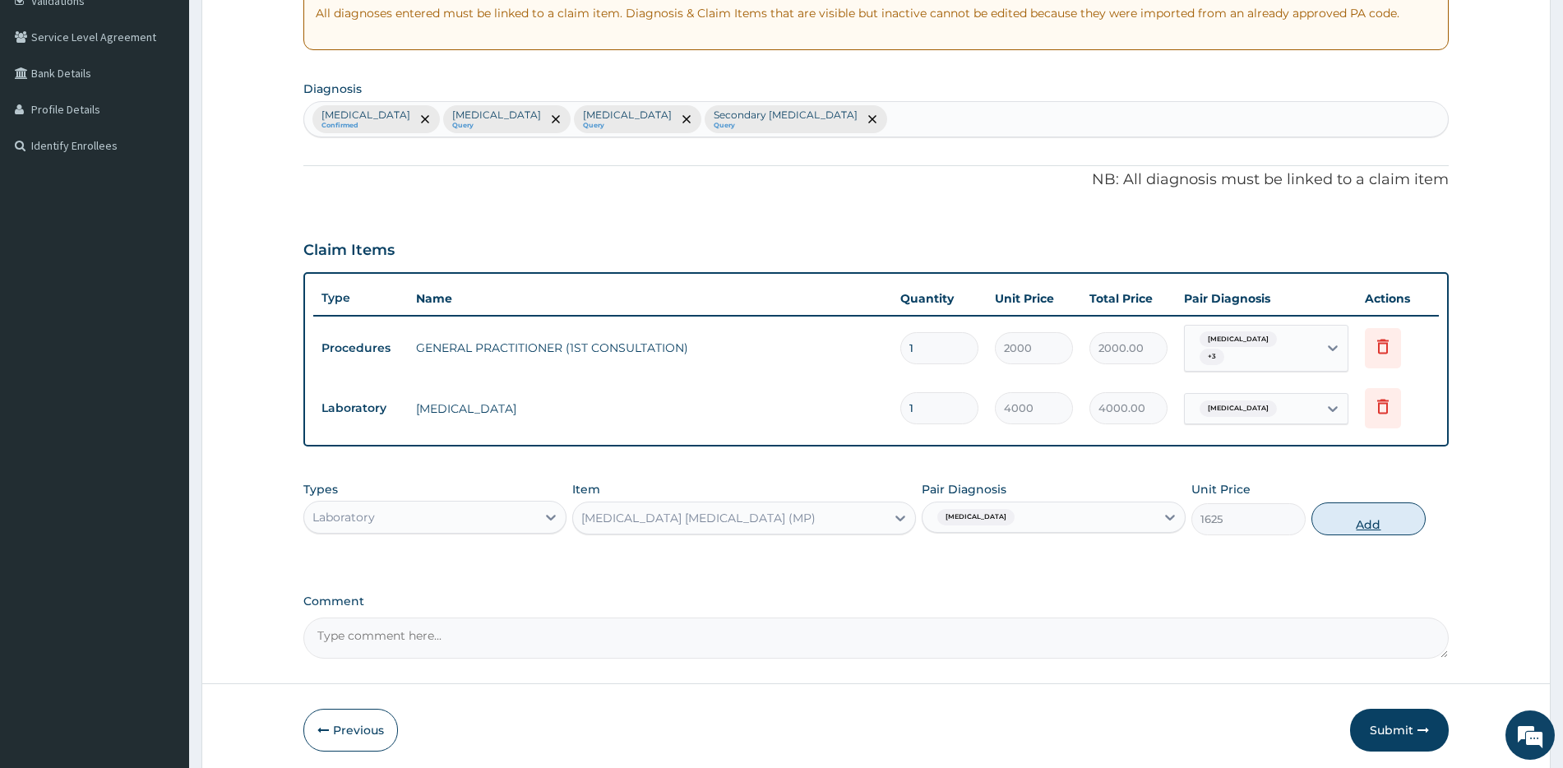
click at [1404, 525] on button "Add" at bounding box center [1369, 518] width 114 height 33
type input "0"
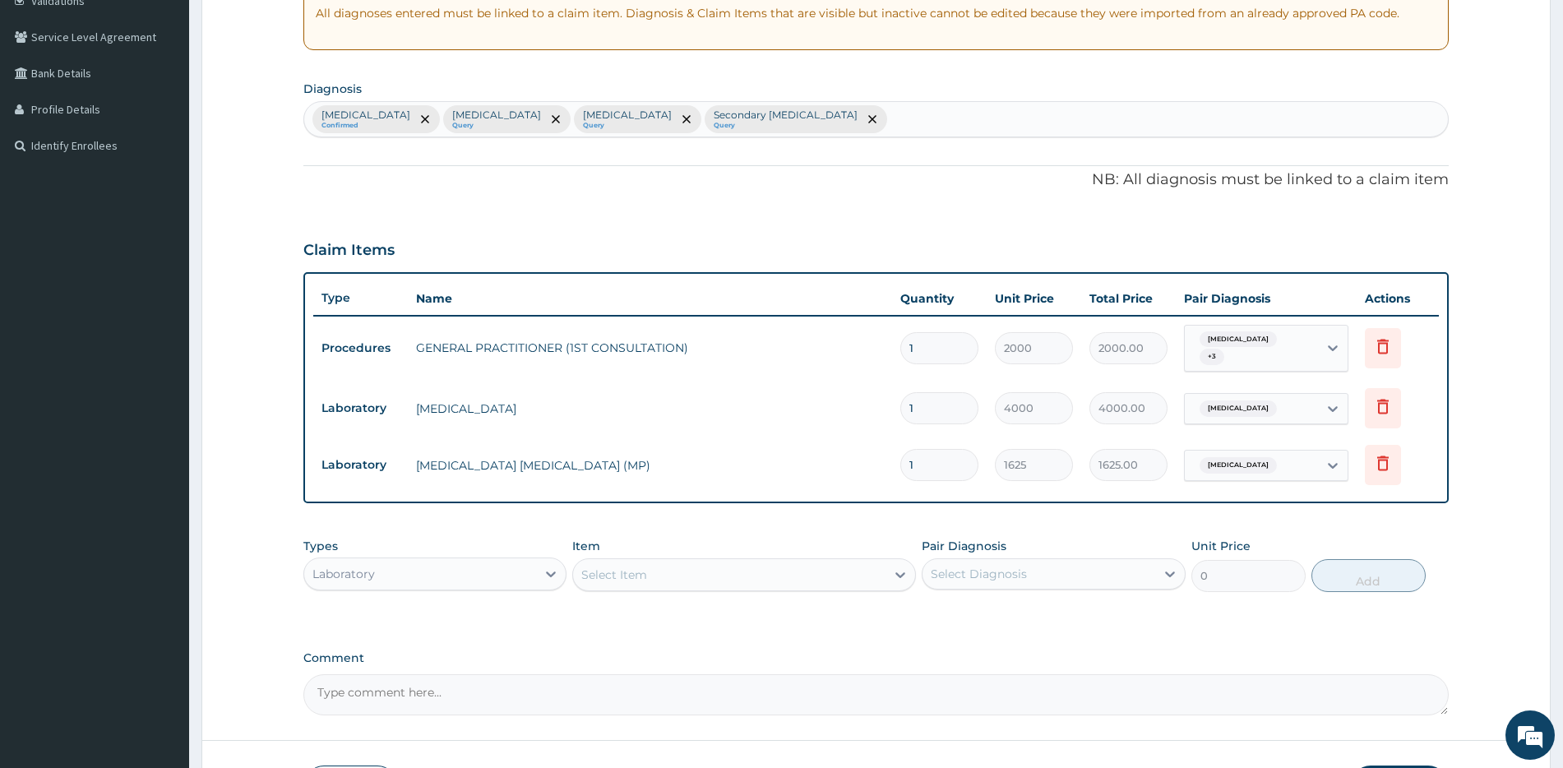
click at [416, 595] on div "Types Laboratory Item Select Item Pair Diagnosis Select Diagnosis Unit Price 0 …" at bounding box center [875, 577] width 1145 height 95
click at [413, 572] on div "Laboratory" at bounding box center [420, 574] width 232 height 26
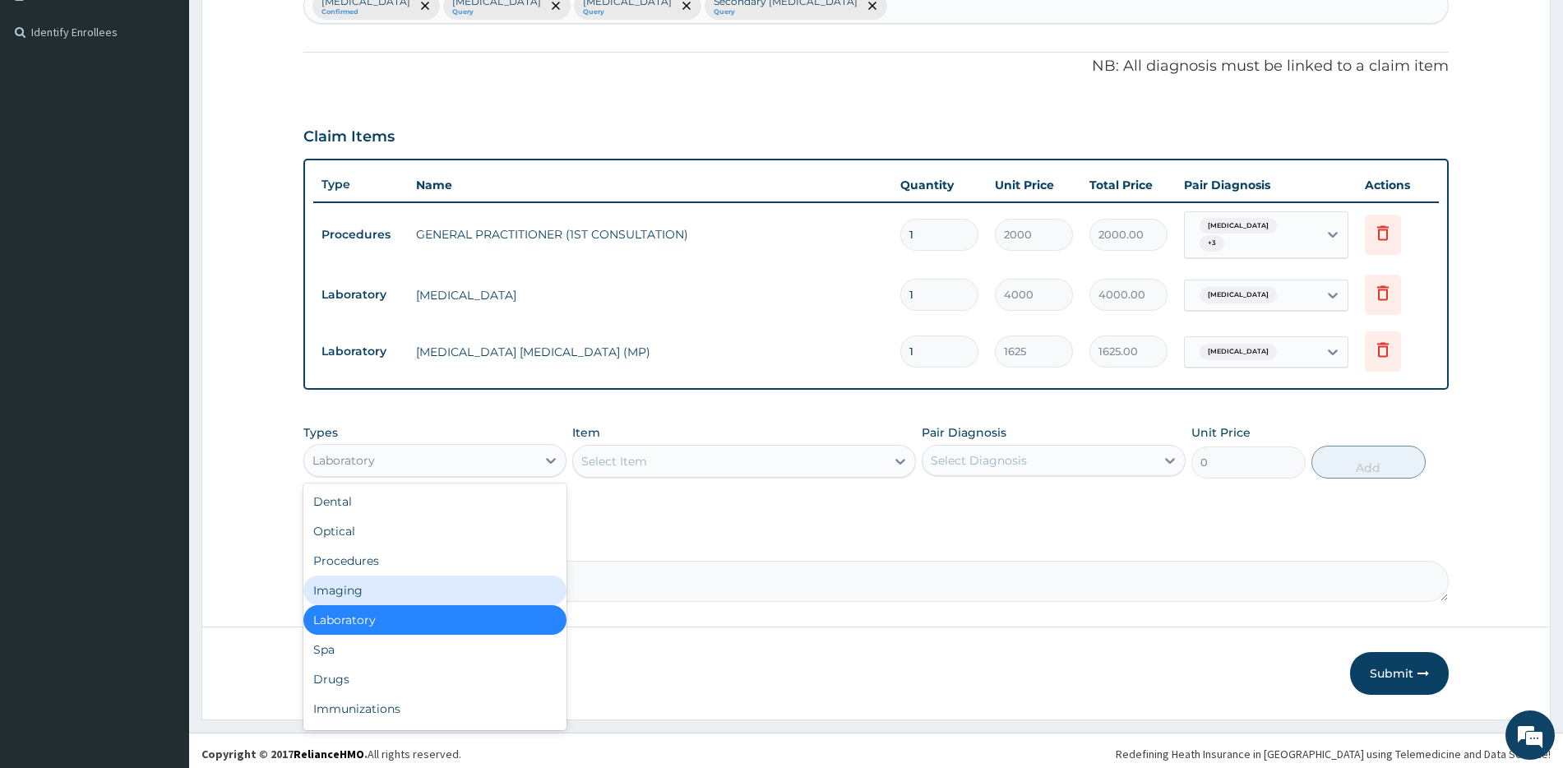
scroll to position [56, 0]
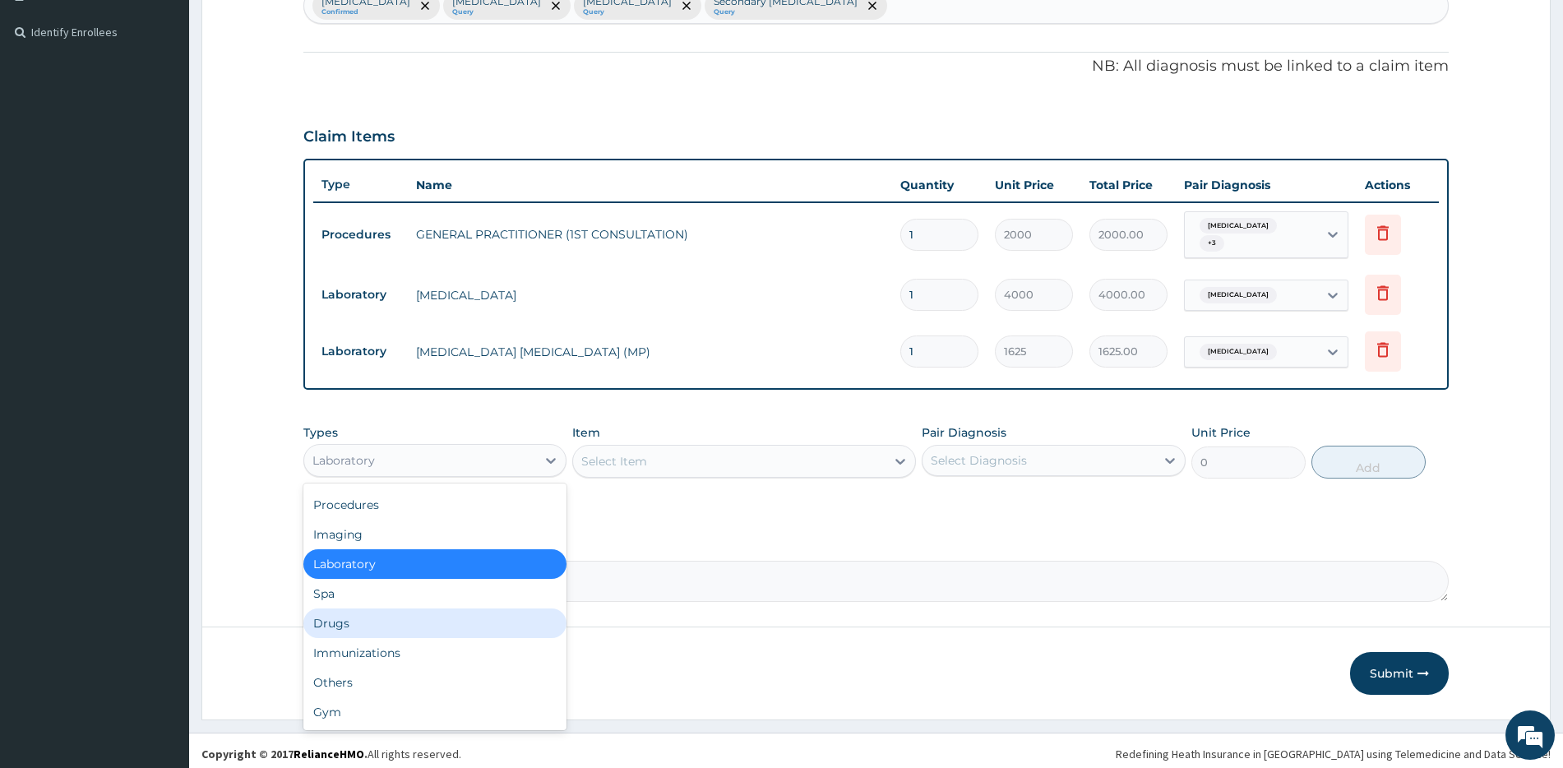
click at [399, 625] on div "Drugs" at bounding box center [434, 624] width 263 height 30
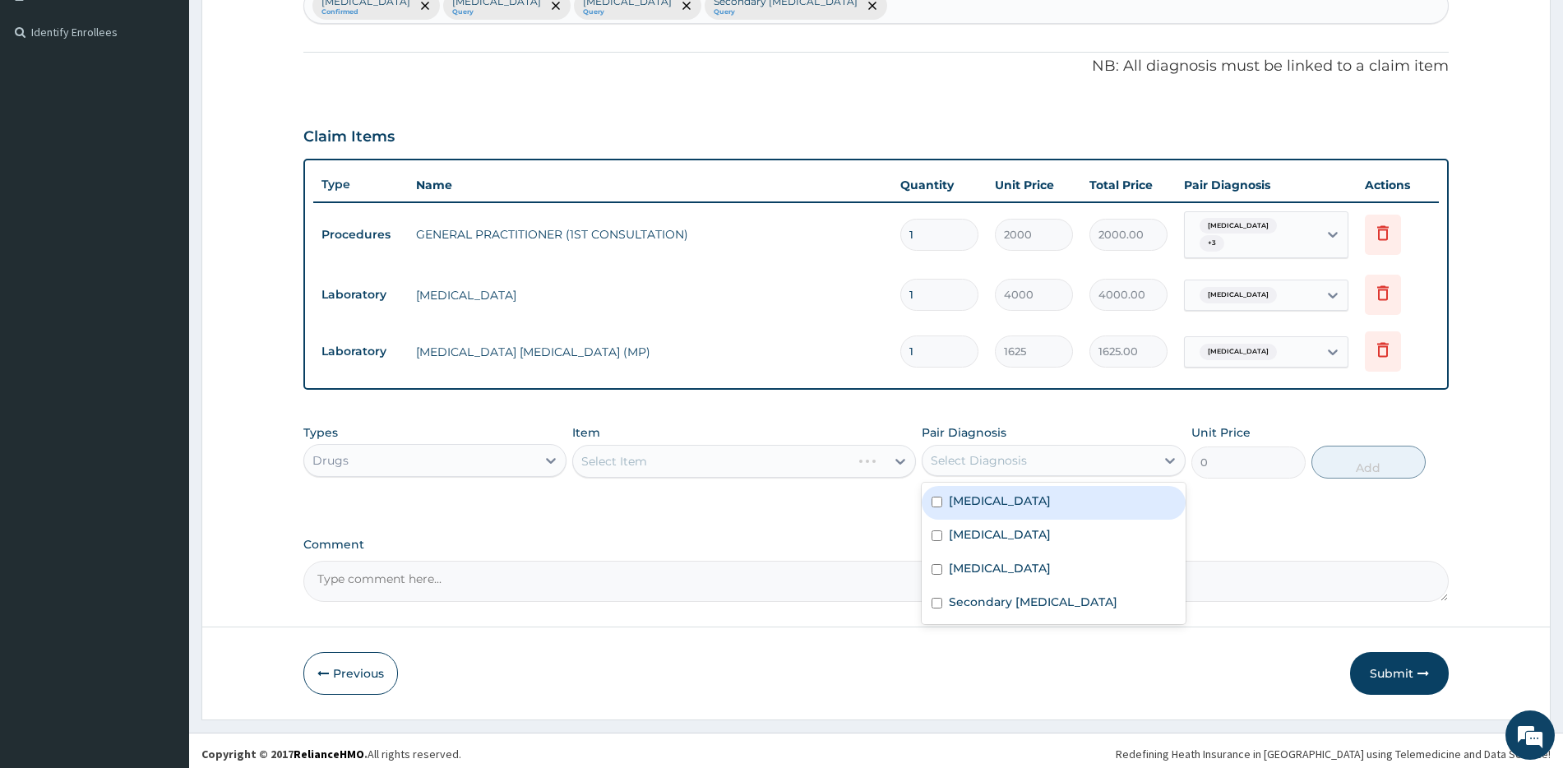
click at [956, 456] on div "Select Diagnosis" at bounding box center [979, 460] width 96 height 16
click at [974, 504] on div "Malaria" at bounding box center [1053, 503] width 263 height 34
checkbox input "true"
click at [673, 457] on div "Select Item" at bounding box center [744, 461] width 344 height 33
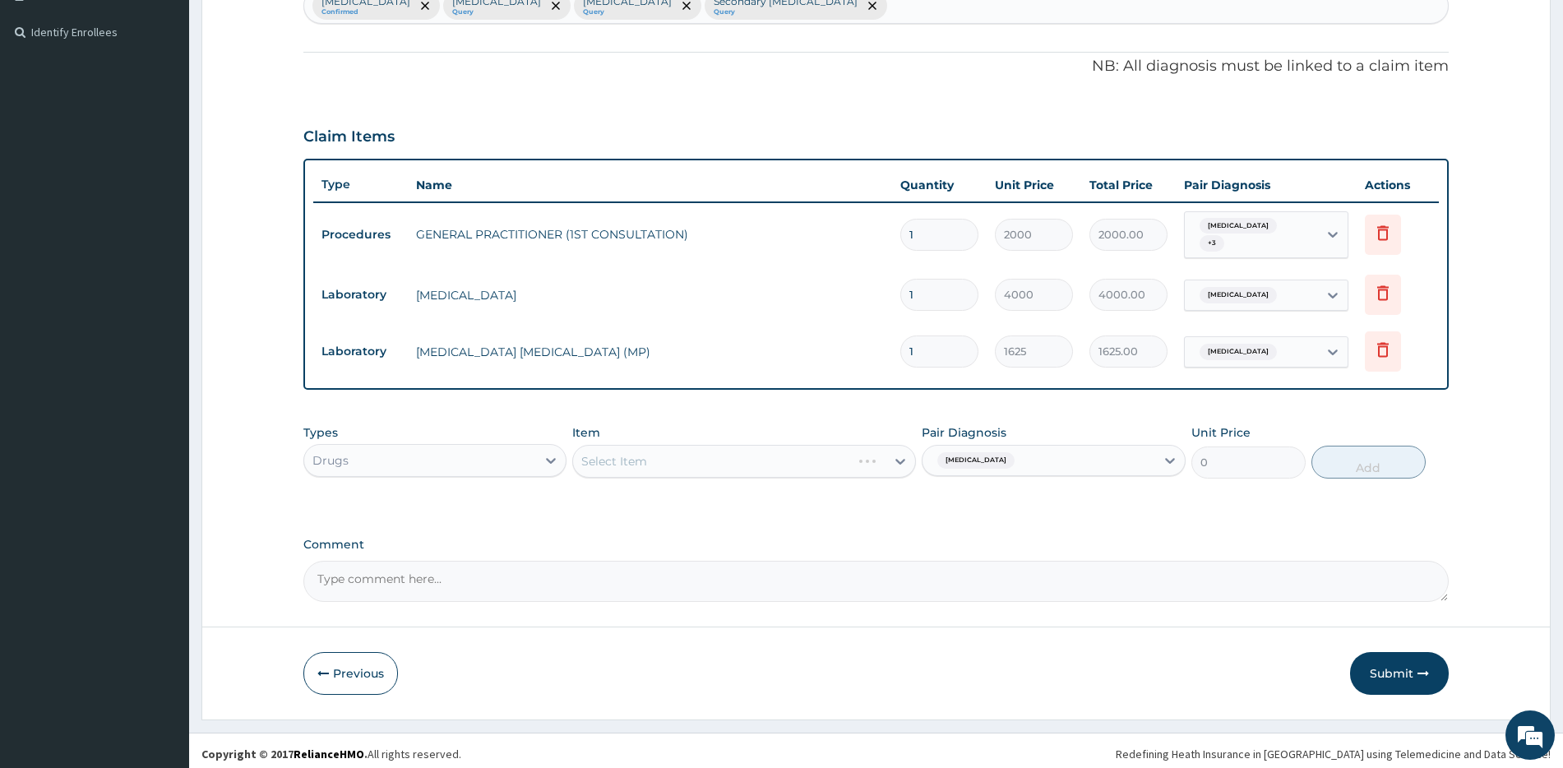
click at [724, 464] on div "Select Item" at bounding box center [744, 461] width 344 height 33
click at [734, 465] on div "Select Item" at bounding box center [729, 461] width 312 height 26
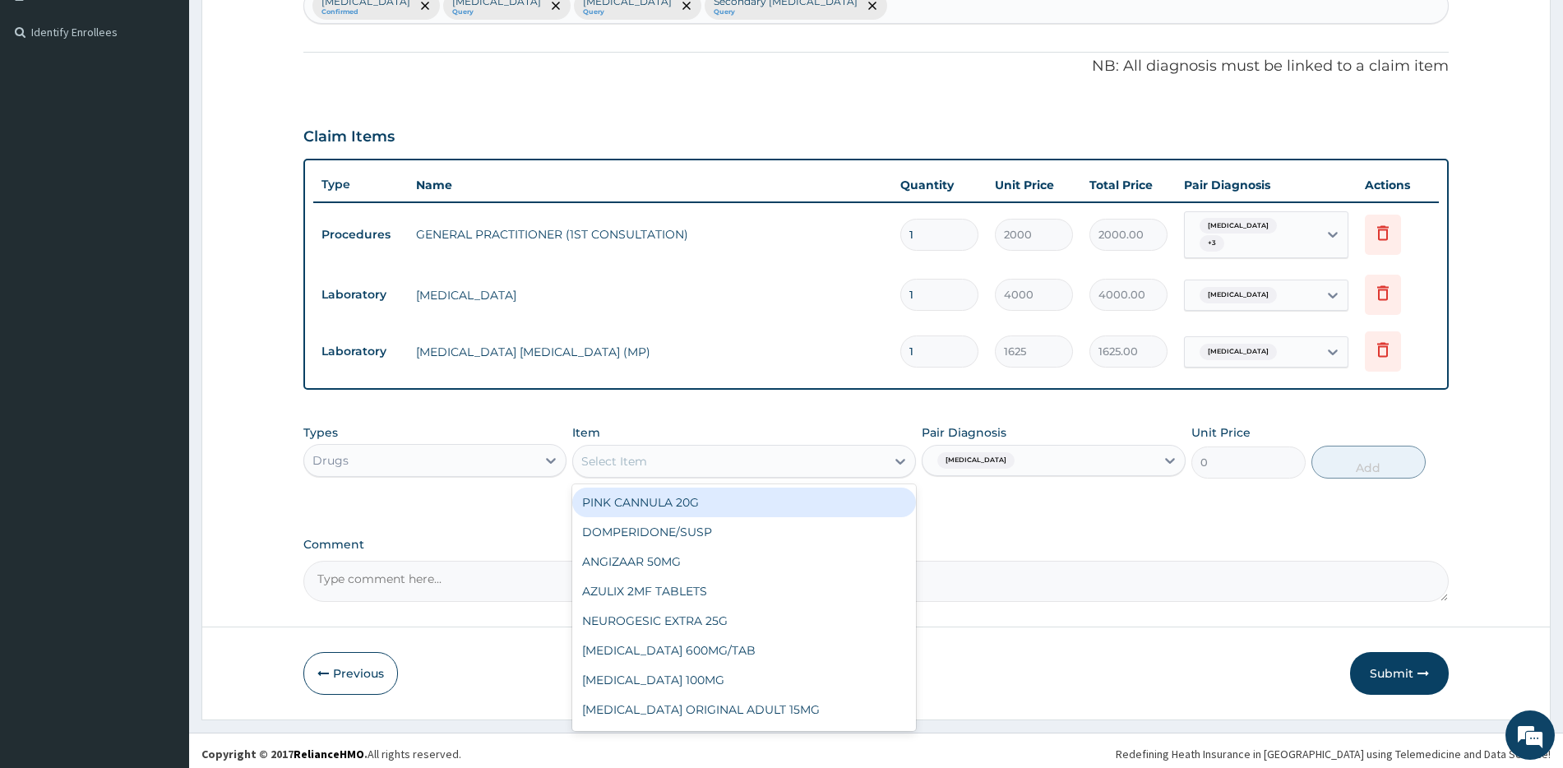
type input "l"
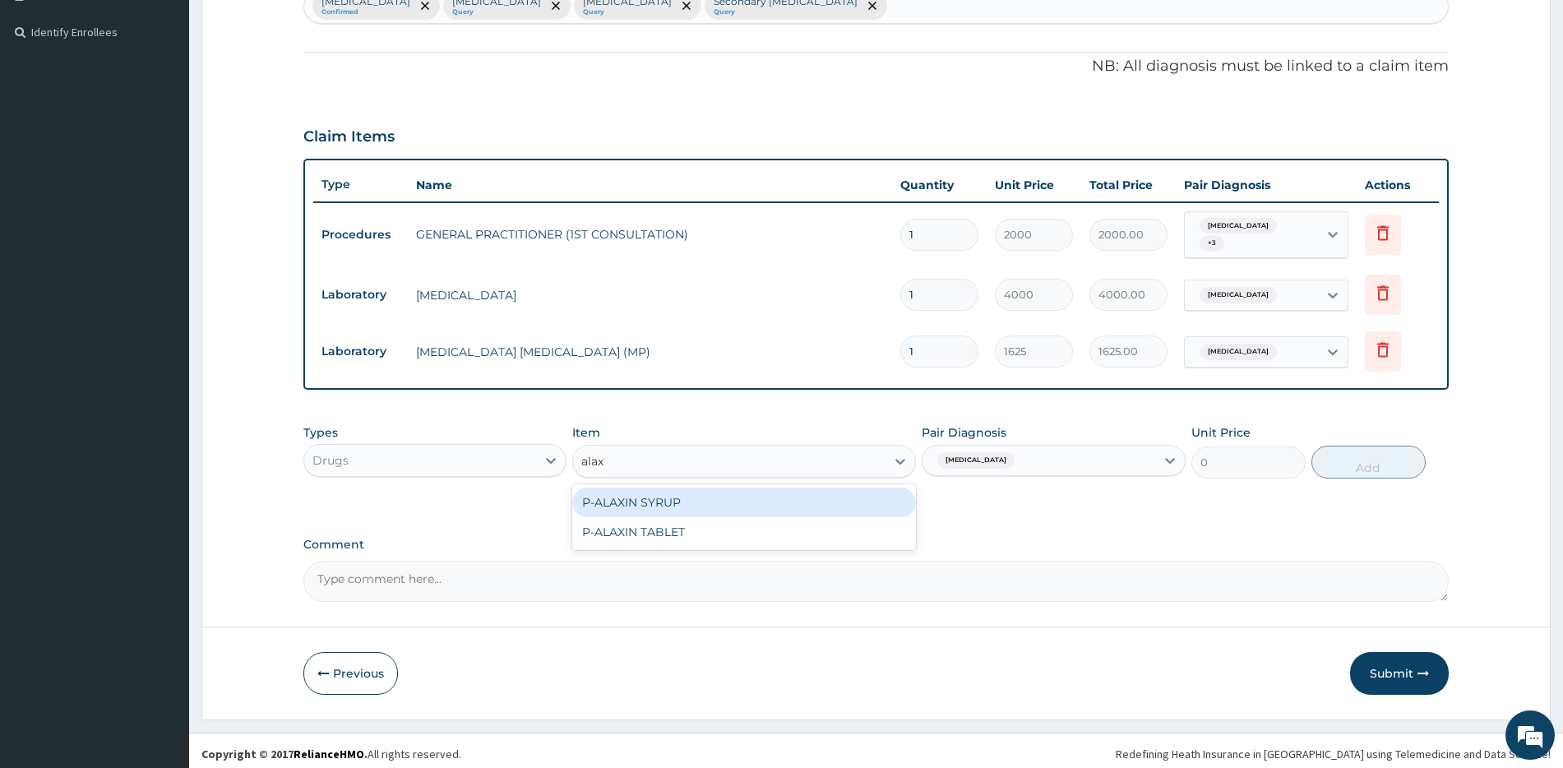
type input "alaxi"
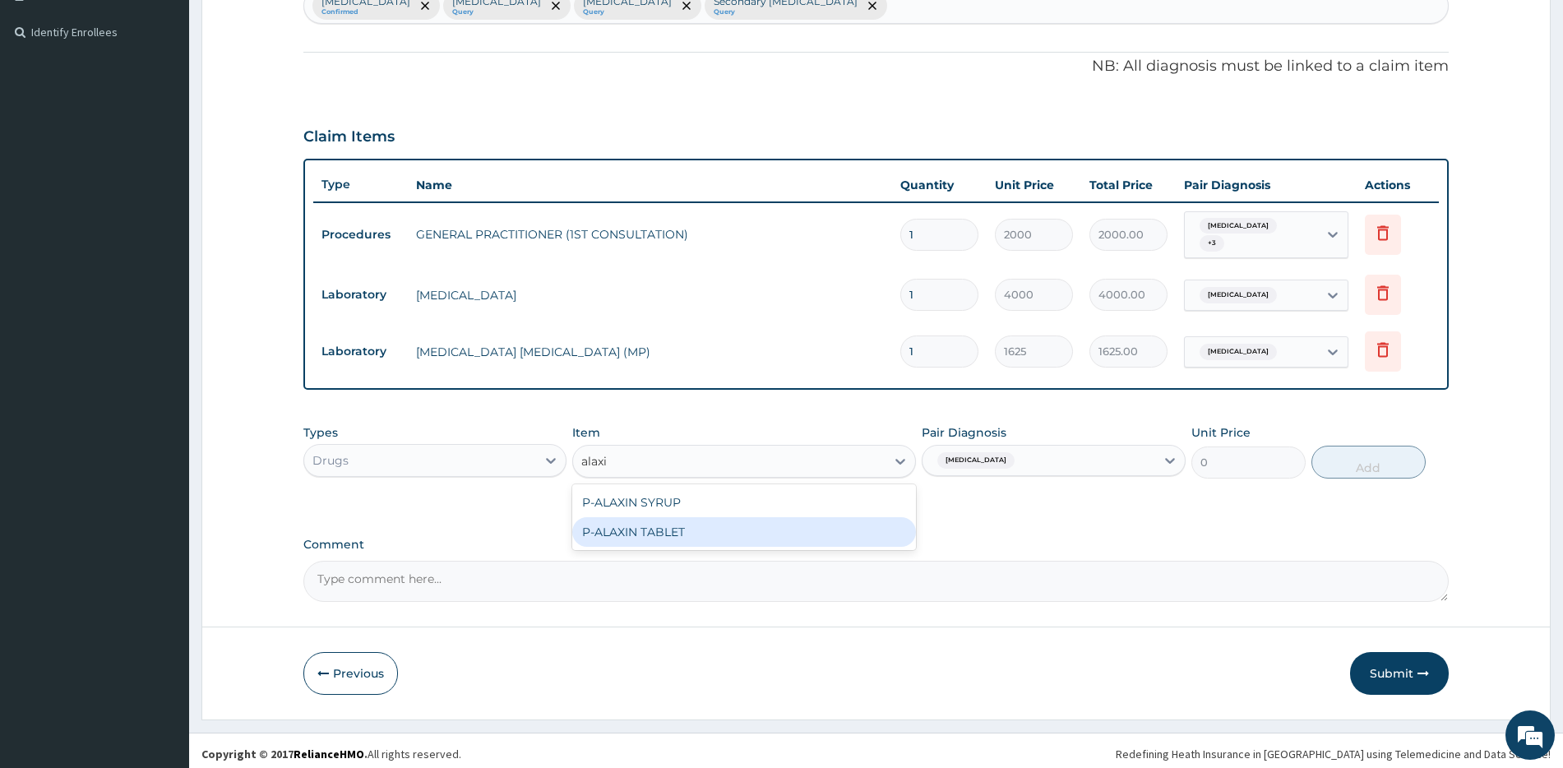
click at [822, 534] on div "P-ALAXIN TABLET" at bounding box center [744, 532] width 344 height 30
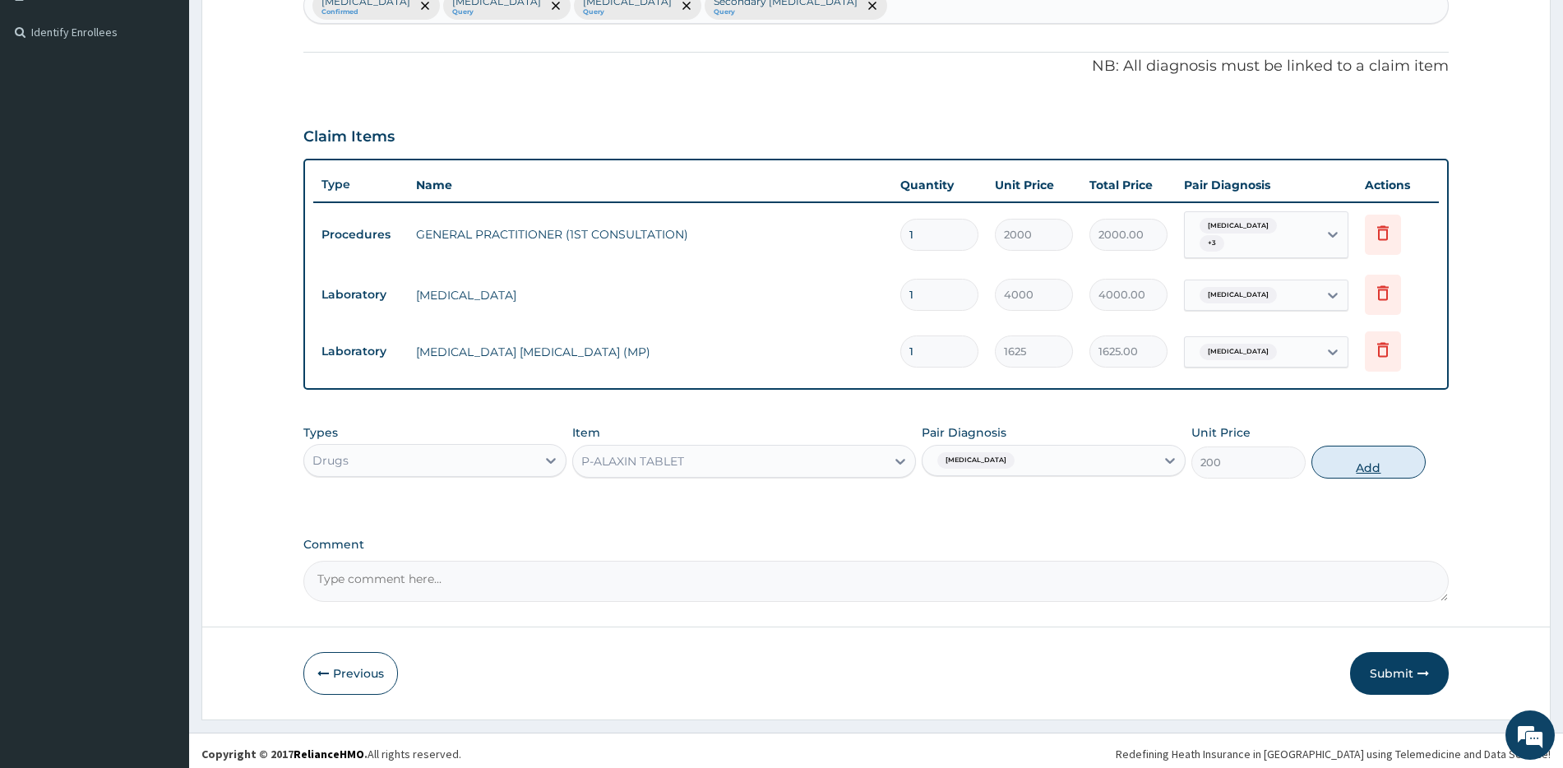
click at [1363, 459] on button "Add" at bounding box center [1369, 462] width 114 height 33
type input "0"
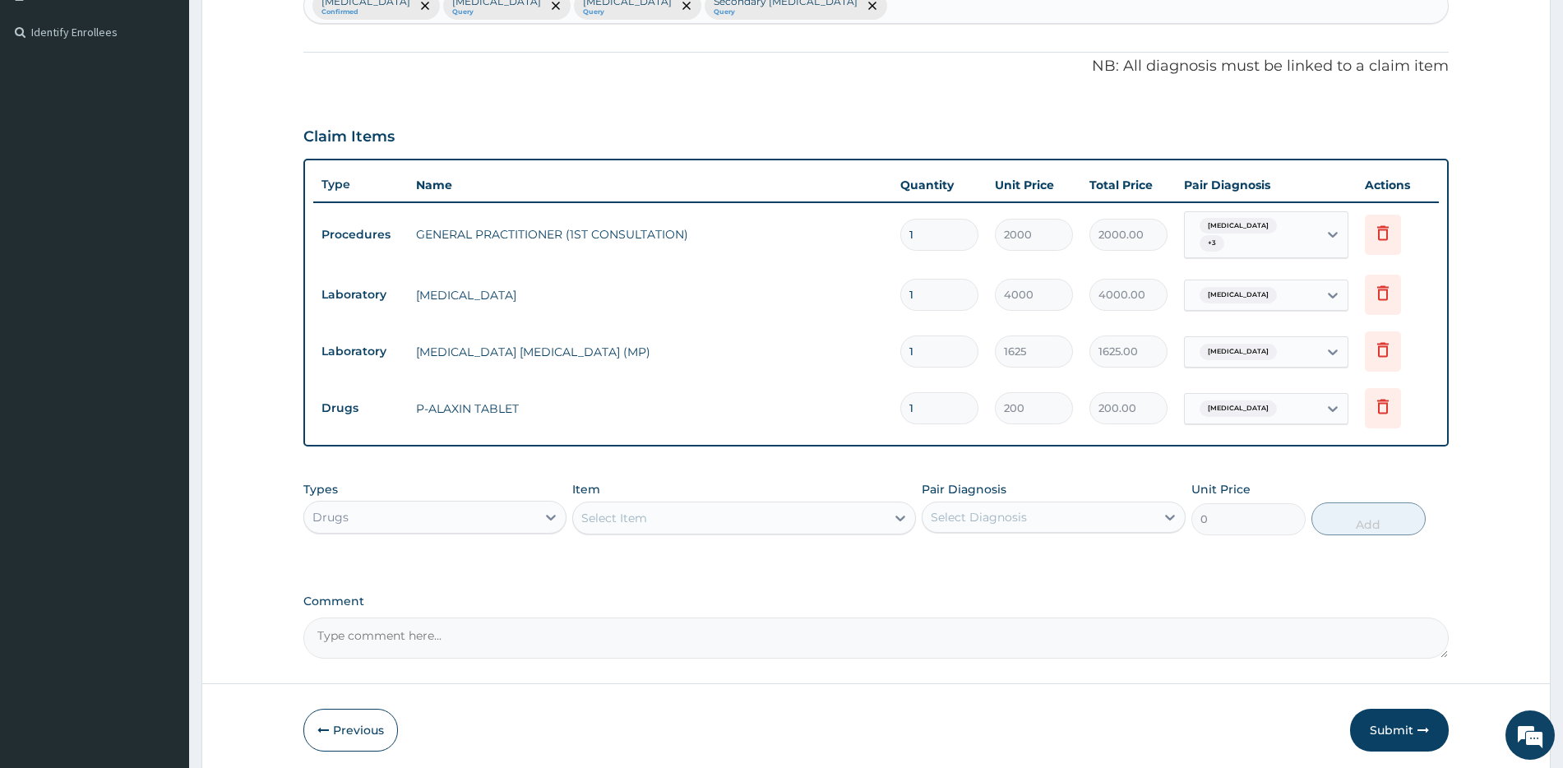
type input "0.00"
type input "9"
type input "1800.00"
type input "9"
click at [726, 517] on div "Select Item" at bounding box center [729, 518] width 312 height 26
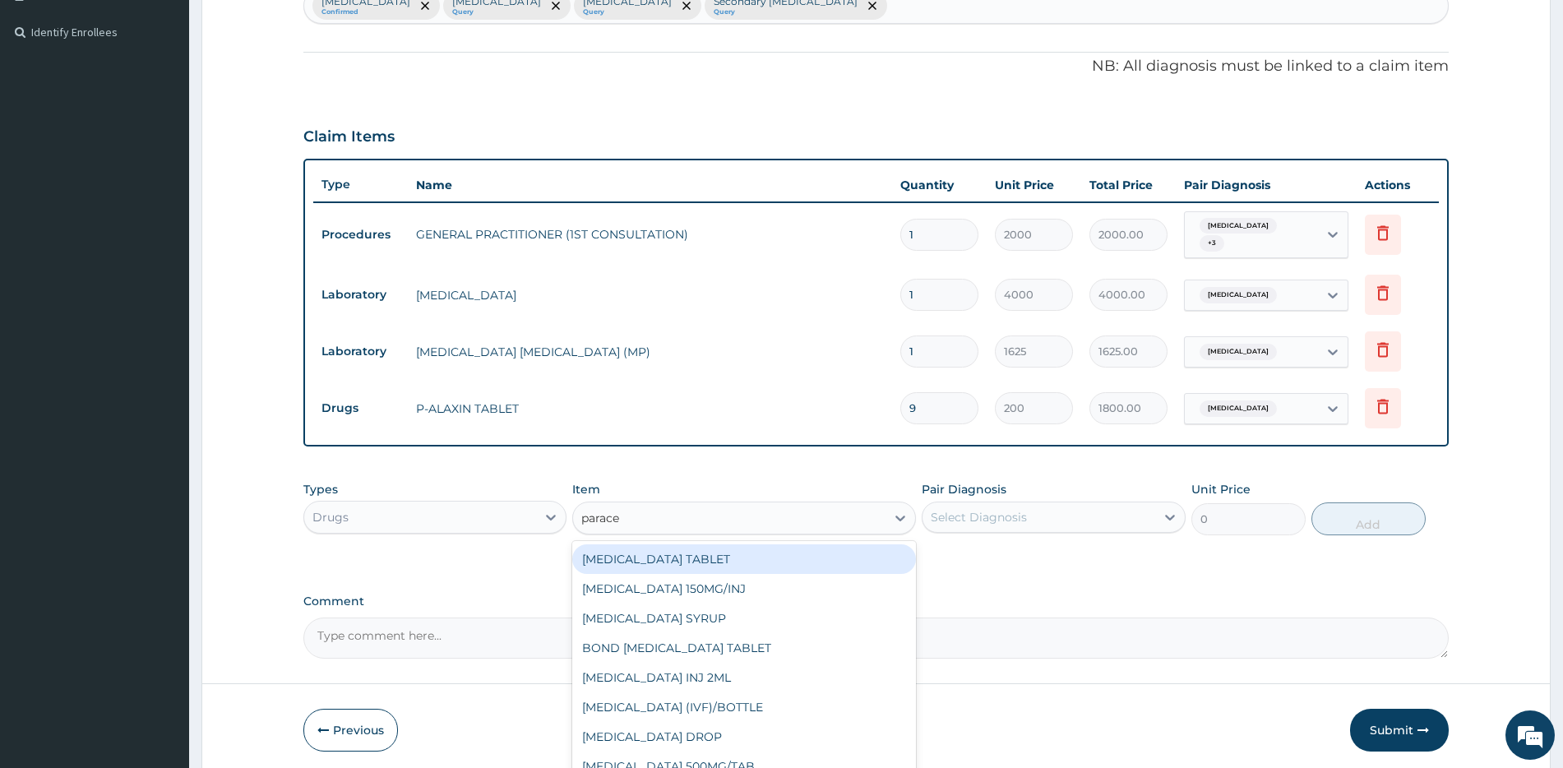
type input "paracet"
click at [725, 554] on div "PARACETAMOL TABLET" at bounding box center [744, 559] width 344 height 30
type input "40"
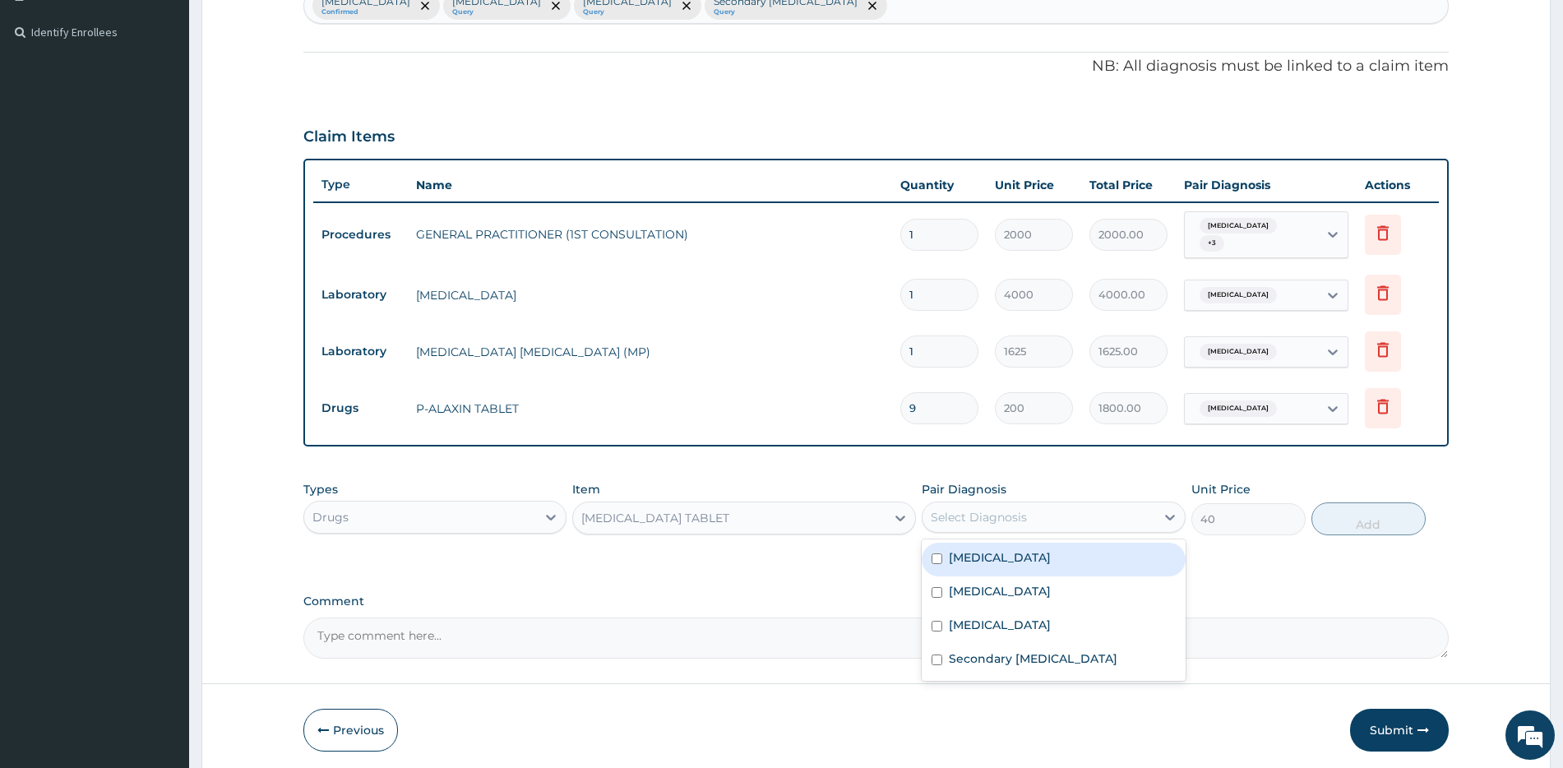
drag, startPoint x: 992, startPoint y: 511, endPoint x: 1015, endPoint y: 545, distance: 40.8
click at [994, 512] on div "Select Diagnosis" at bounding box center [979, 517] width 96 height 16
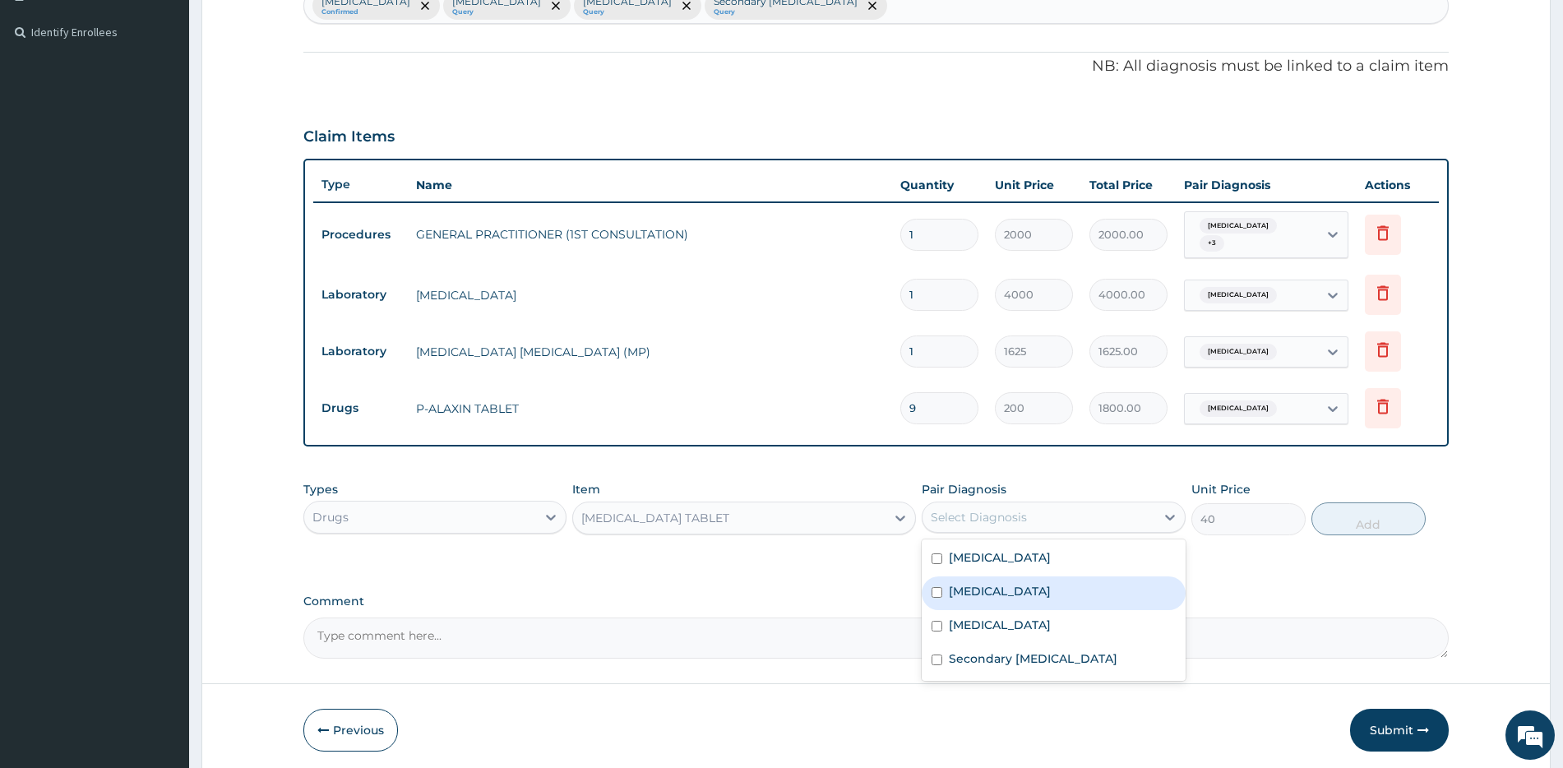
click at [1012, 577] on div "Sepsis" at bounding box center [1053, 593] width 263 height 34
checkbox input "true"
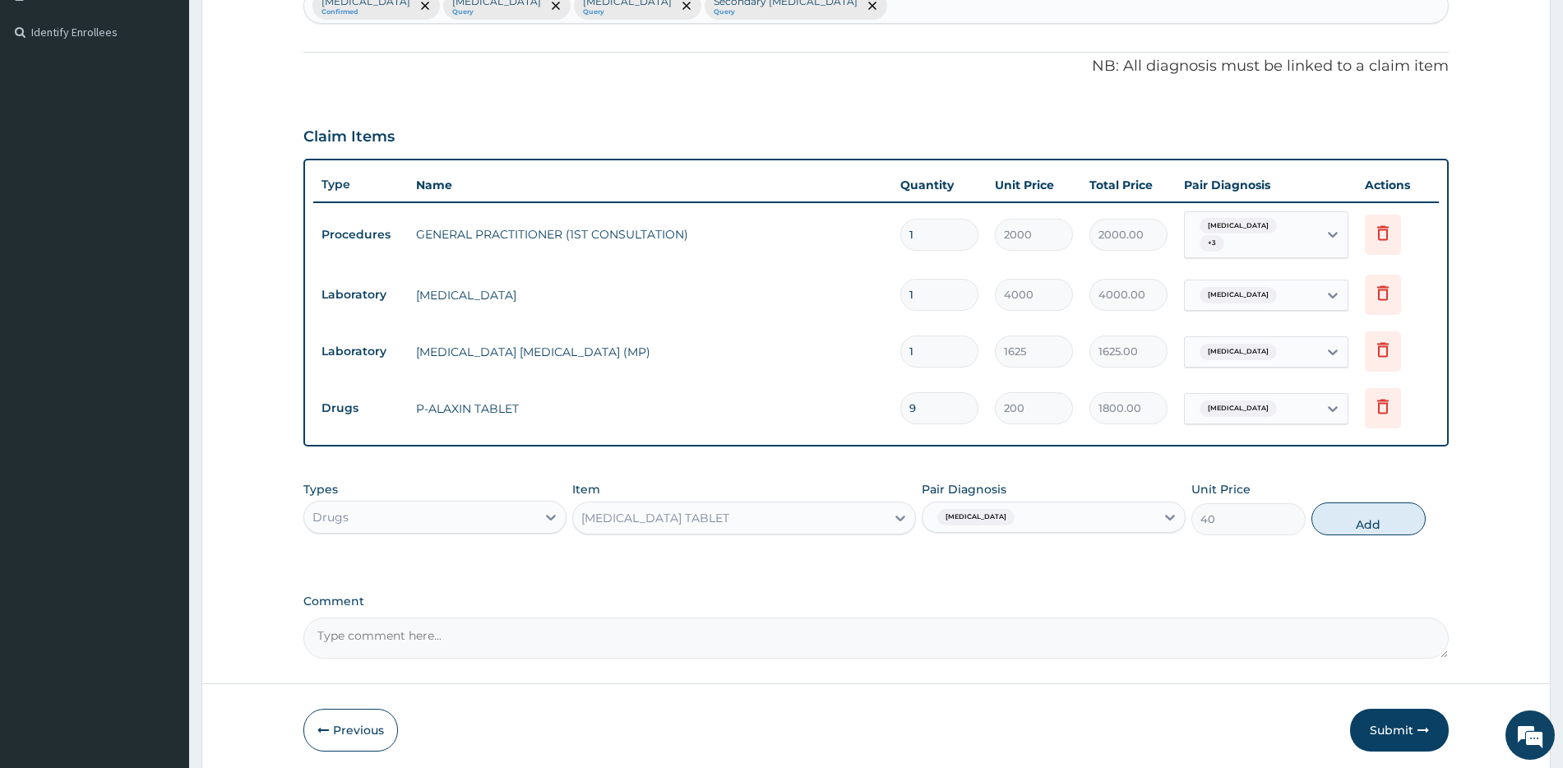
click at [1041, 515] on div "Sepsis" at bounding box center [1039, 517] width 232 height 28
click at [1012, 520] on div "Sepsis" at bounding box center [1039, 517] width 232 height 28
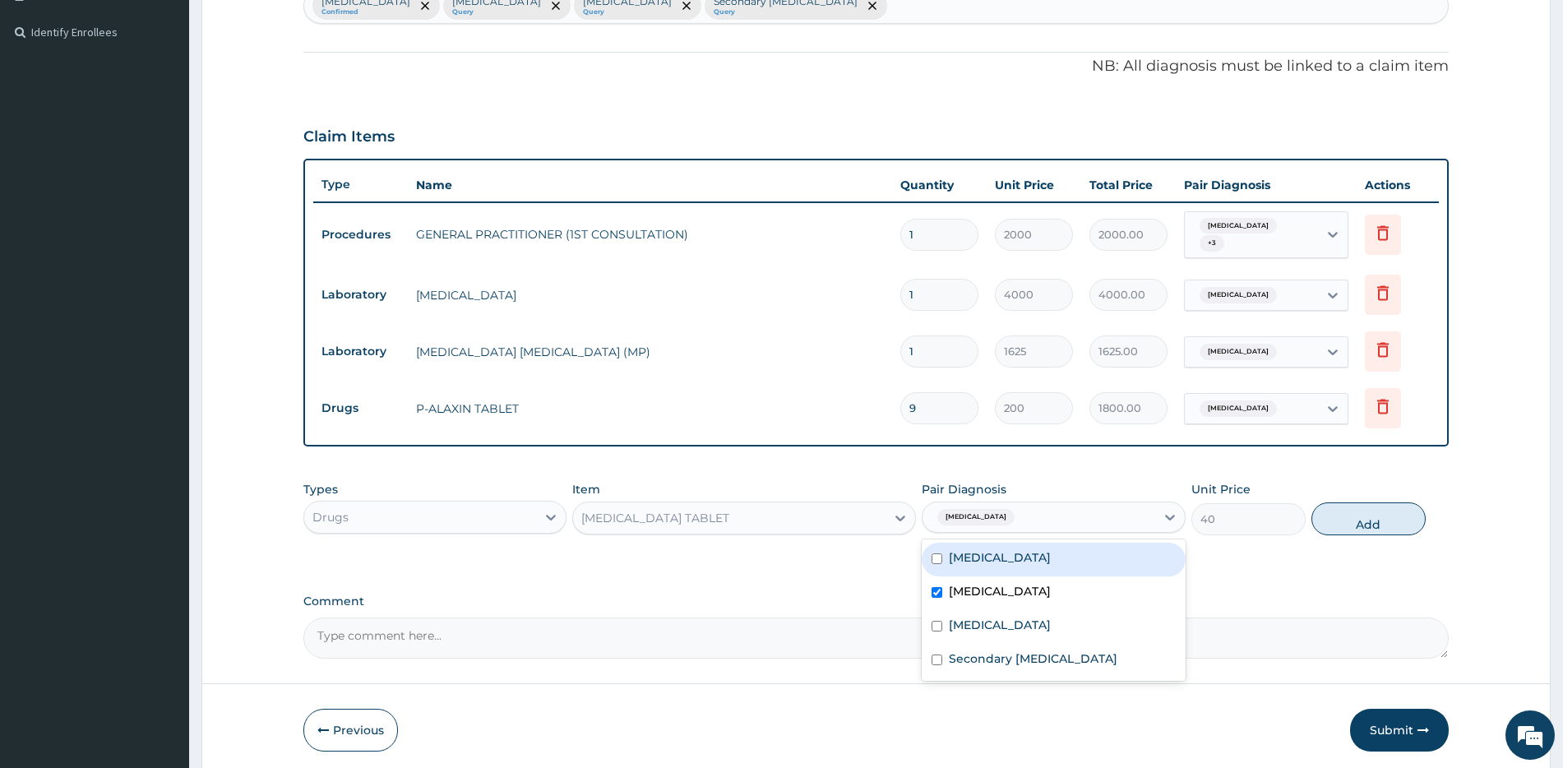
click at [993, 566] on div "Malaria" at bounding box center [1053, 560] width 263 height 34
checkbox input "true"
click at [1271, 620] on textarea "Comment" at bounding box center [875, 638] width 1145 height 41
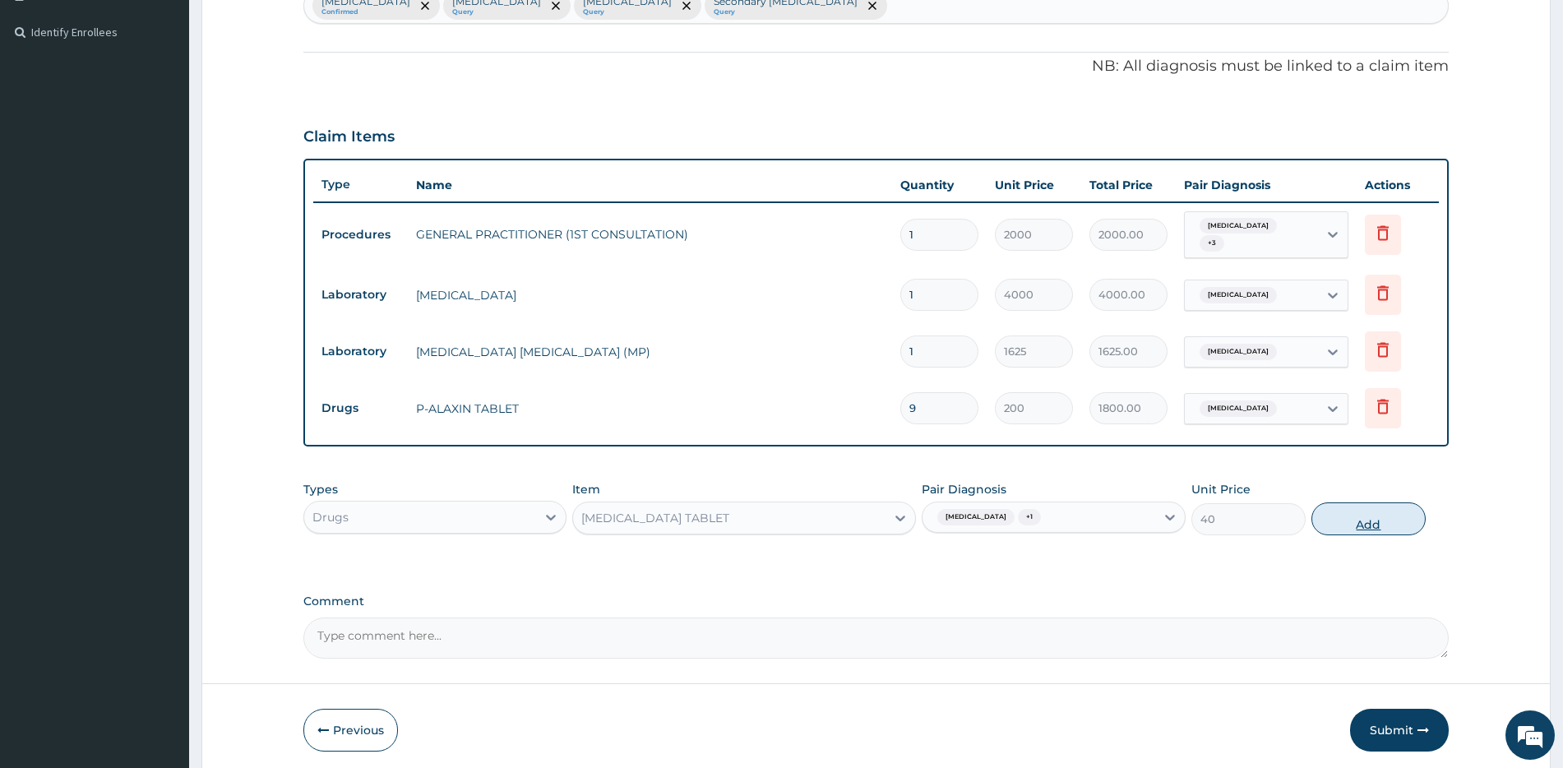
click at [1388, 513] on button "Add" at bounding box center [1369, 518] width 114 height 33
type input "0"
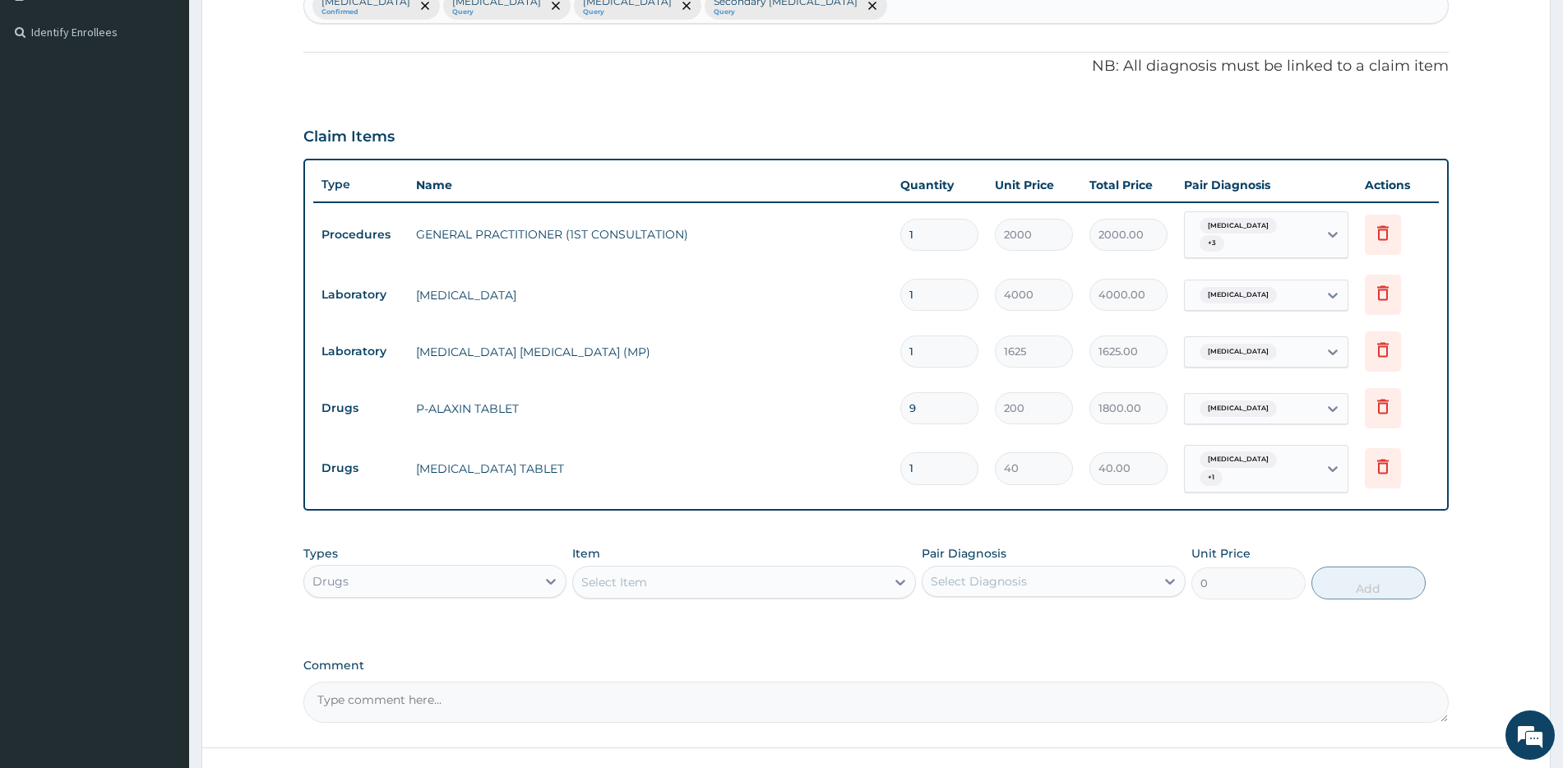
type input "18"
type input "720.00"
type input "18"
click at [986, 573] on div "Select Diagnosis" at bounding box center [979, 581] width 96 height 16
click at [809, 633] on div "PA Code / Prescription Code Enter Code(Secondary Care Only) Encounter Date DD-M…" at bounding box center [875, 221] width 1145 height 1002
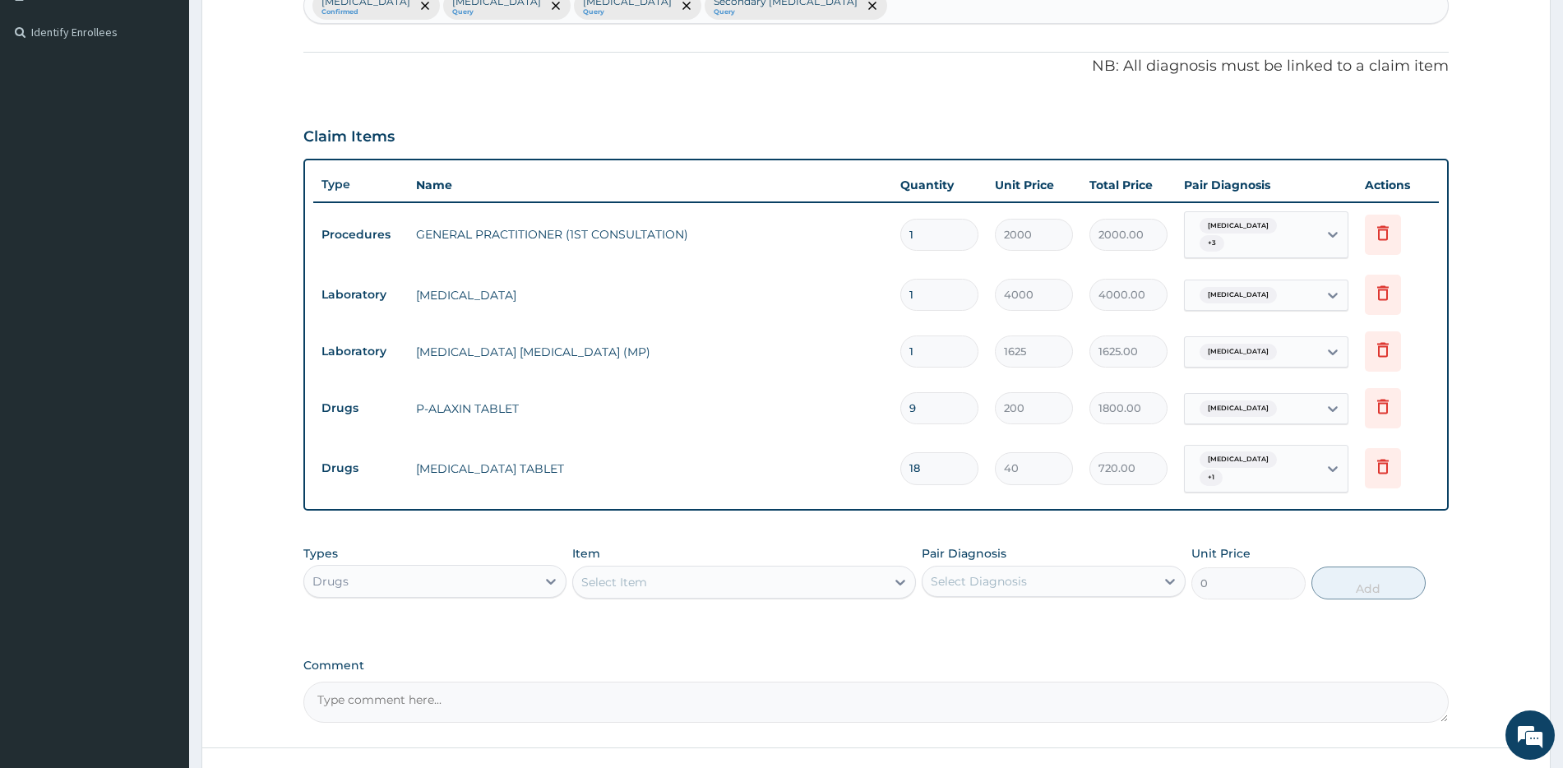
click at [1062, 659] on label "Comment" at bounding box center [875, 666] width 1145 height 14
click at [1062, 682] on textarea "Comment" at bounding box center [875, 702] width 1145 height 41
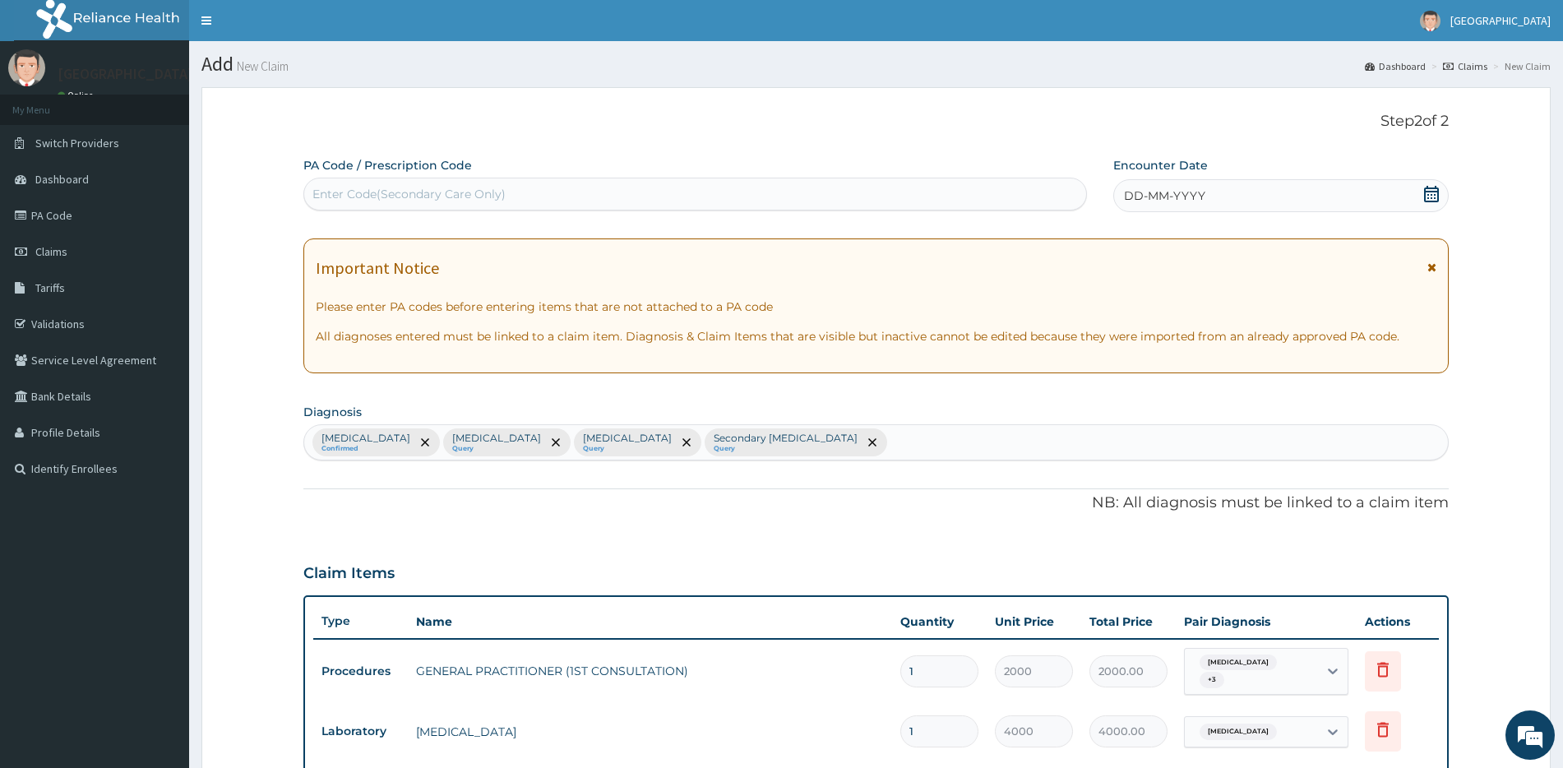
click at [1427, 192] on icon at bounding box center [1431, 194] width 16 height 16
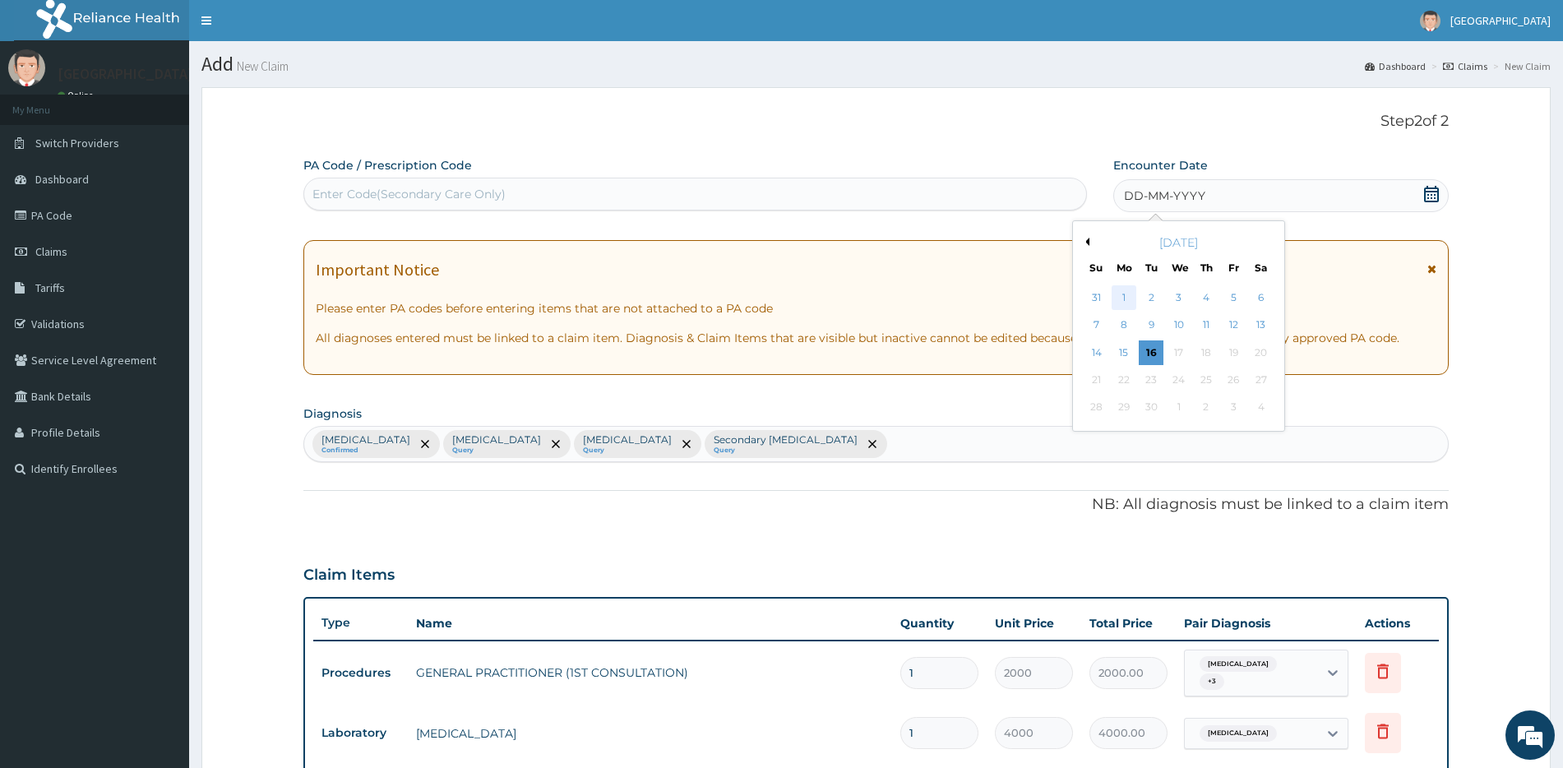
click at [1125, 298] on div "1" at bounding box center [1124, 297] width 25 height 25
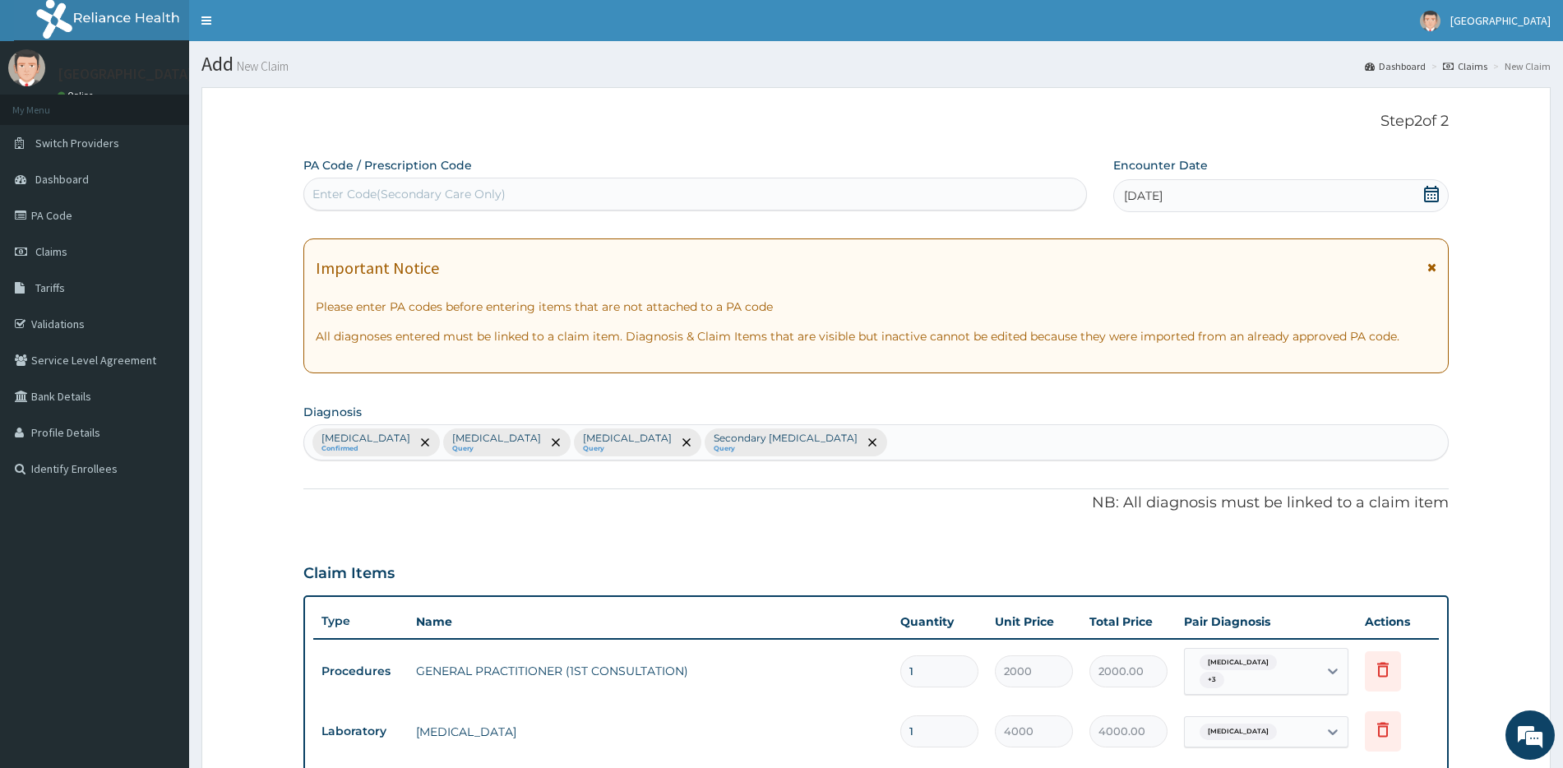
click at [1185, 424] on div "Malaria Confirmed Sepsis Query Anemia Query Secondary peripheral neuropathy Que…" at bounding box center [875, 442] width 1145 height 36
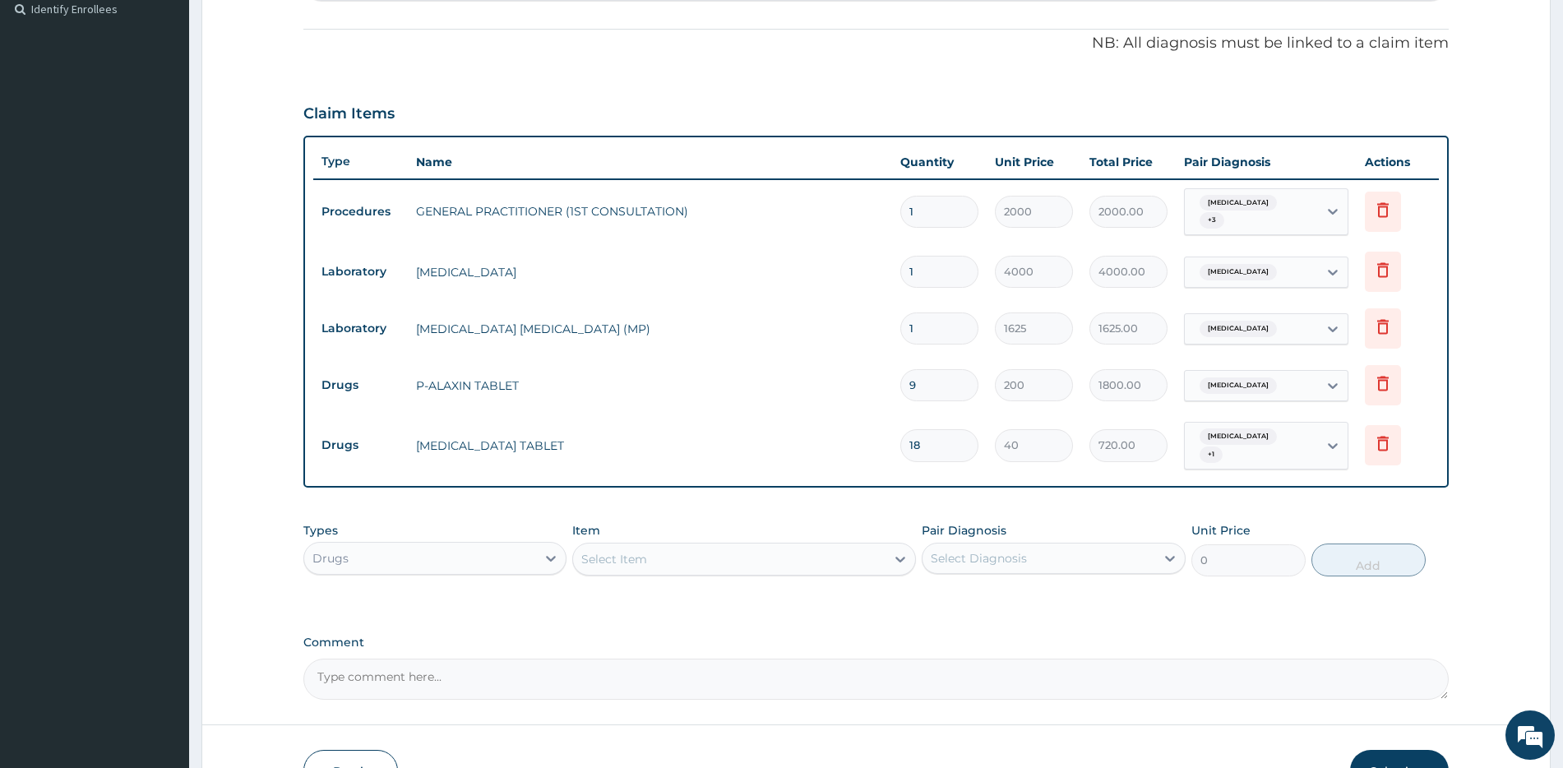
scroll to position [550, 0]
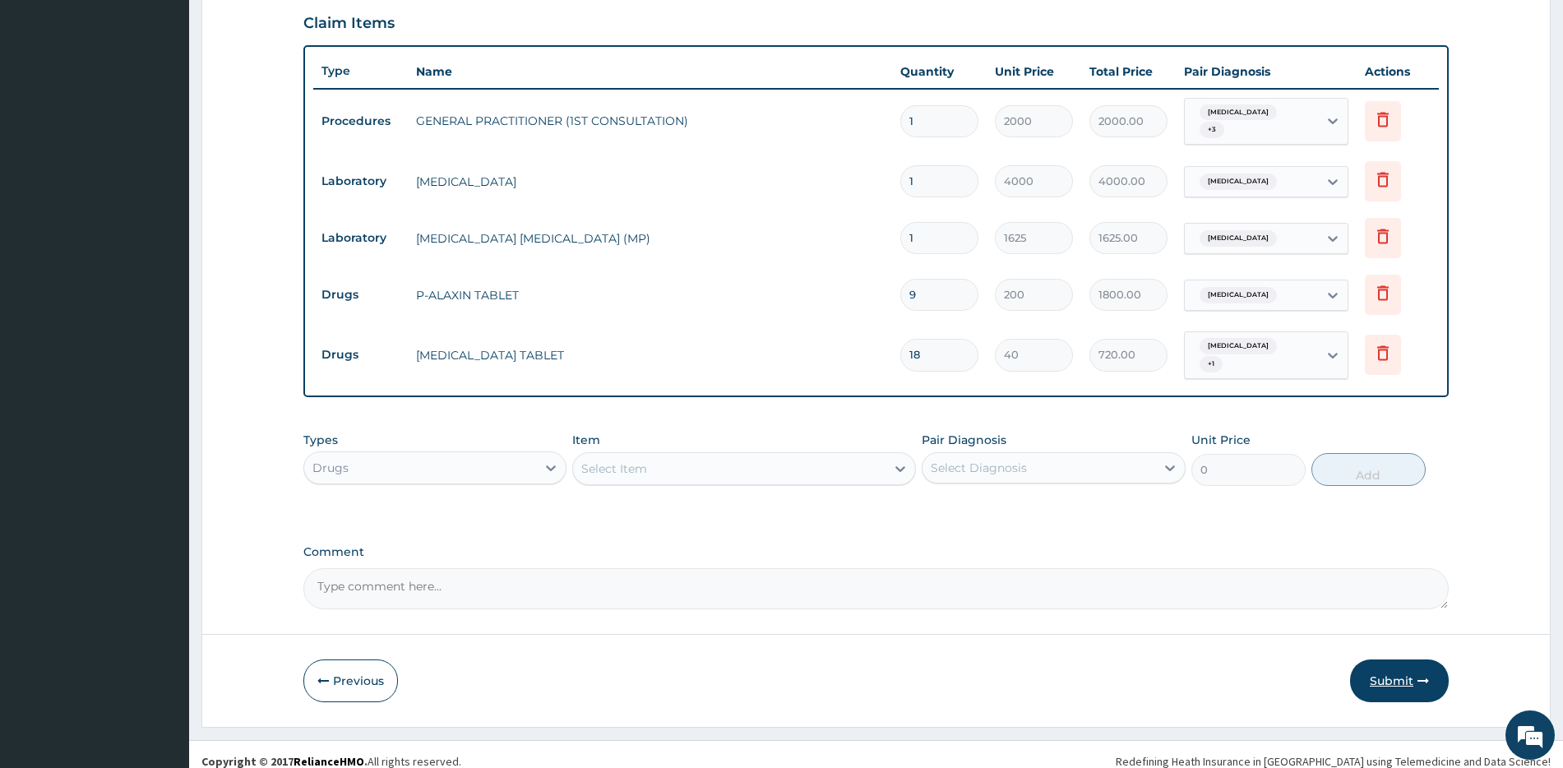
click at [1415, 665] on button "Submit" at bounding box center [1399, 680] width 99 height 43
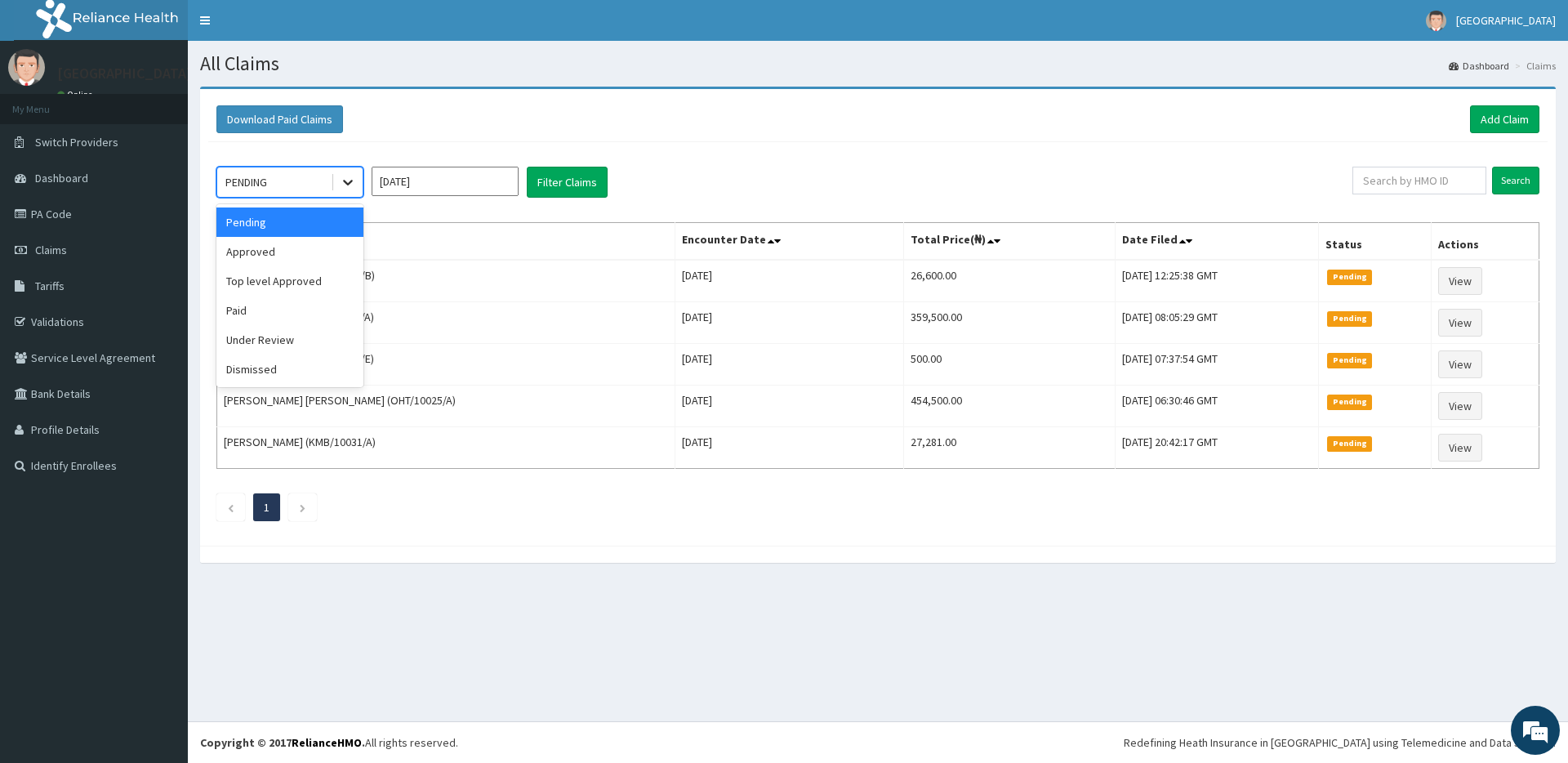
drag, startPoint x: 338, startPoint y: 185, endPoint x: 331, endPoint y: 214, distance: 29.8
click at [341, 185] on div at bounding box center [348, 183] width 30 height 30
click at [300, 255] on div "Approved" at bounding box center [290, 251] width 147 height 30
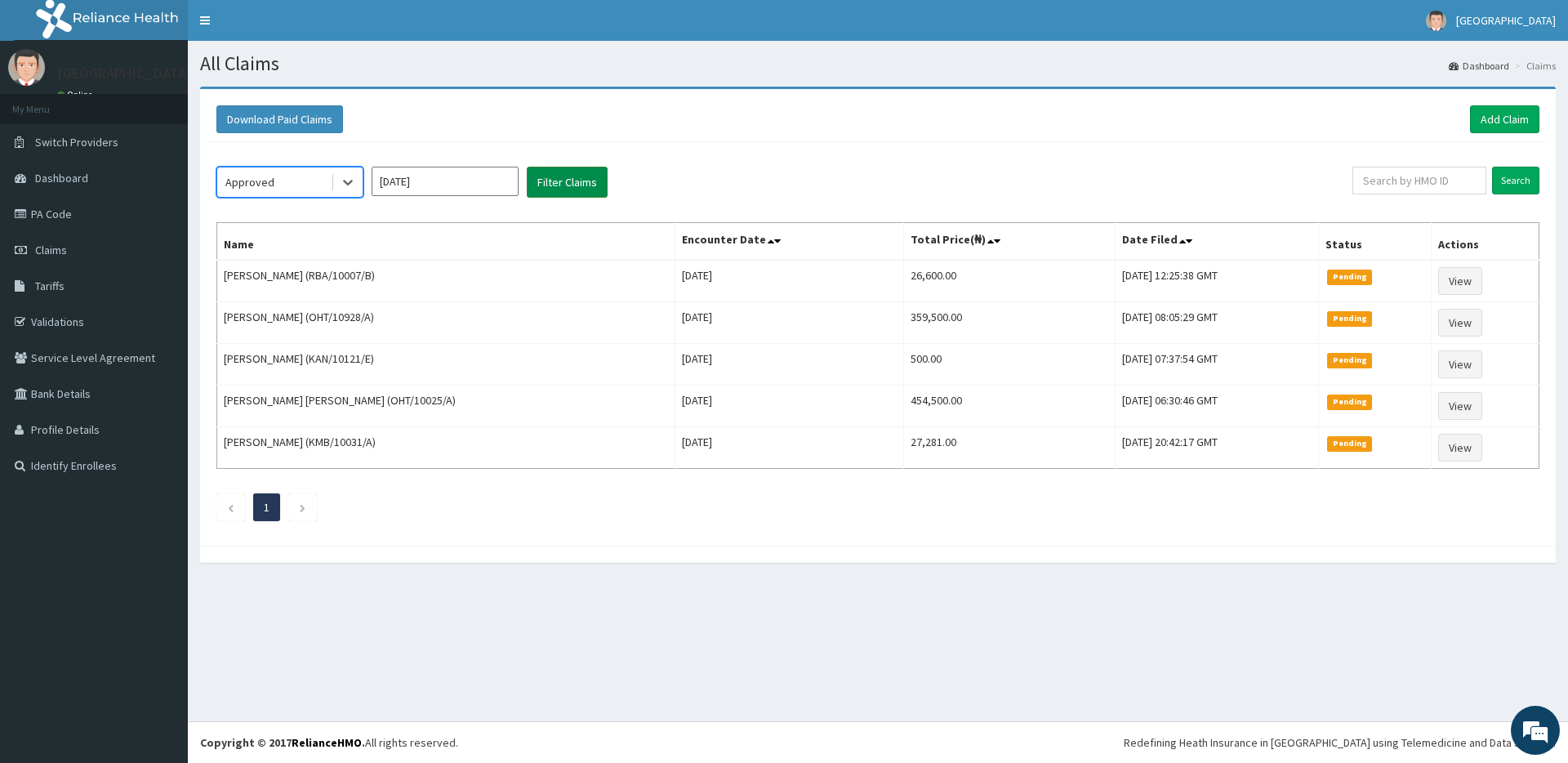
click at [560, 186] on button "Filter Claims" at bounding box center [566, 182] width 80 height 31
